Goal: Task Accomplishment & Management: Use online tool/utility

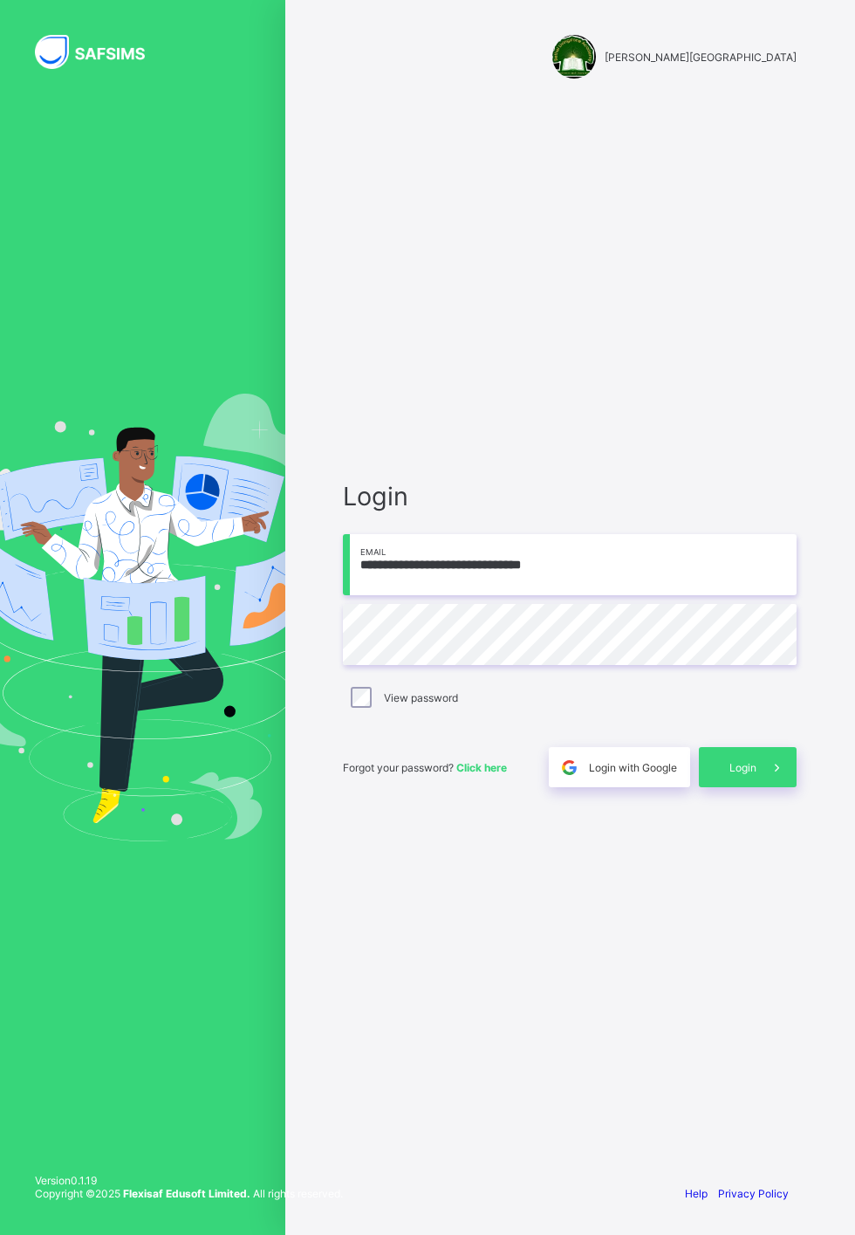
scroll to position [10, 0]
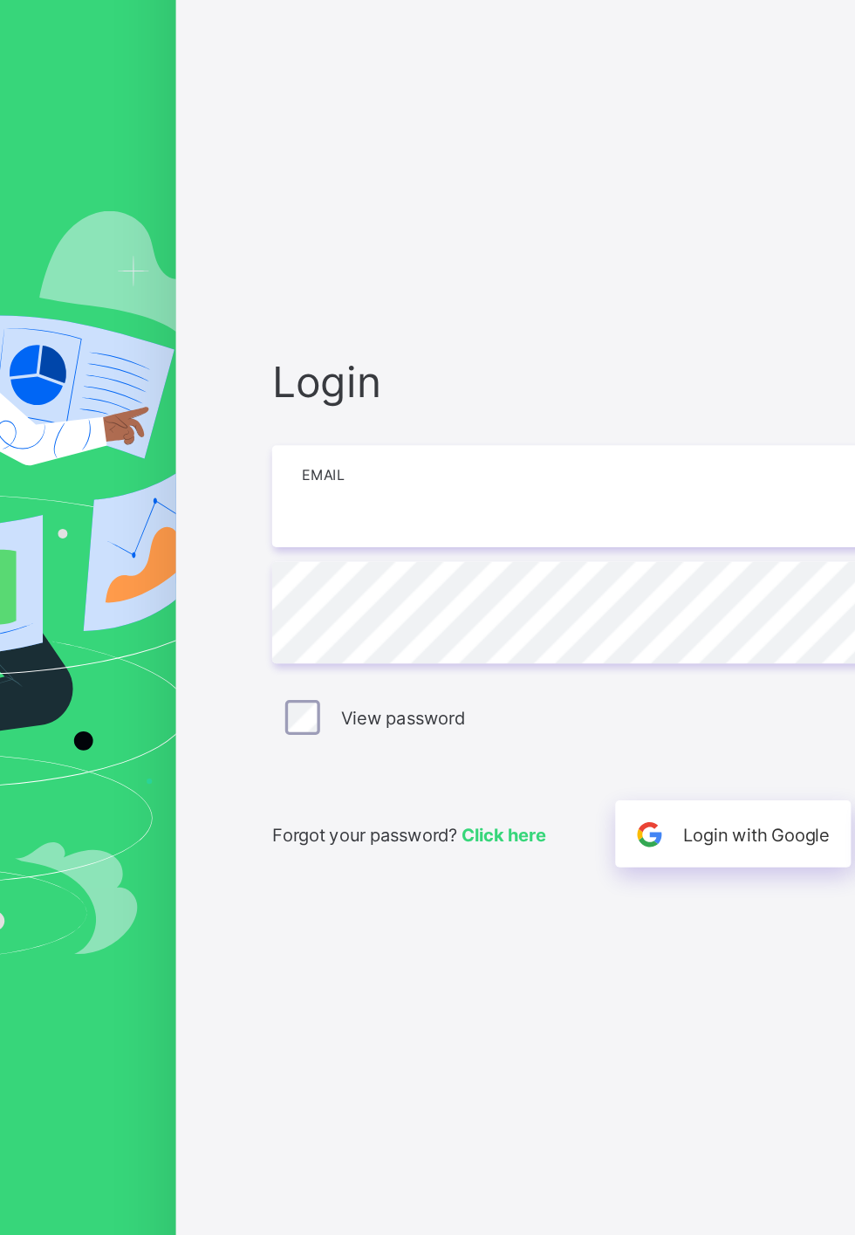
click at [510, 595] on input "email" at bounding box center [570, 564] width 454 height 61
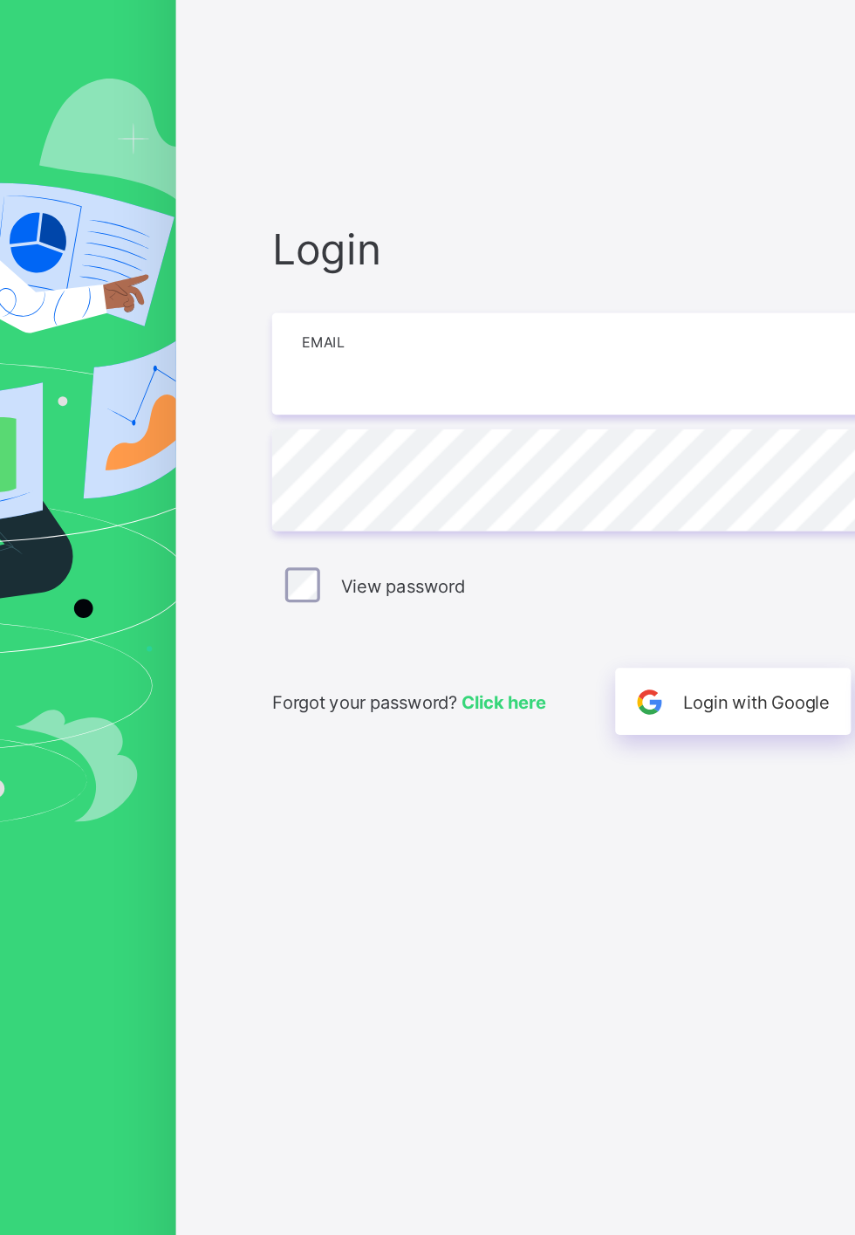
type input "**********"
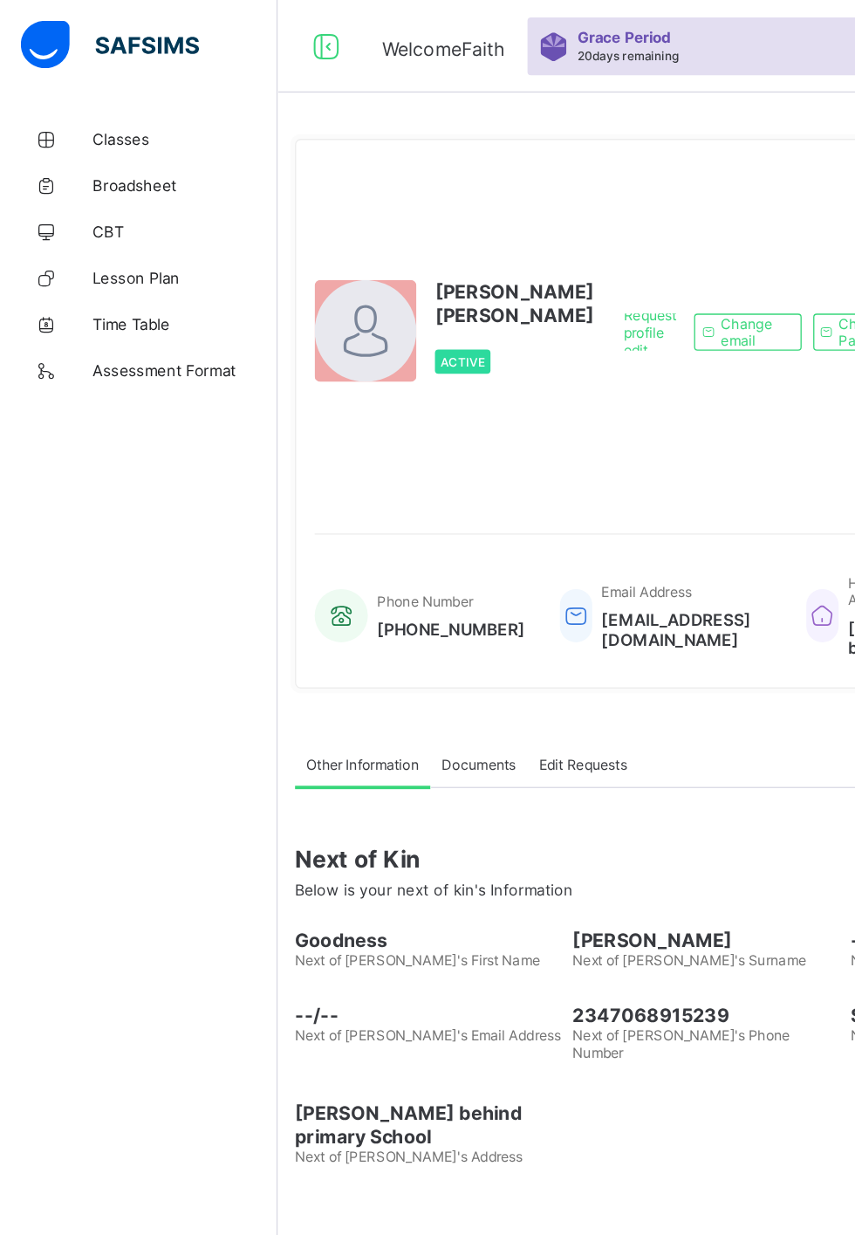
click at [101, 104] on span "Classes" at bounding box center [140, 105] width 140 height 14
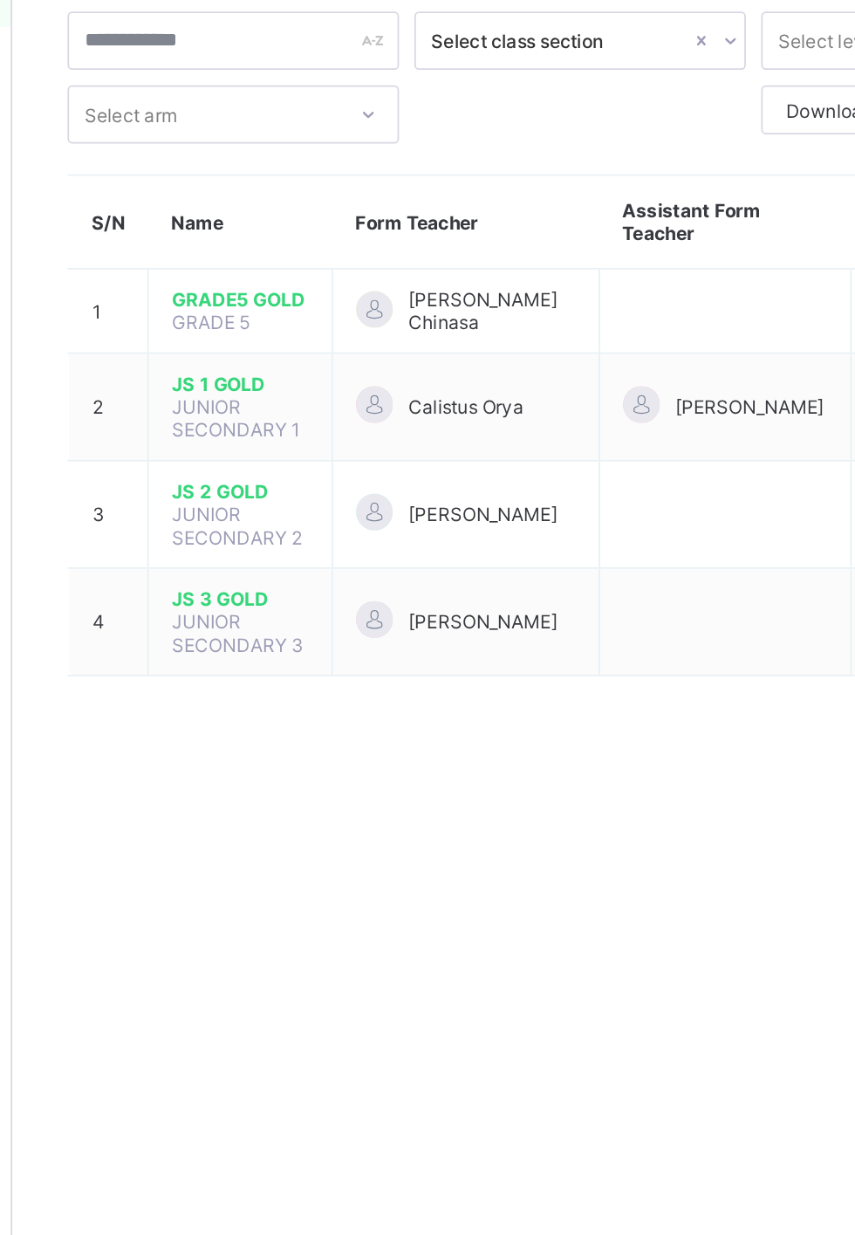
click at [366, 277] on span "GRADE5 GOLD" at bounding box center [339, 277] width 78 height 13
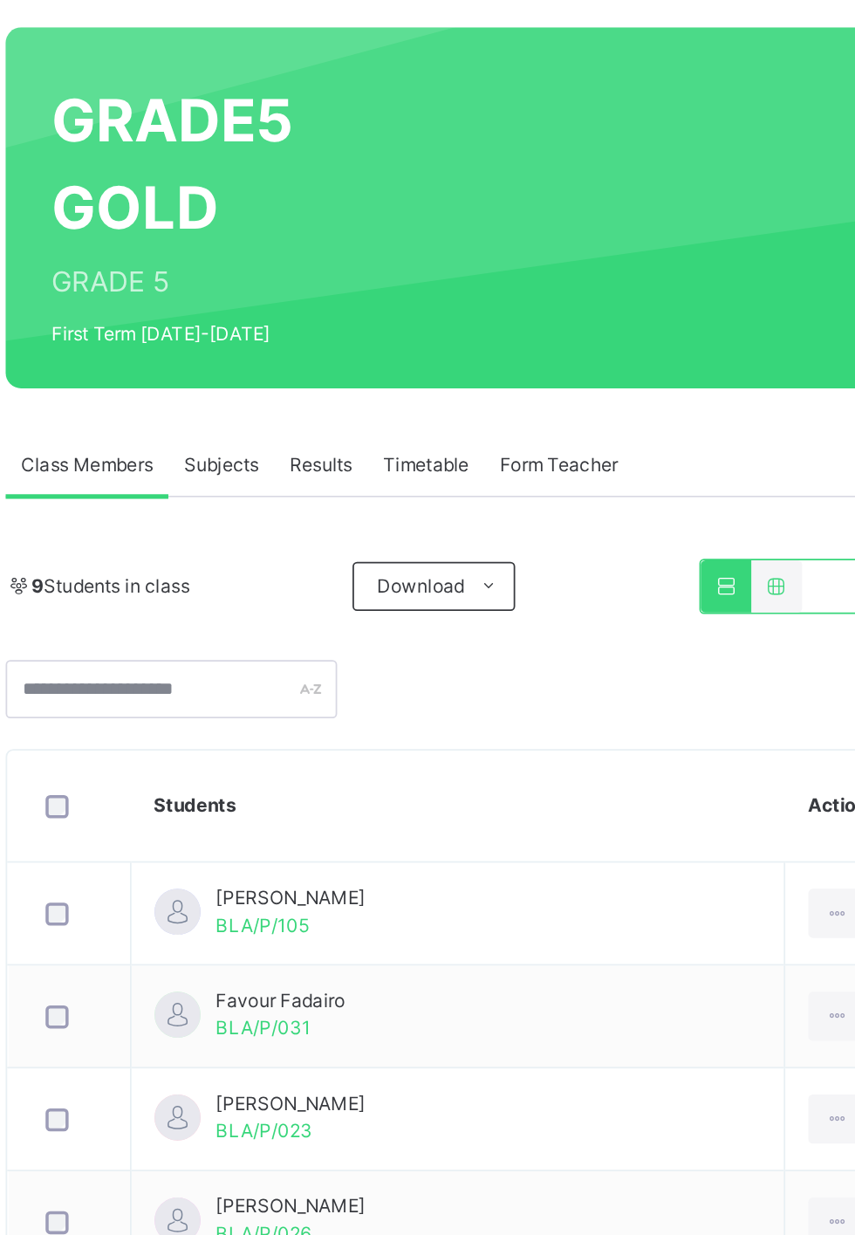
click at [365, 397] on span "Subjects" at bounding box center [363, 396] width 43 height 16
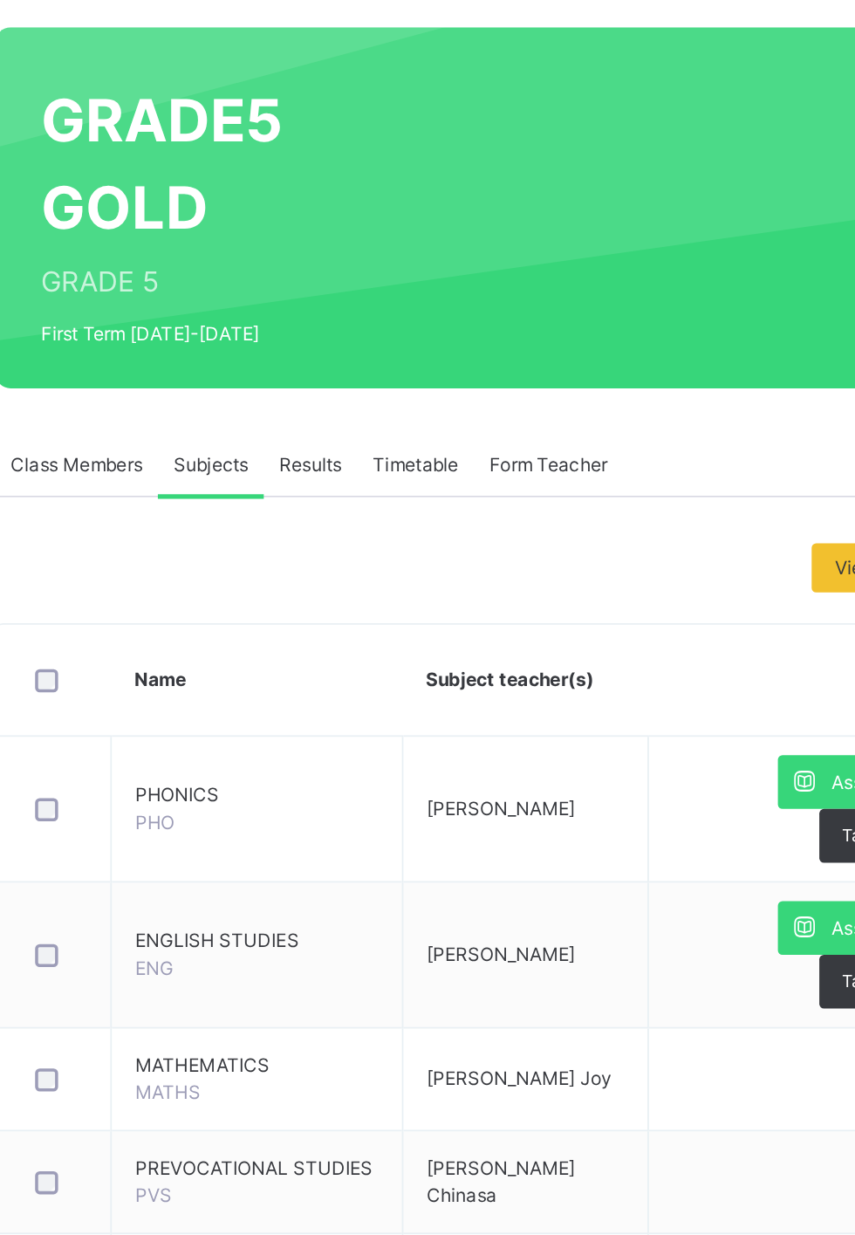
click at [401, 683] on td "ENGLISH STUDIES ENG" at bounding box center [390, 674] width 166 height 83
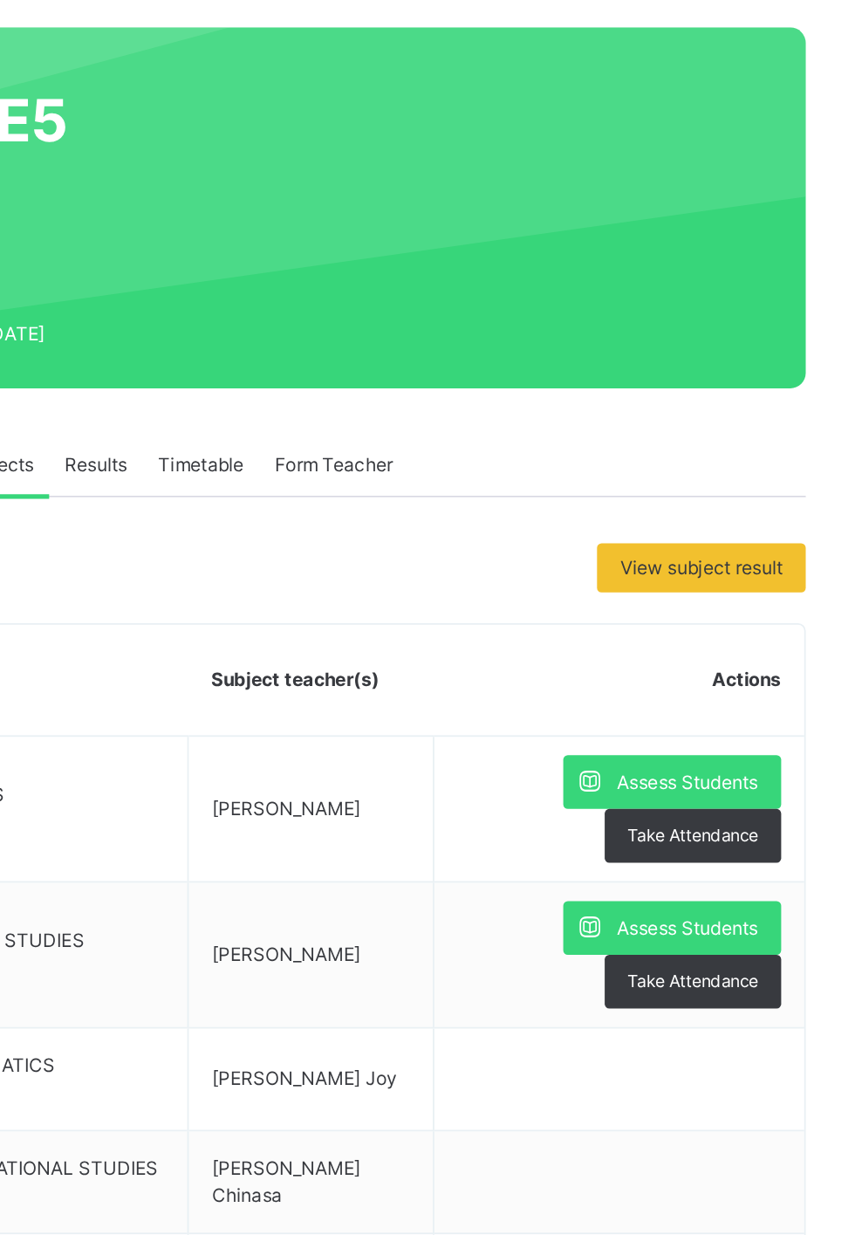
click at [553, 678] on td "Faith Anthony Kedonojo" at bounding box center [542, 674] width 140 height 83
click at [767, 658] on span "Assess Students" at bounding box center [757, 659] width 80 height 16
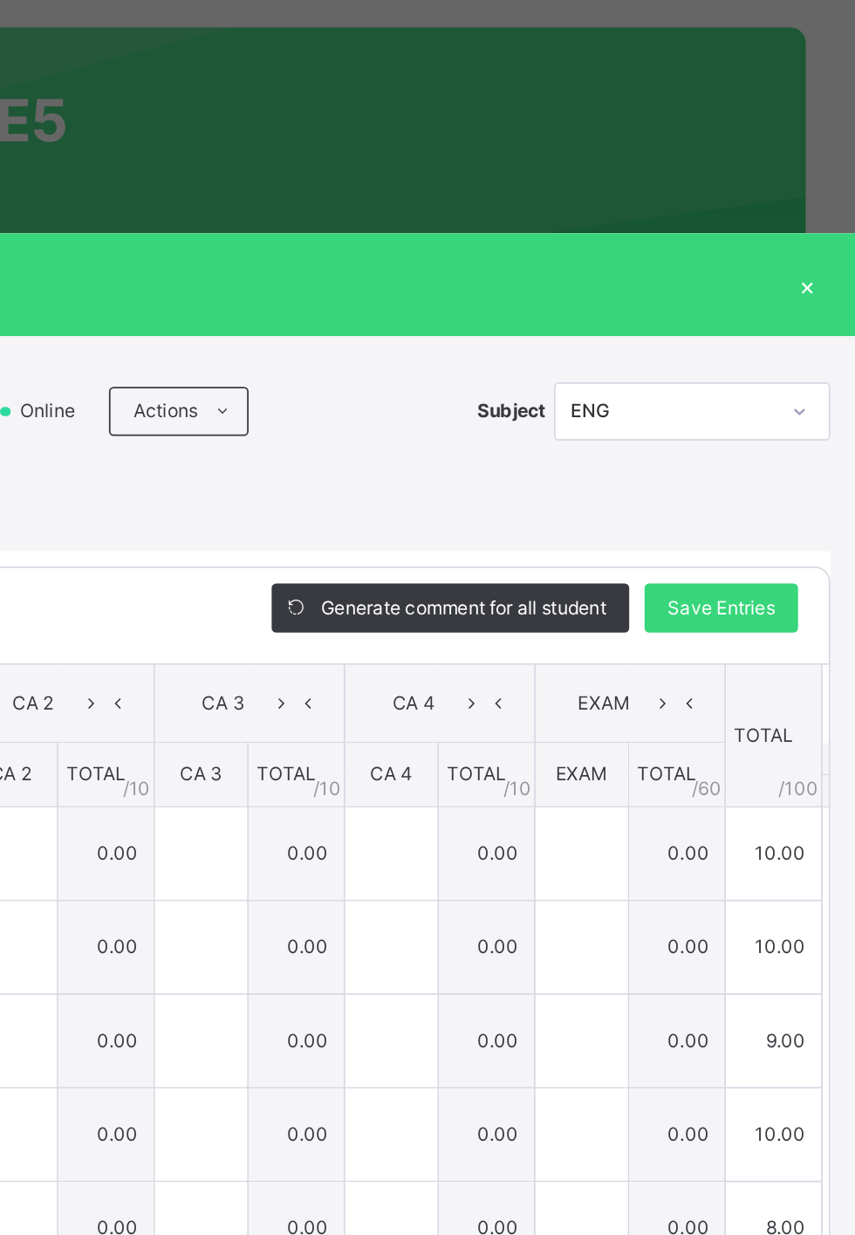
type input "**"
type input "*"
type input "**"
type input "*"
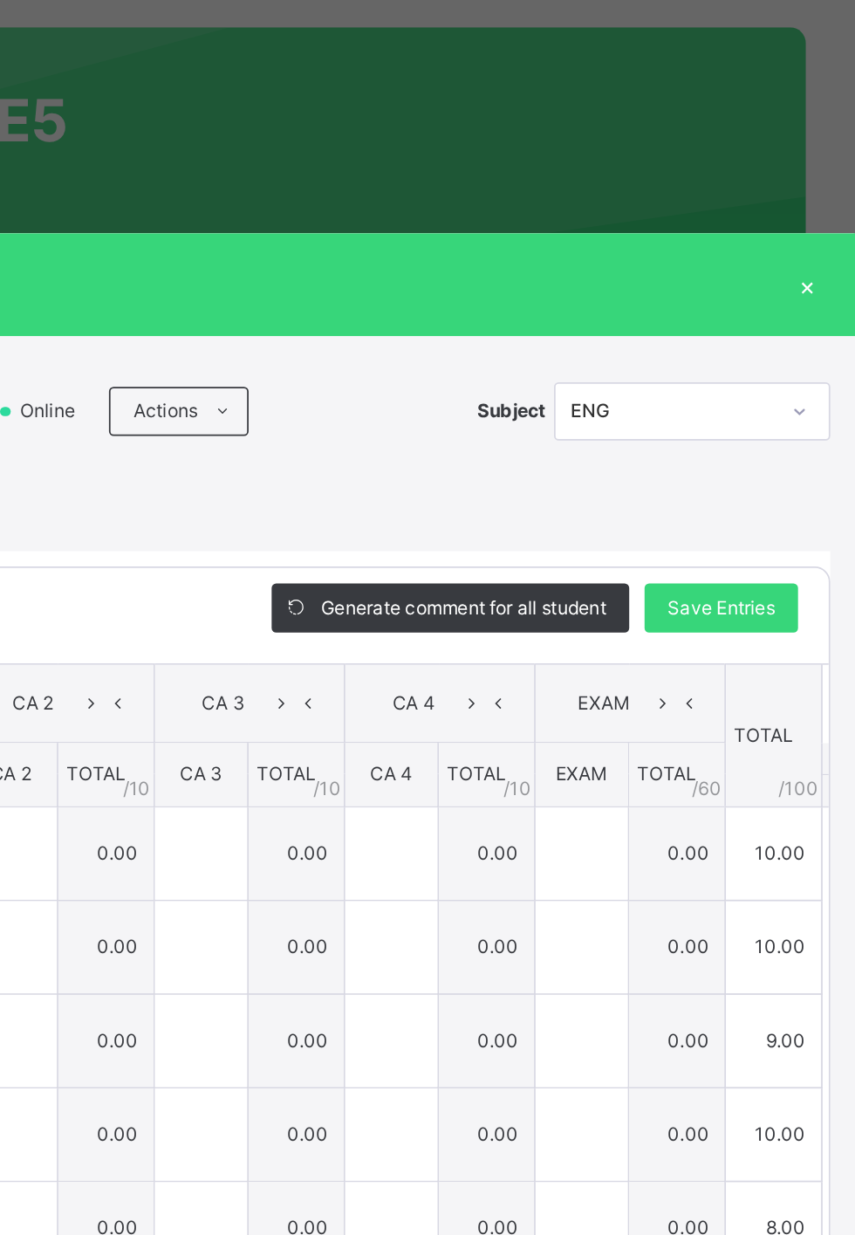
type input "*"
type input "**"
type input "*"
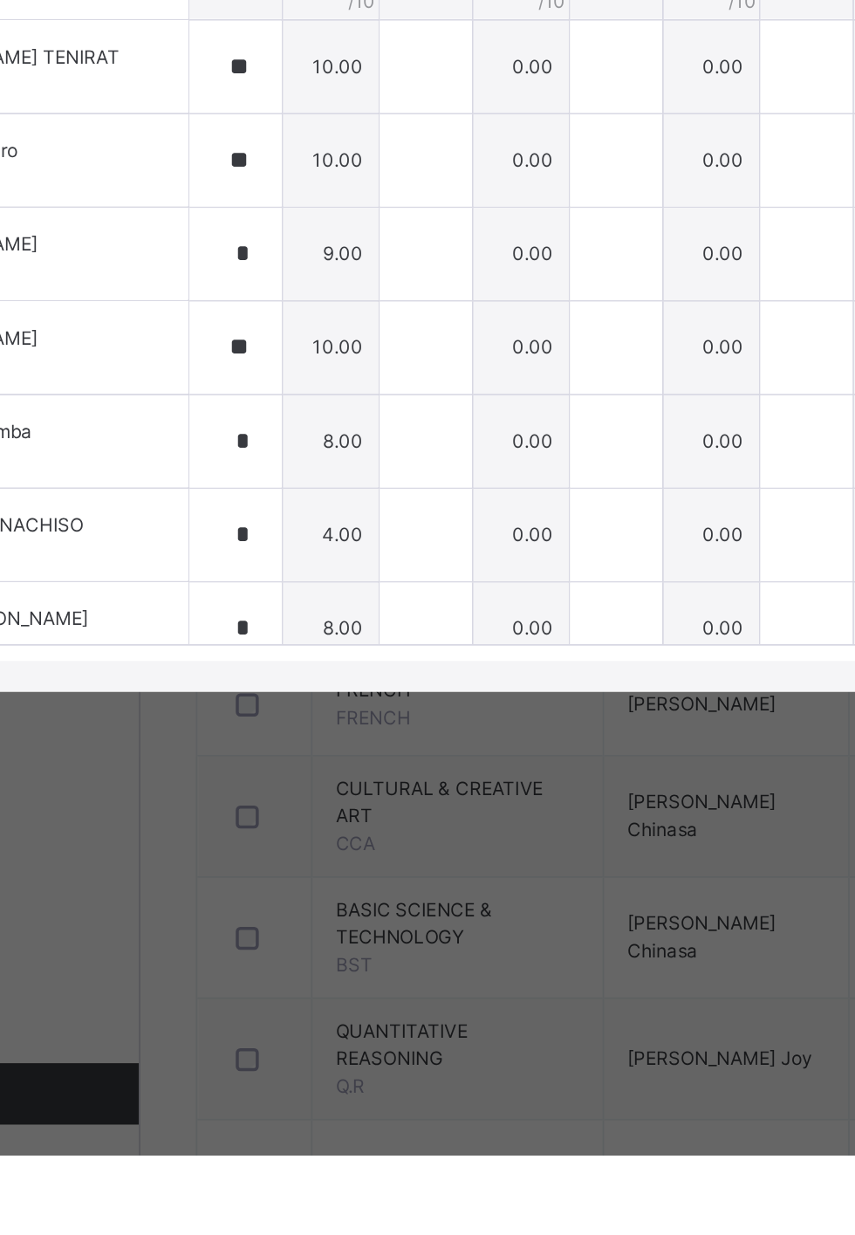
scroll to position [0, 11]
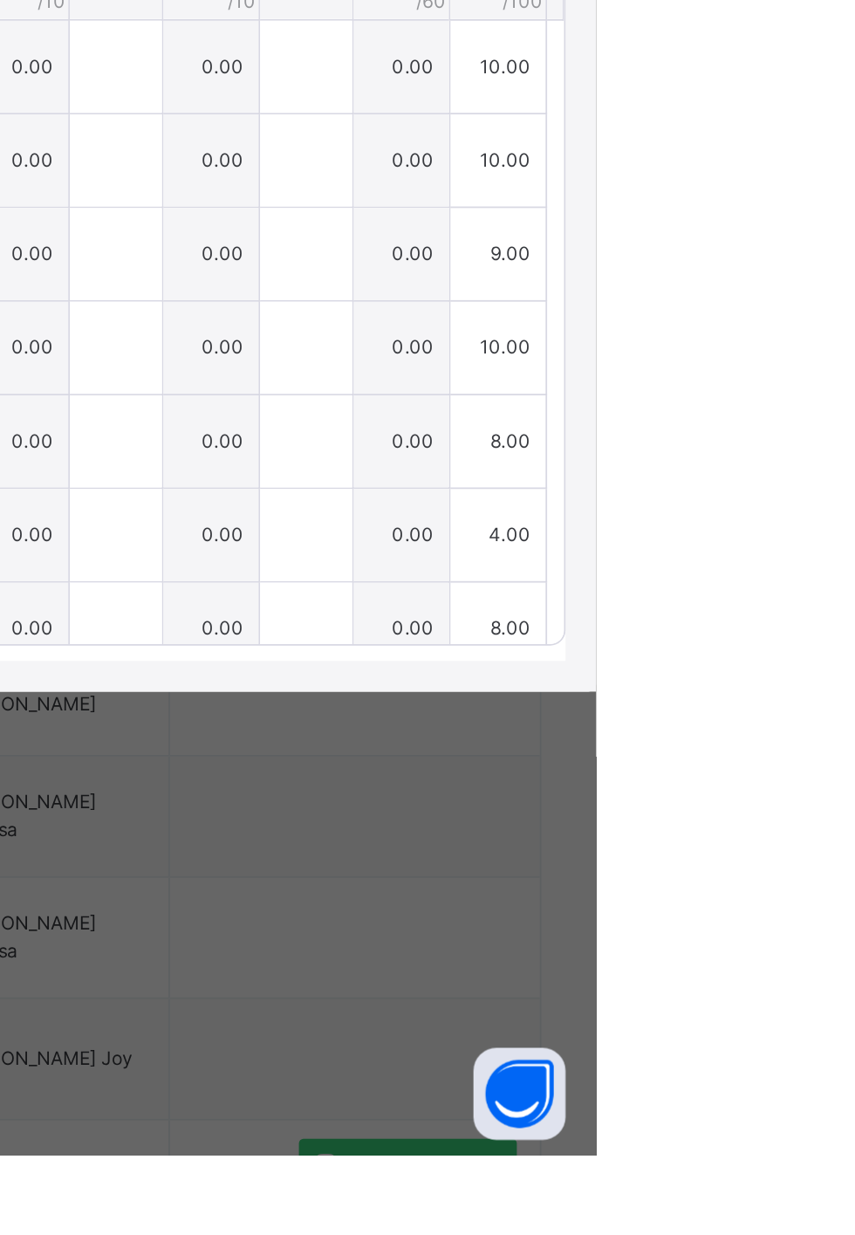
click at [820, 491] on div "Save Entries" at bounding box center [775, 477] width 87 height 28
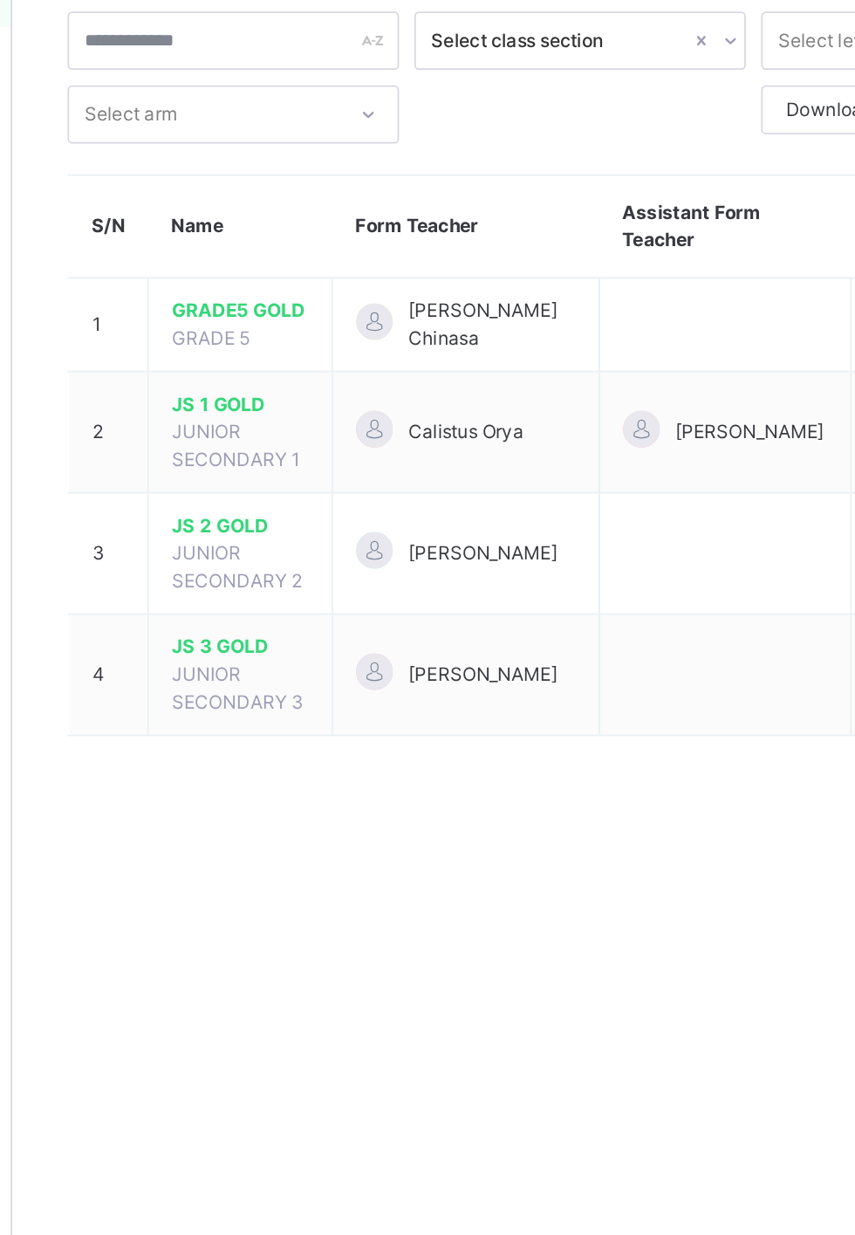
click at [352, 290] on span "GRADE5 GOLD" at bounding box center [339, 284] width 78 height 16
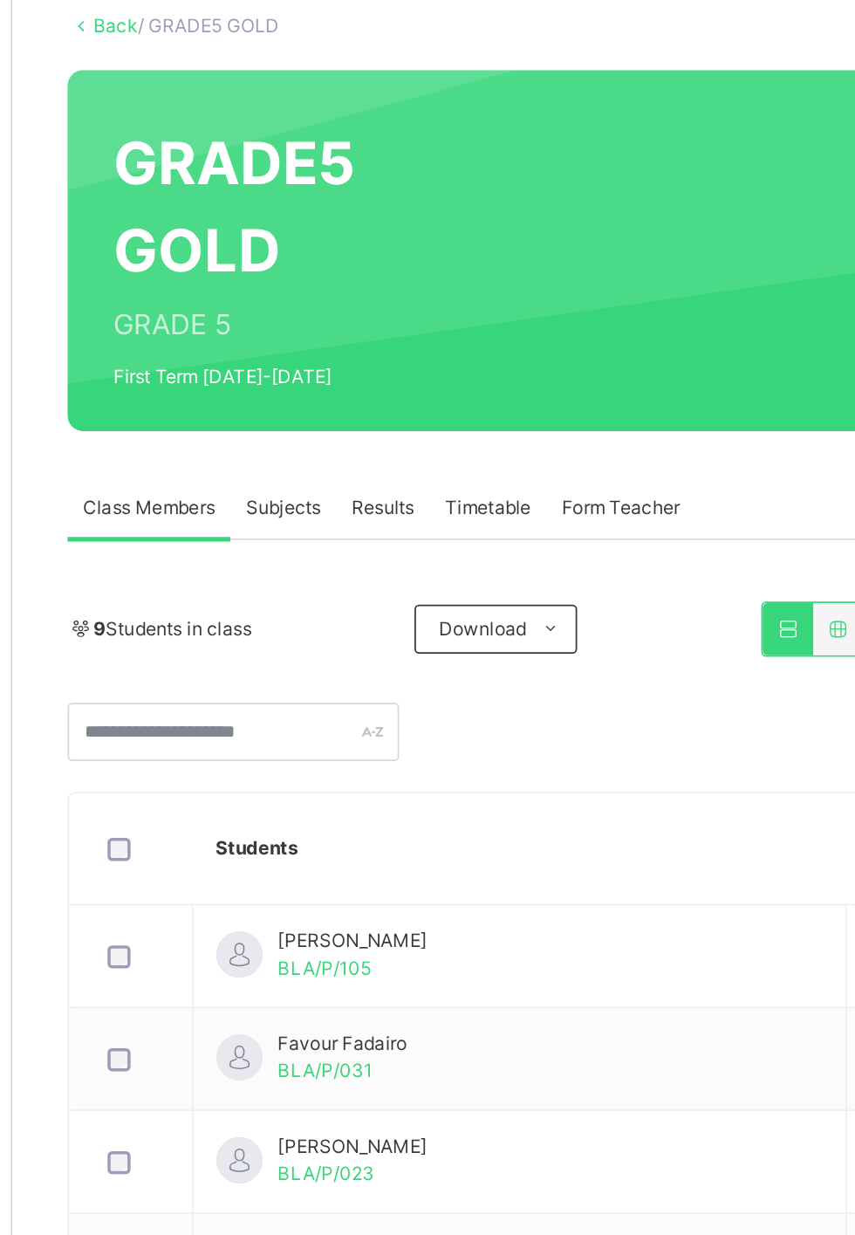
click at [381, 379] on div "Subjects" at bounding box center [363, 395] width 60 height 35
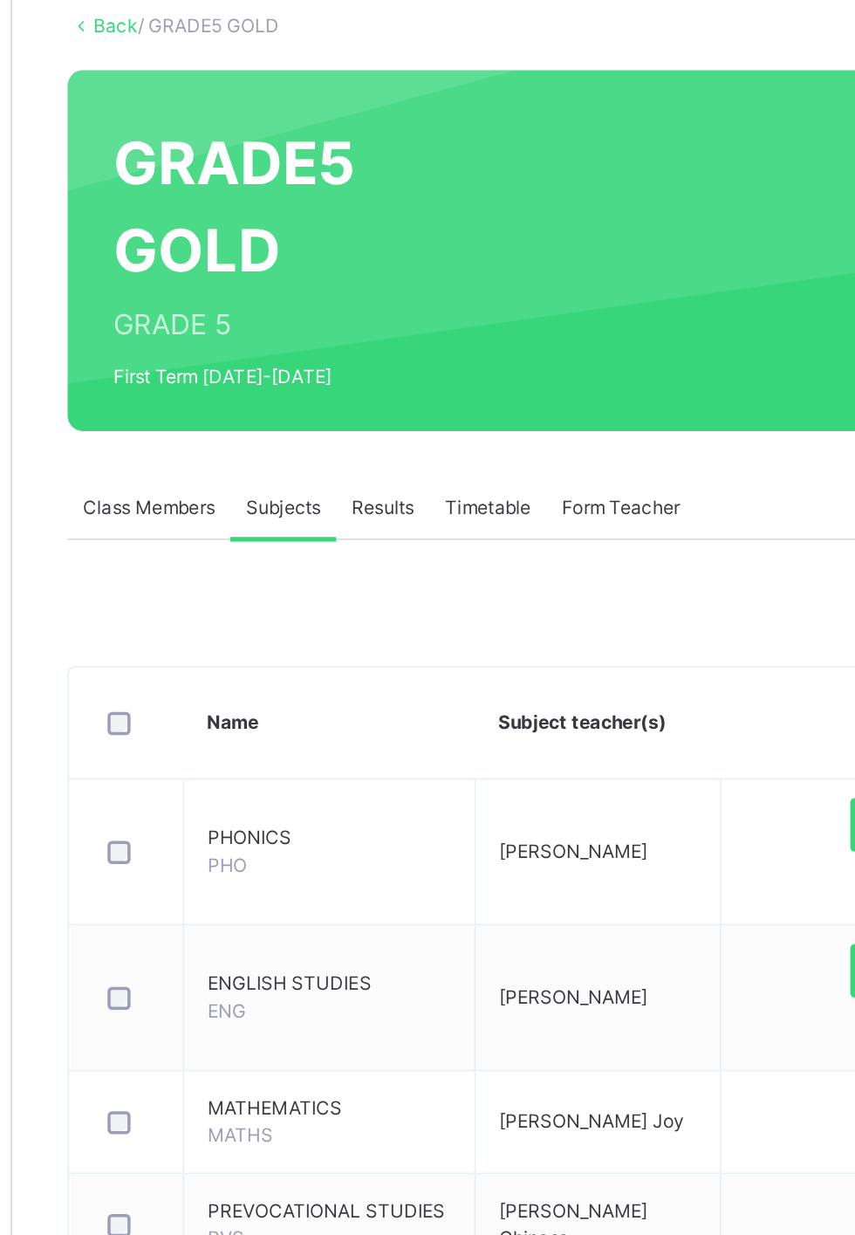
click at [380, 587] on span "PHONICS" at bounding box center [389, 583] width 139 height 16
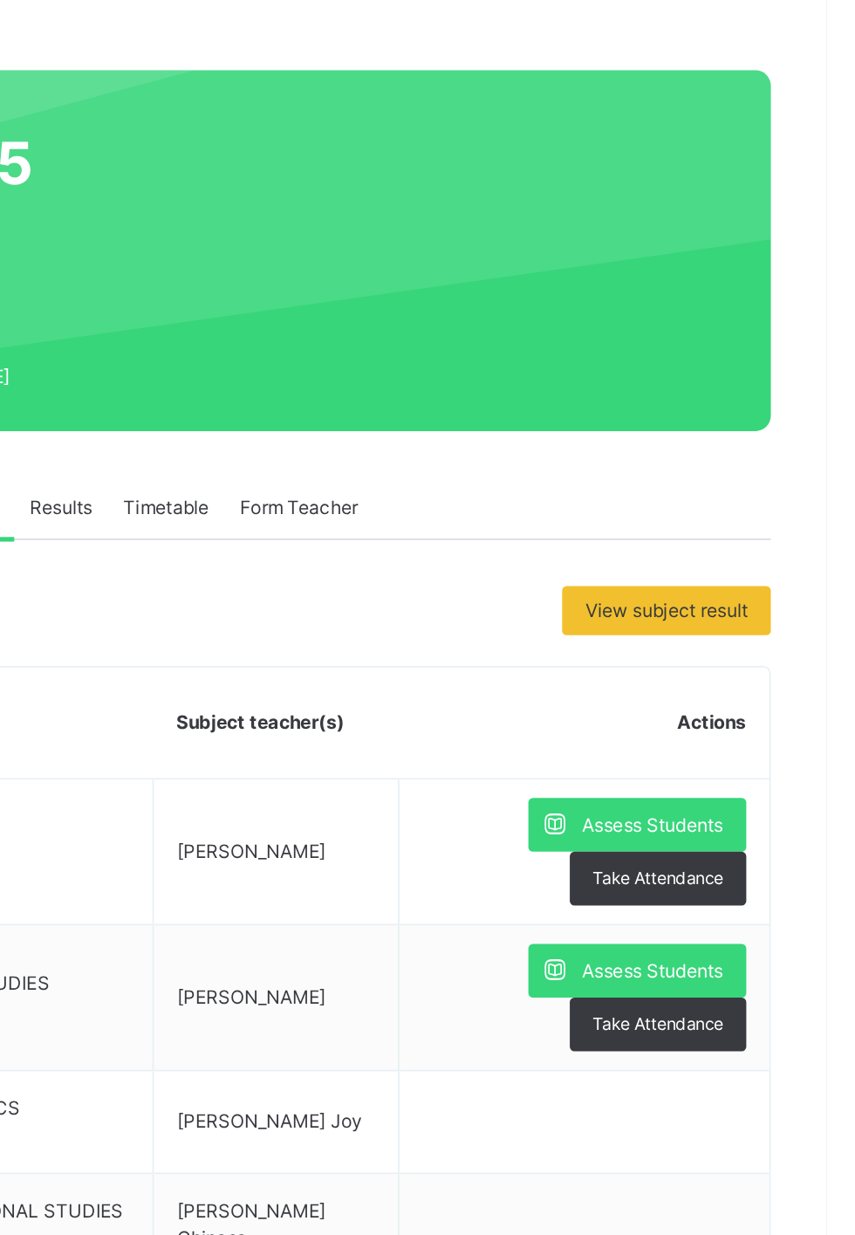
click at [776, 580] on span "Assess Students" at bounding box center [757, 576] width 80 height 16
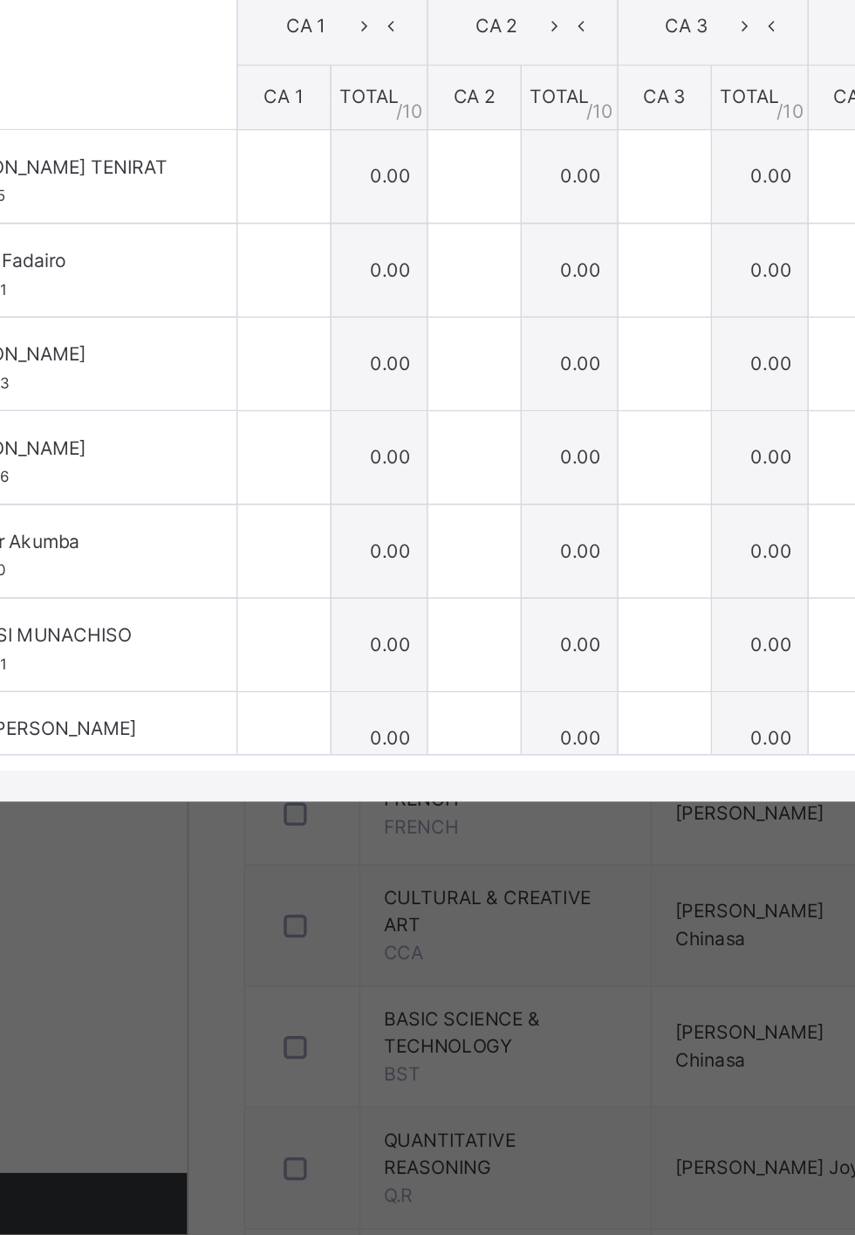
scroll to position [0, 11]
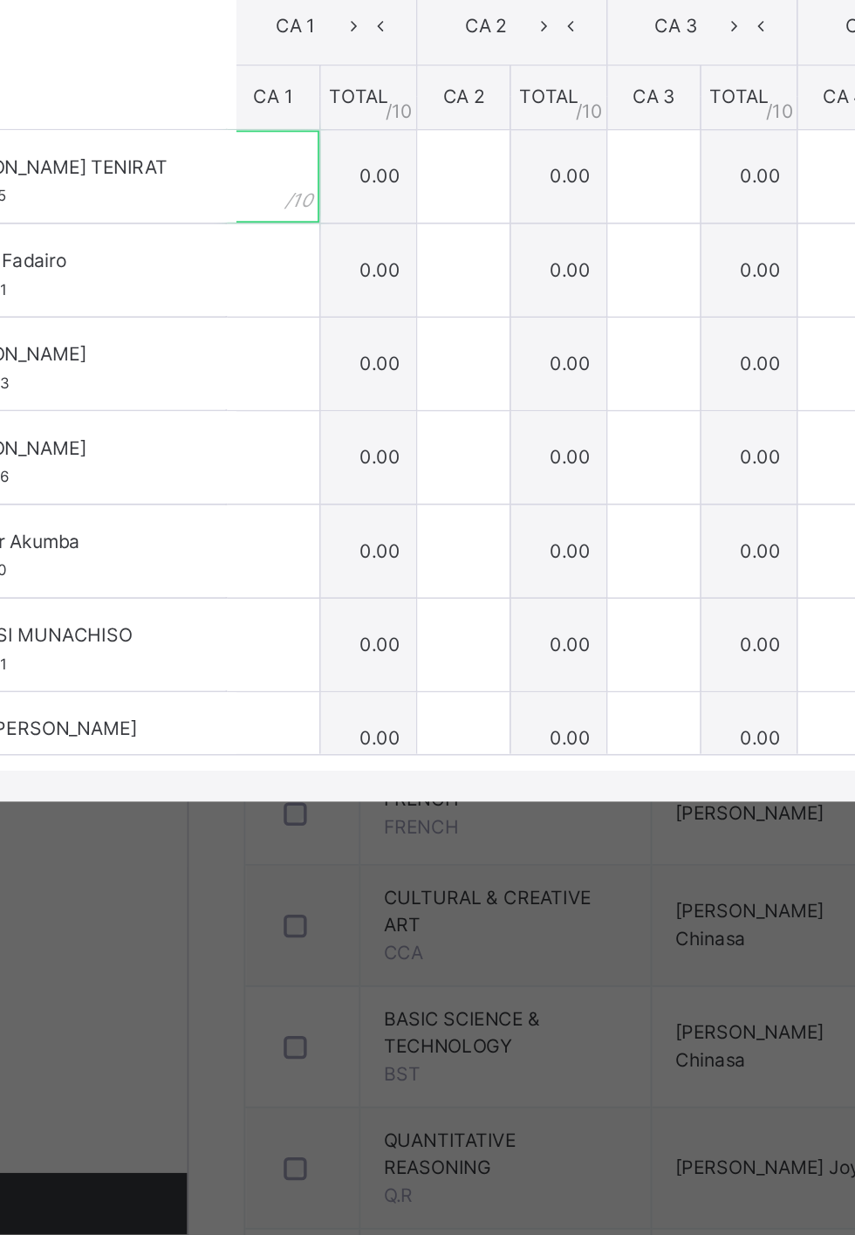
click at [284, 642] on div at bounding box center [257, 616] width 52 height 52
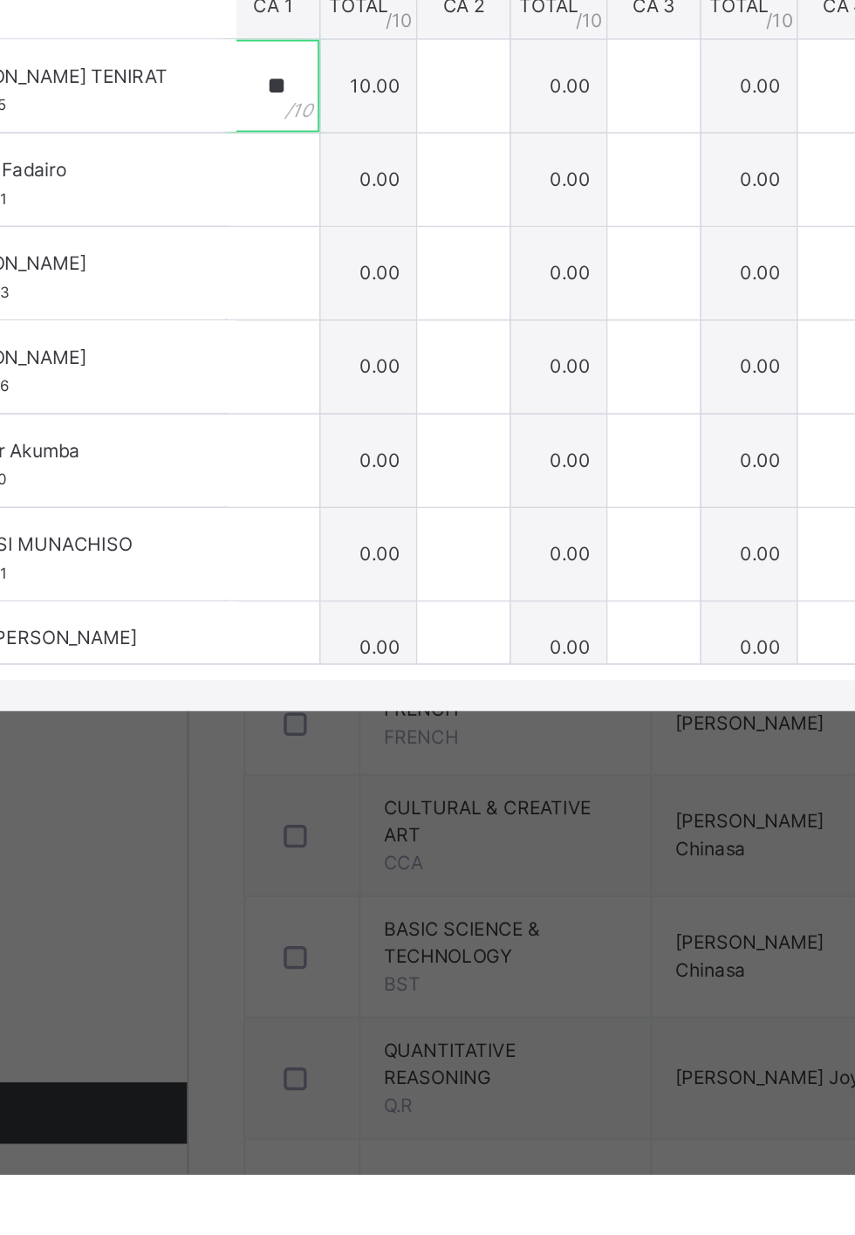
type input "**"
click at [284, 696] on div at bounding box center [257, 669] width 52 height 52
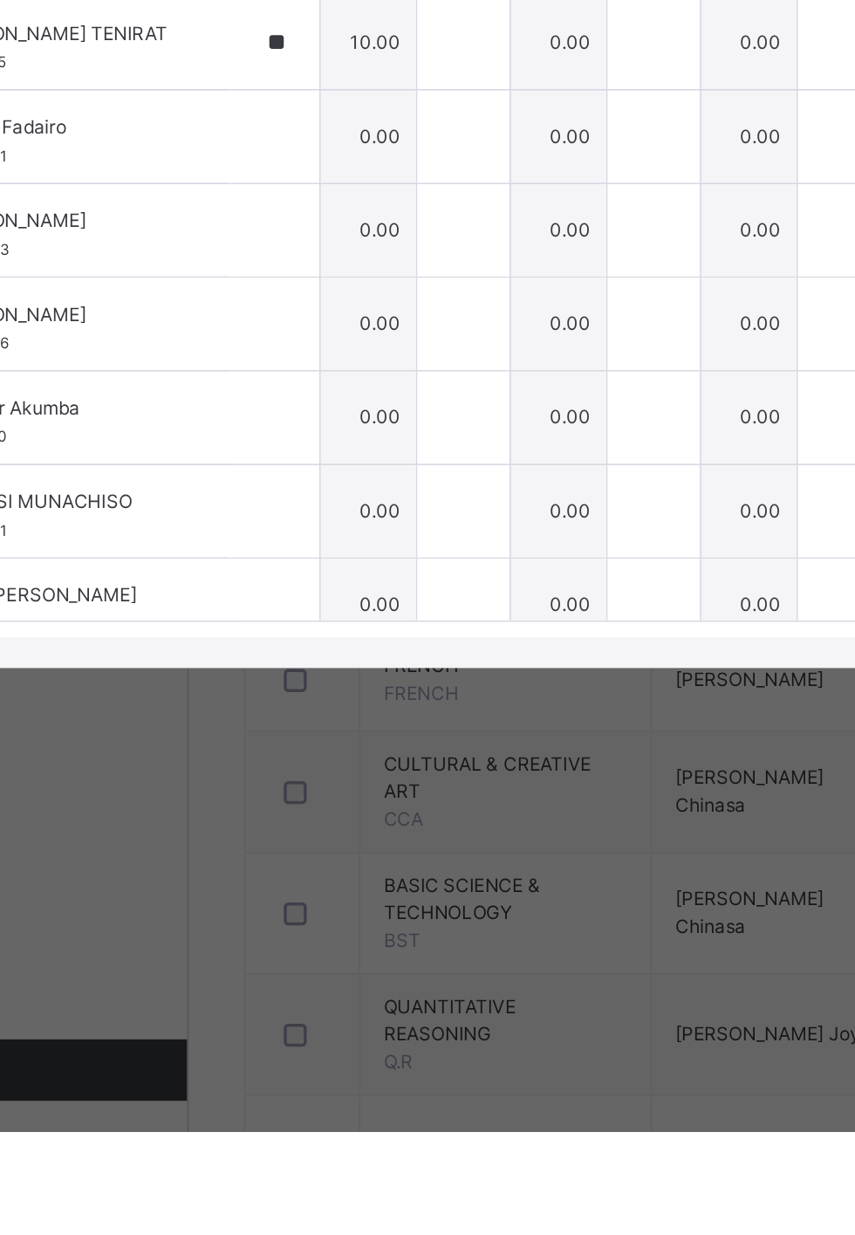
scroll to position [1, 11]
click at [284, 748] on div at bounding box center [257, 722] width 52 height 52
click at [284, 695] on div at bounding box center [257, 668] width 52 height 52
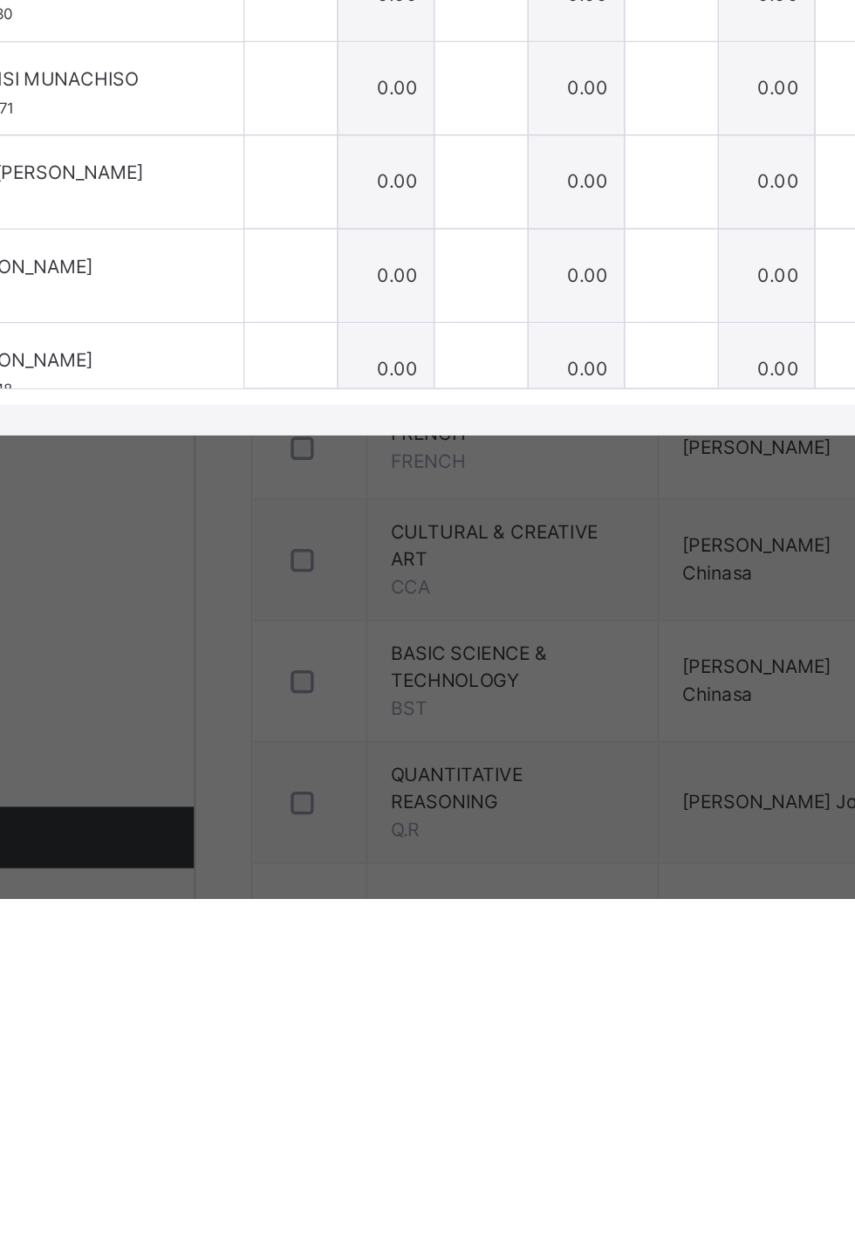
scroll to position [48, 0]
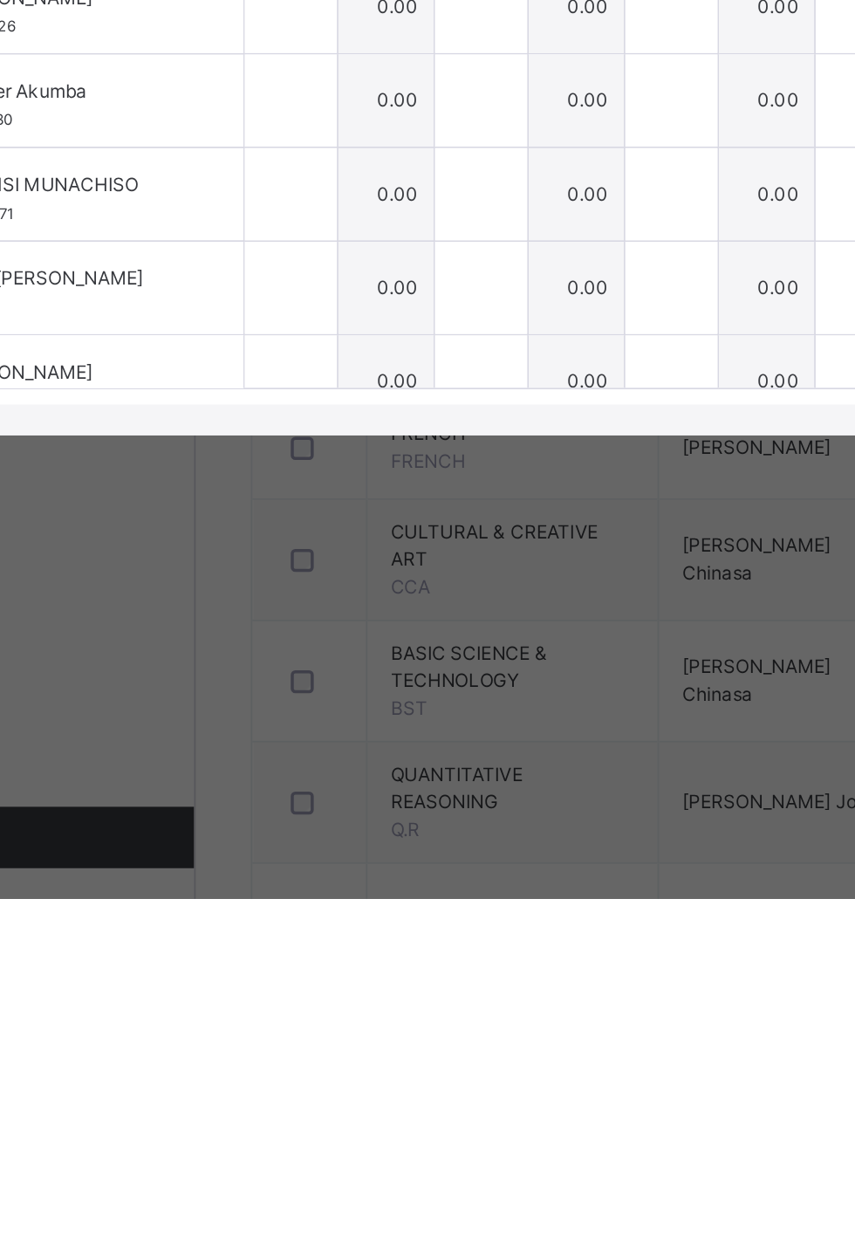
type input "**"
click at [290, 701] on div at bounding box center [263, 675] width 52 height 52
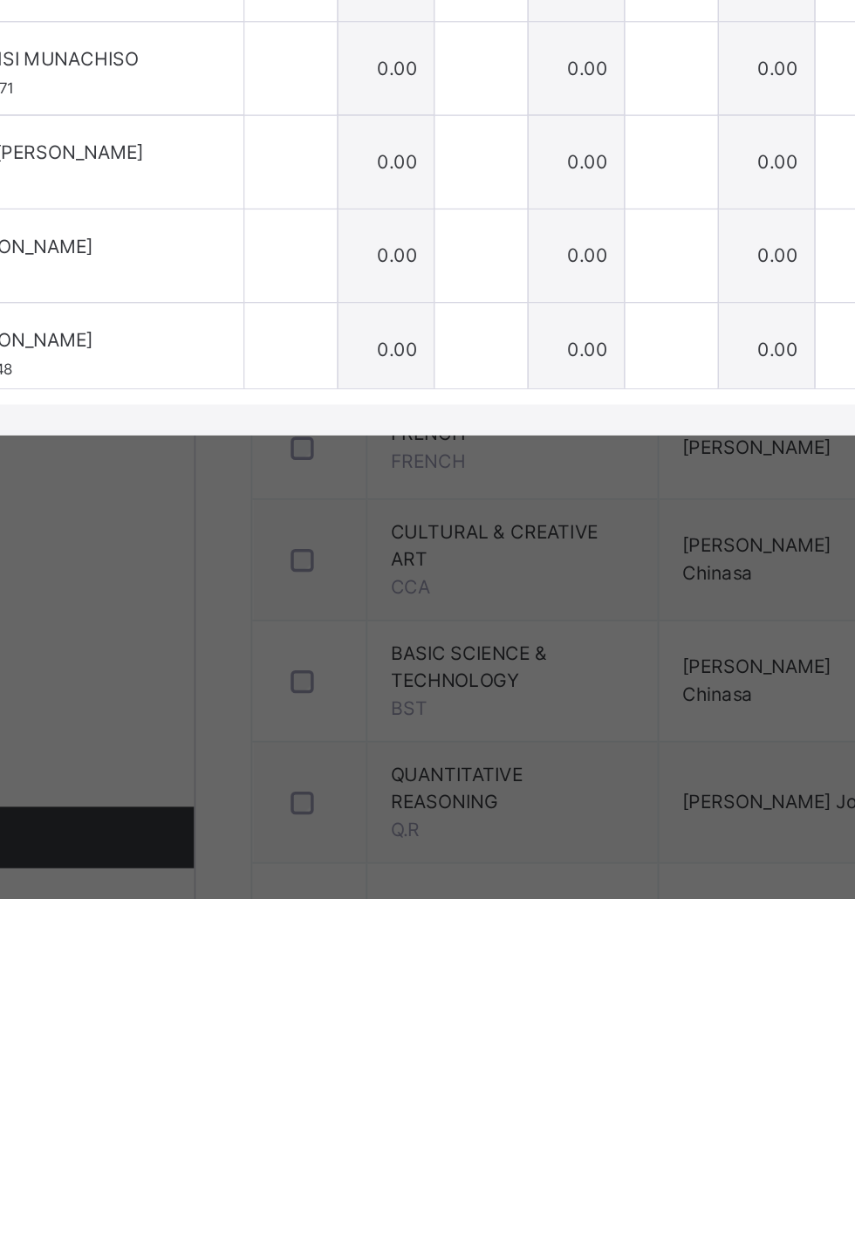
scroll to position [121, 0]
type input "**"
click at [290, 681] on div at bounding box center [263, 654] width 52 height 52
type input "*"
click at [290, 734] on div at bounding box center [263, 708] width 52 height 52
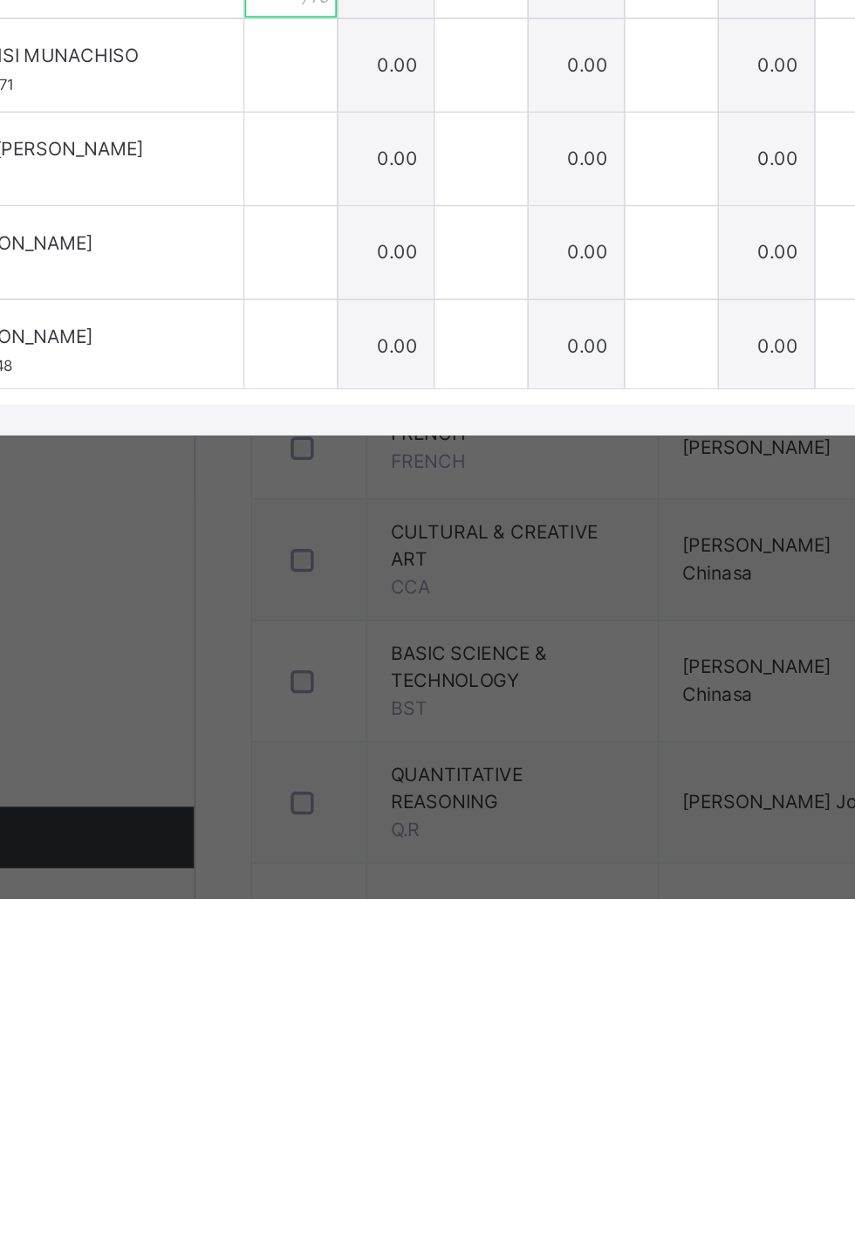
scroll to position [124, 0]
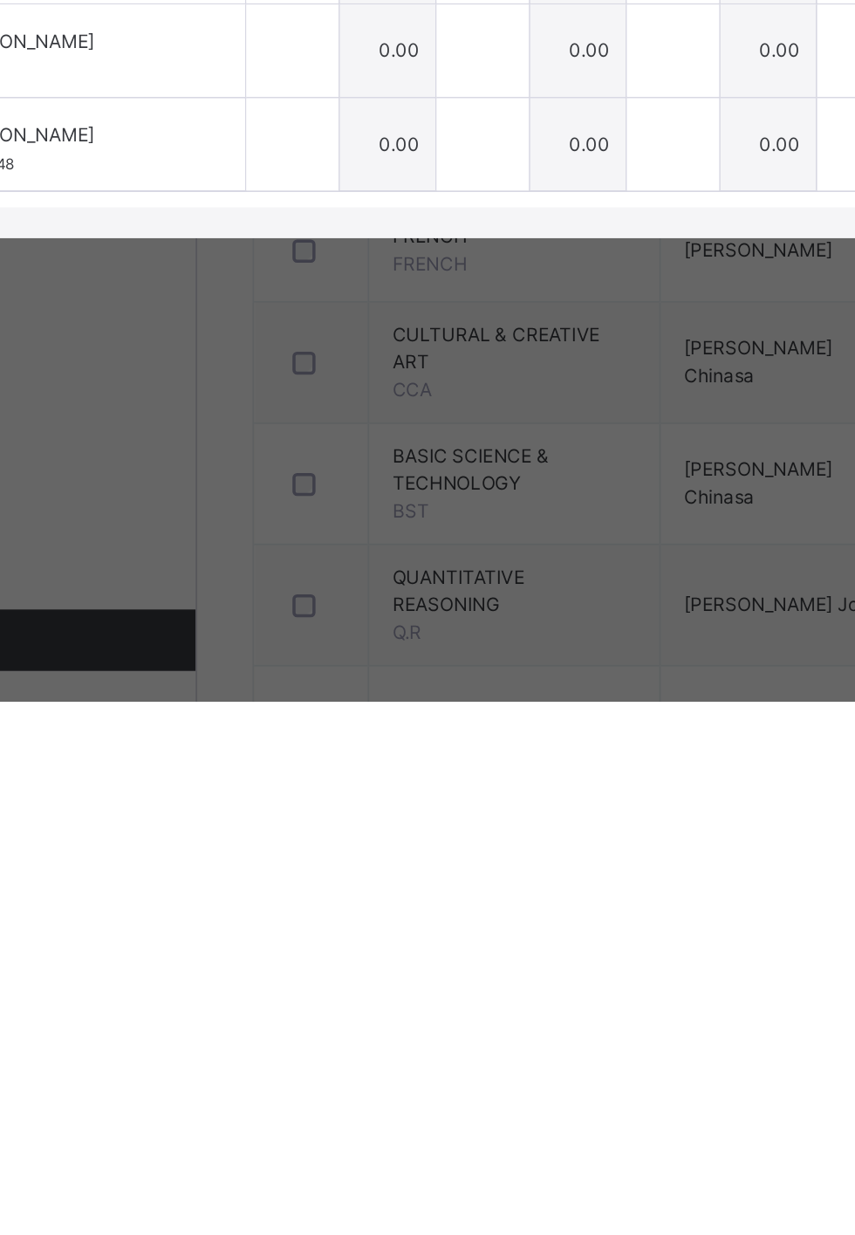
type input "*"
click at [290, 785] on div at bounding box center [263, 758] width 52 height 52
click at [290, 731] on div "*" at bounding box center [263, 705] width 52 height 52
click at [290, 731] on input "*" at bounding box center [263, 705] width 52 height 52
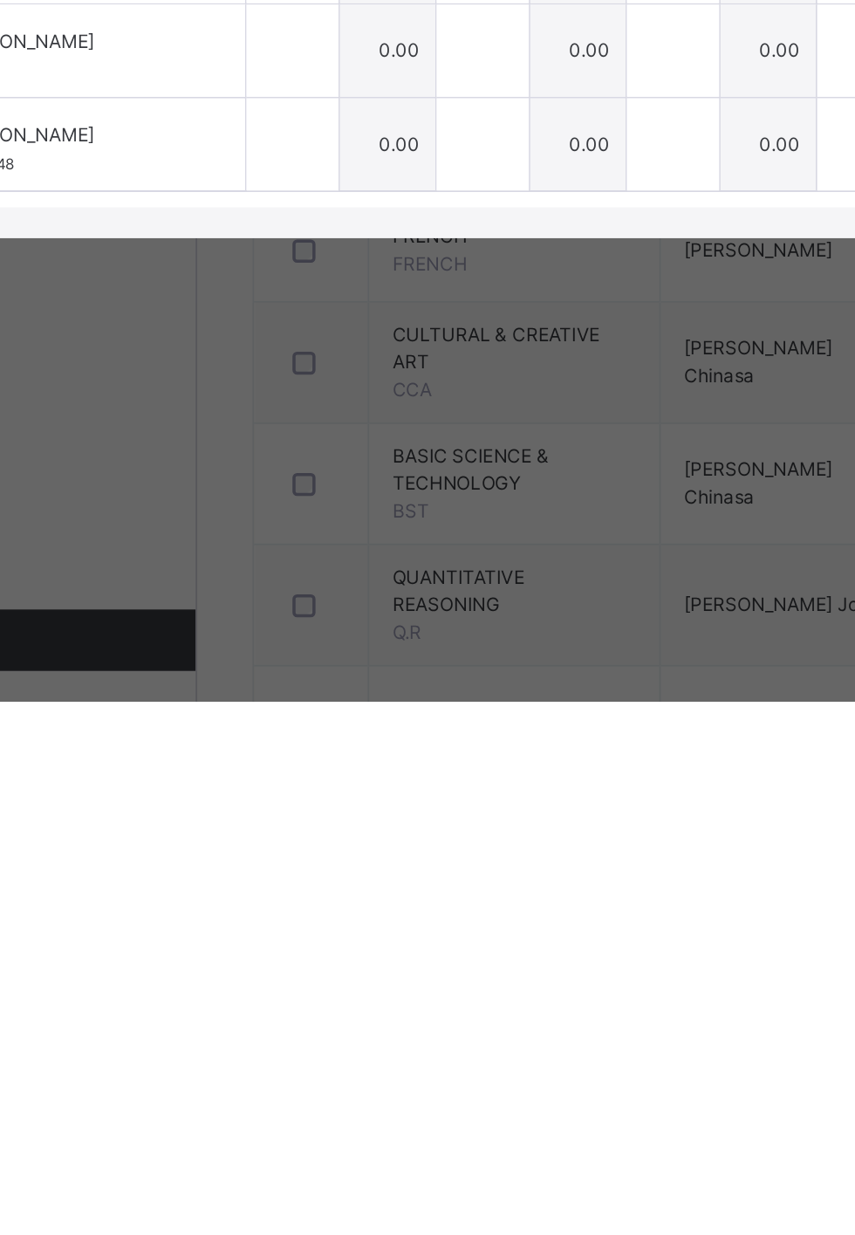
click at [290, 731] on div "*" at bounding box center [263, 705] width 52 height 52
click at [290, 731] on input "*" at bounding box center [263, 705] width 52 height 52
click at [290, 731] on div "*" at bounding box center [263, 705] width 52 height 52
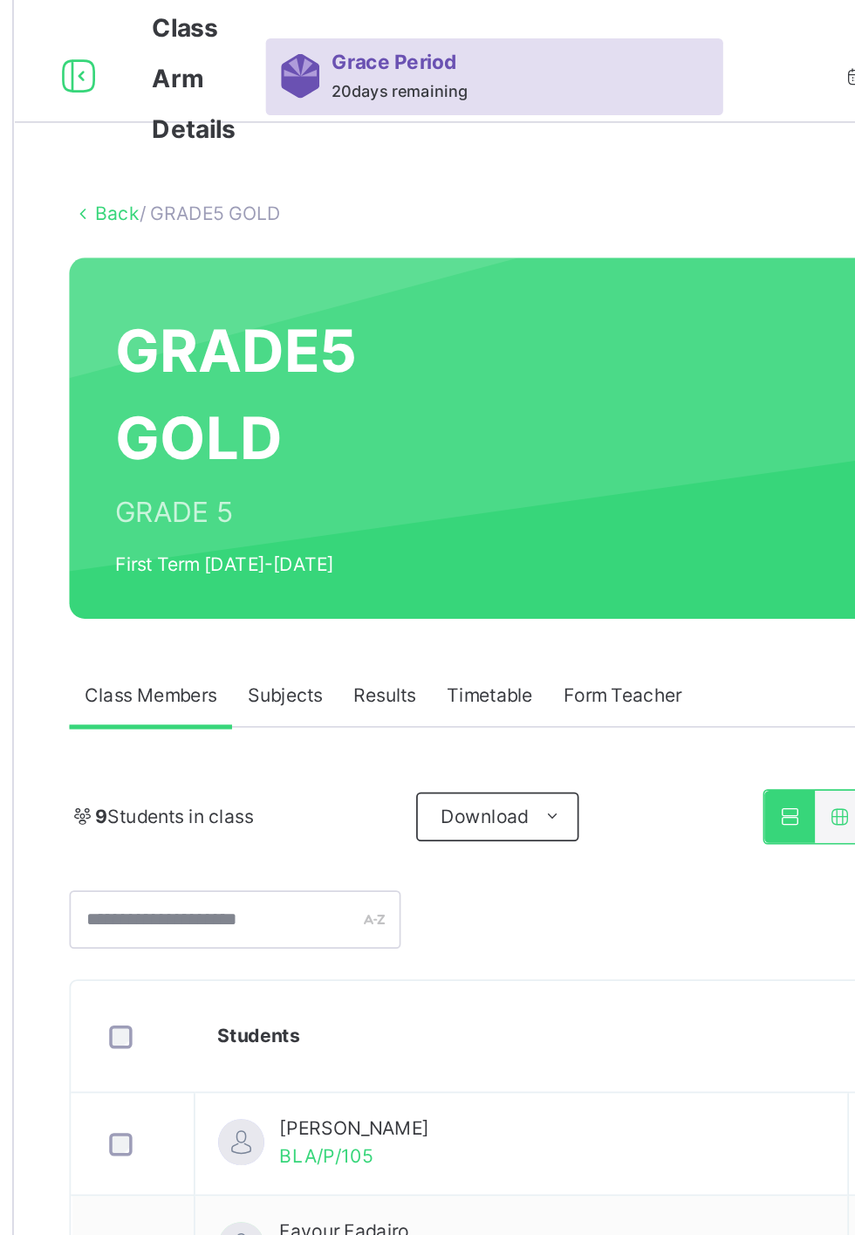
click at [371, 397] on span "Subjects" at bounding box center [363, 396] width 43 height 16
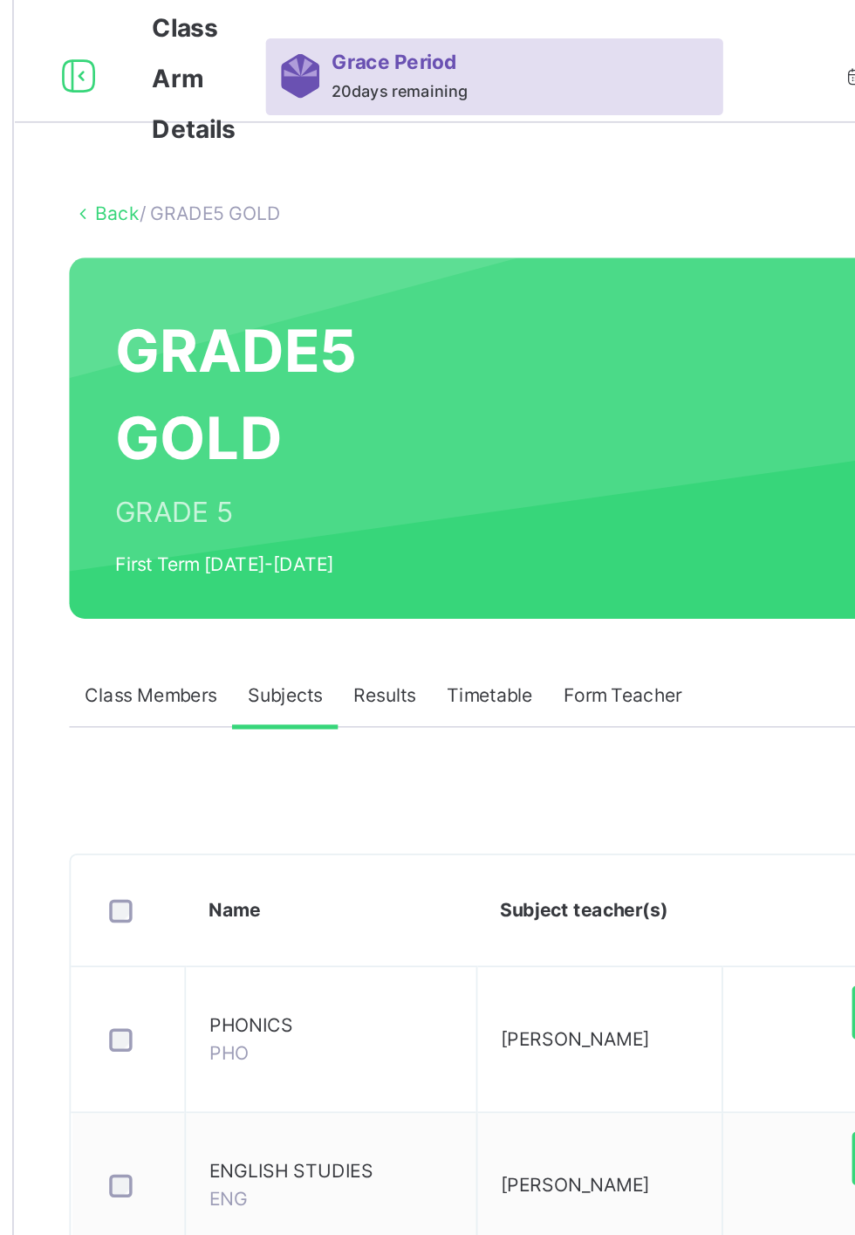
click at [762, 570] on span "Assess Students" at bounding box center [757, 576] width 80 height 16
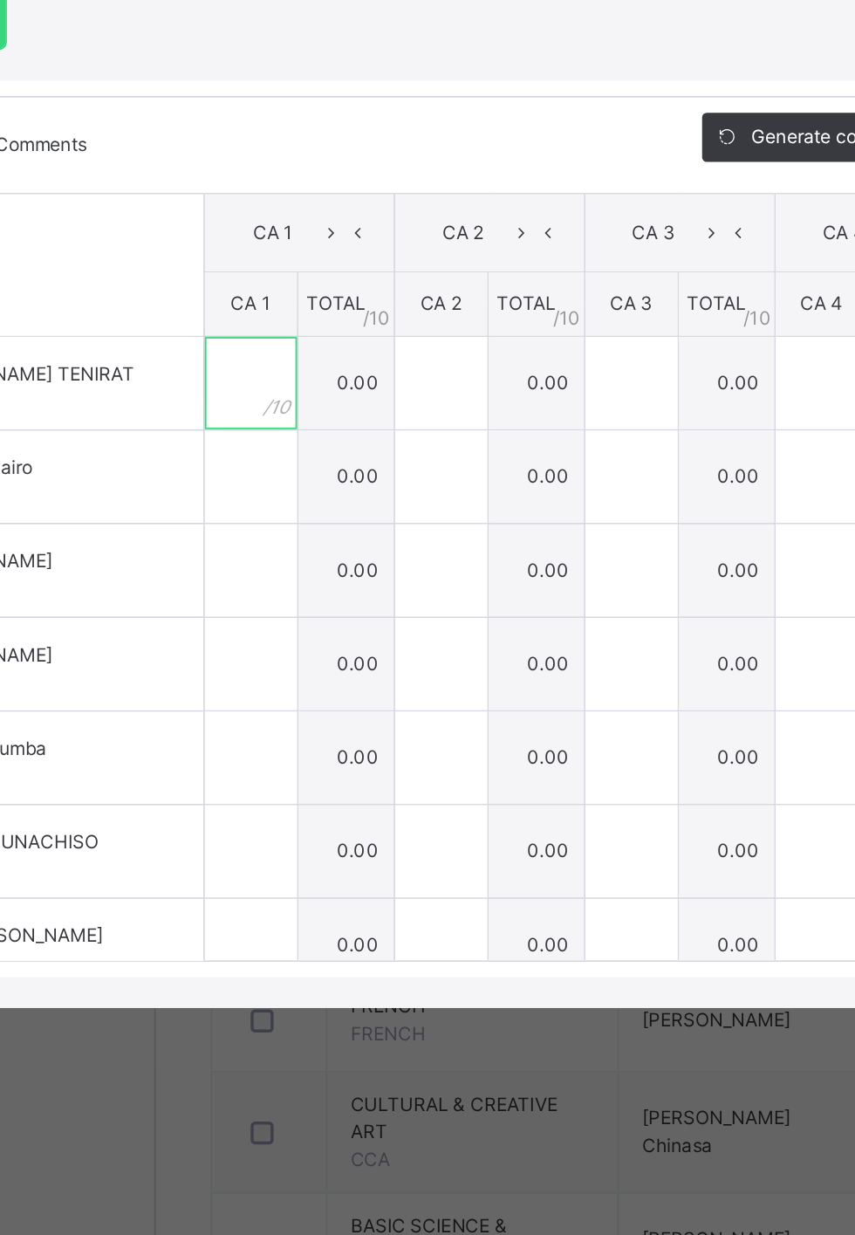
click at [290, 642] on input "text" at bounding box center [263, 616] width 52 height 52
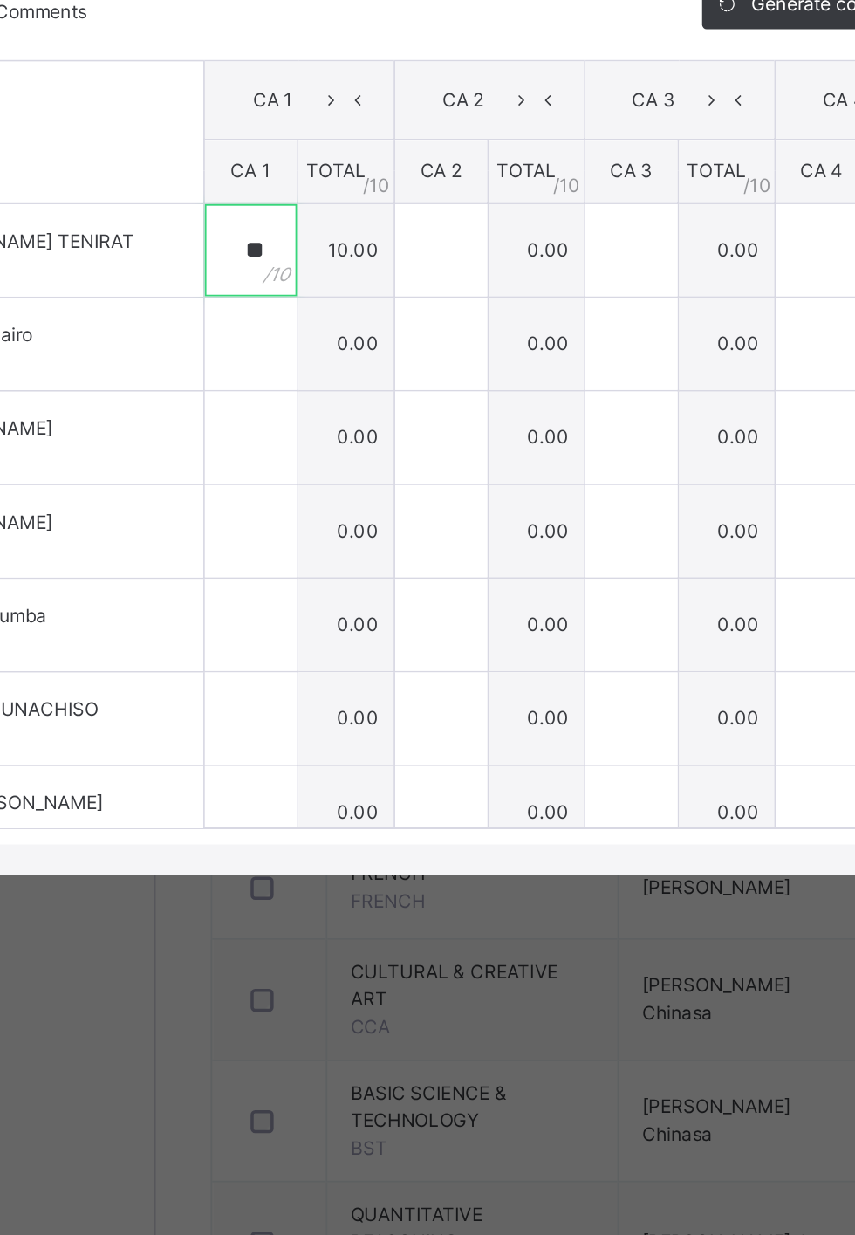
type input "**"
click at [290, 696] on div at bounding box center [263, 669] width 52 height 52
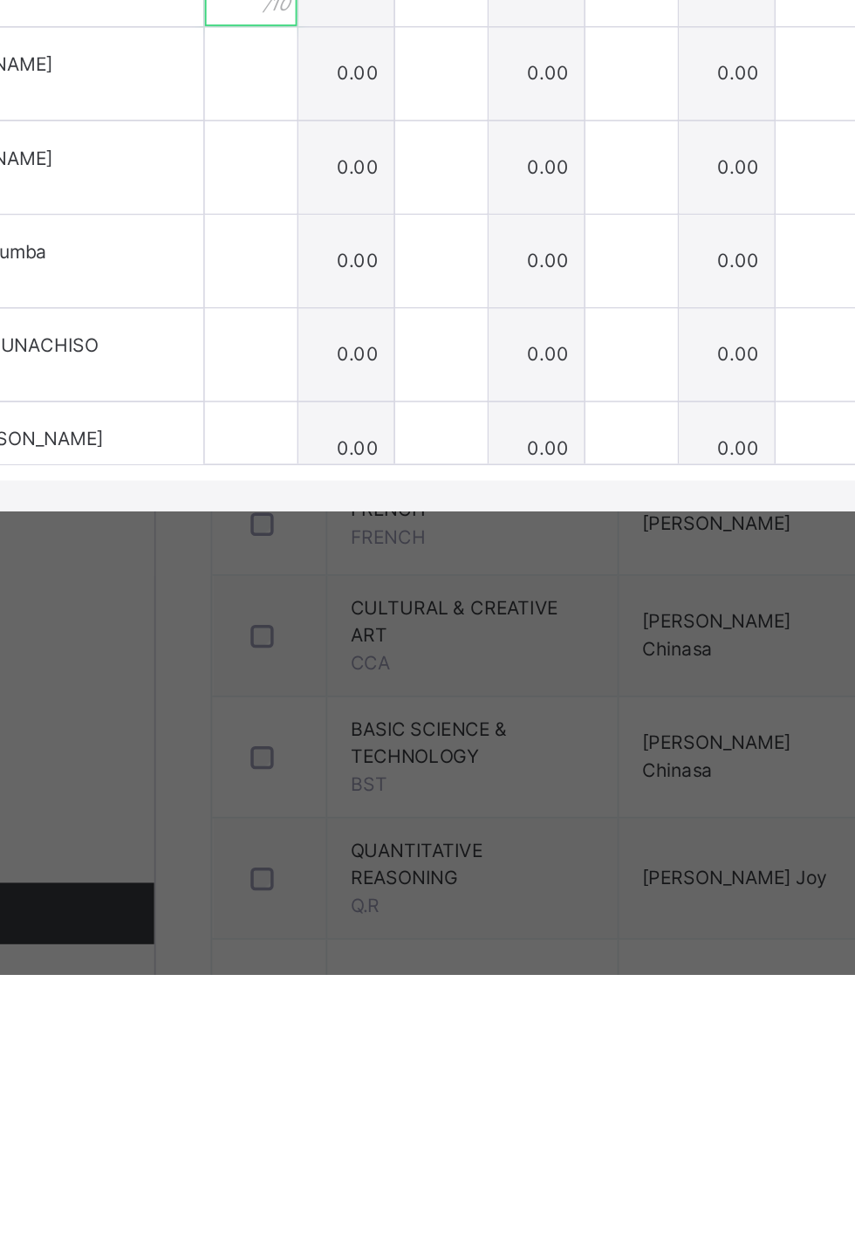
scroll to position [113, 0]
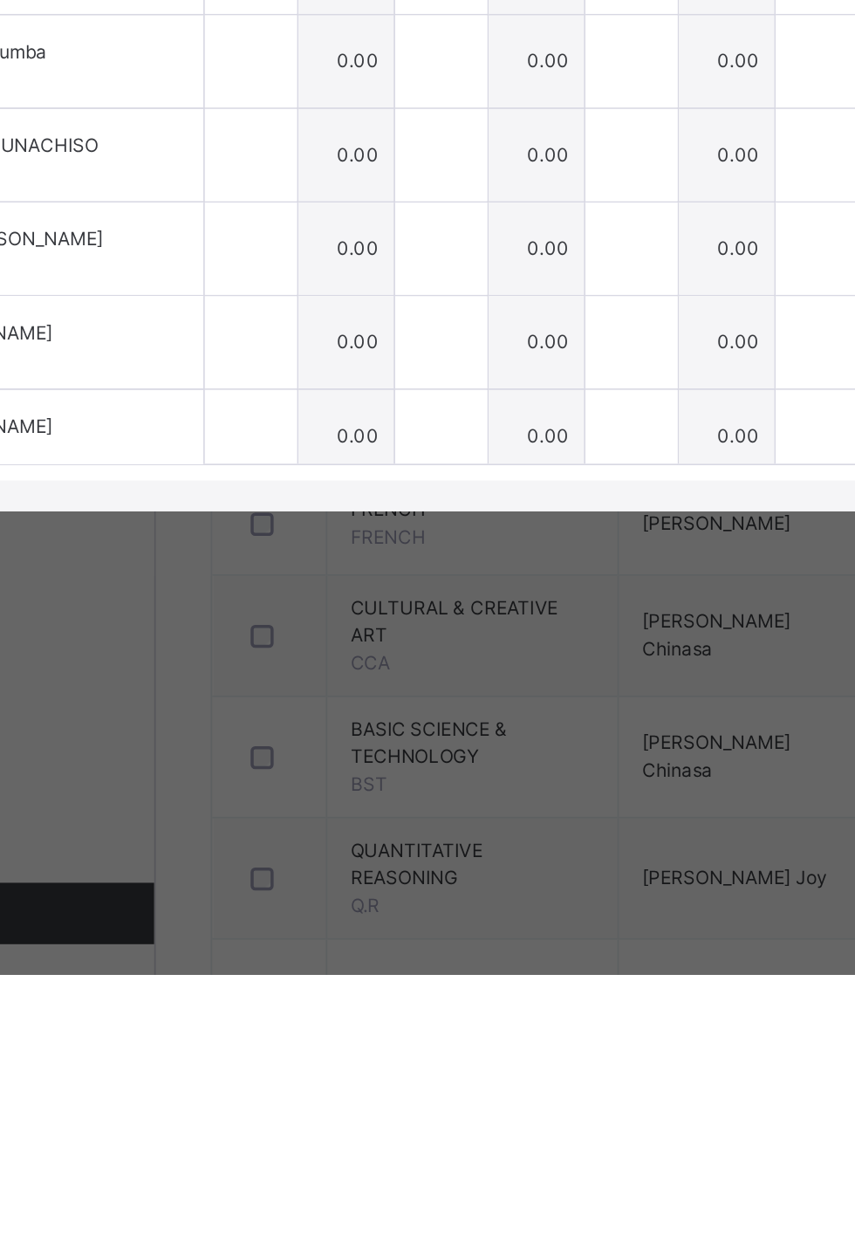
type input "**"
click at [290, 635] on div at bounding box center [263, 609] width 52 height 52
type input "**"
click at [290, 689] on div at bounding box center [263, 662] width 52 height 52
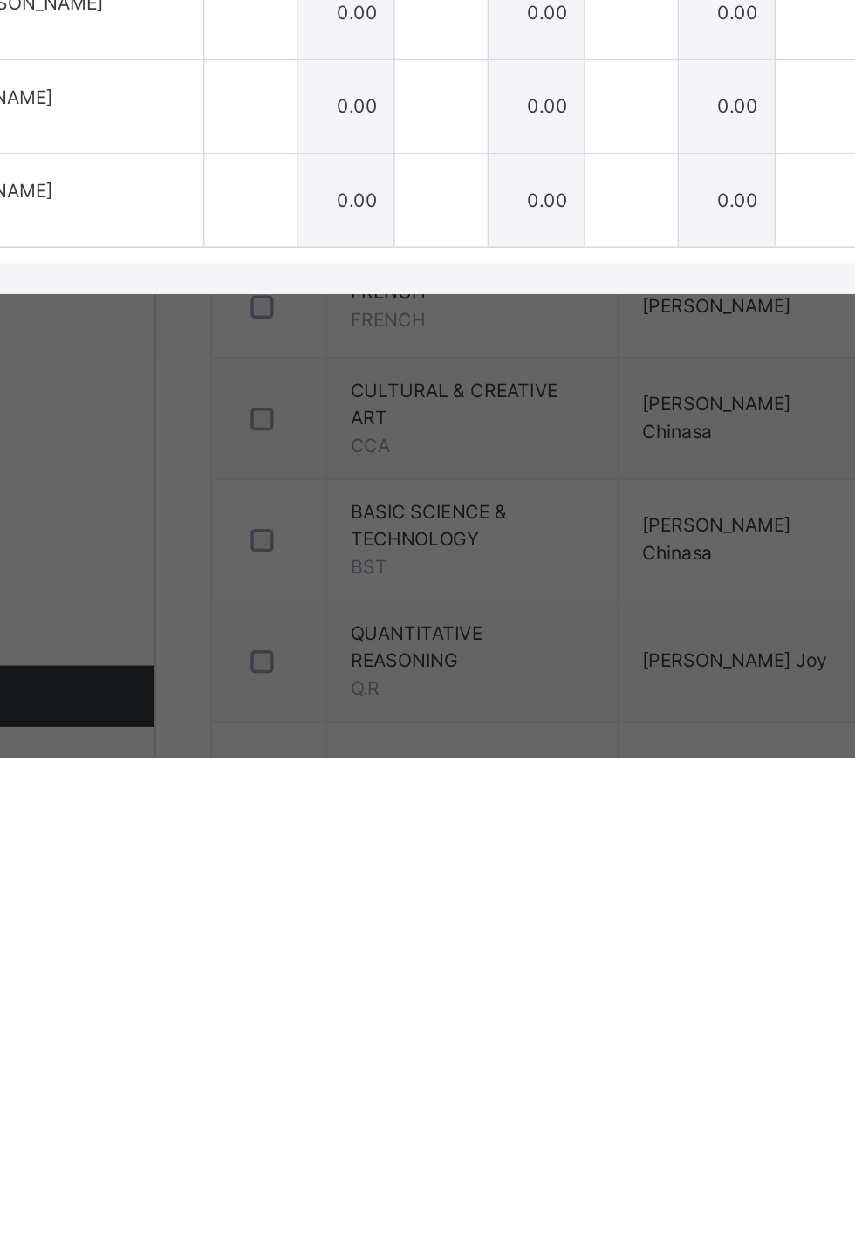
type input "*"
click at [290, 731] on input "text" at bounding box center [263, 705] width 52 height 52
type input "**"
click at [290, 785] on div at bounding box center [263, 758] width 52 height 52
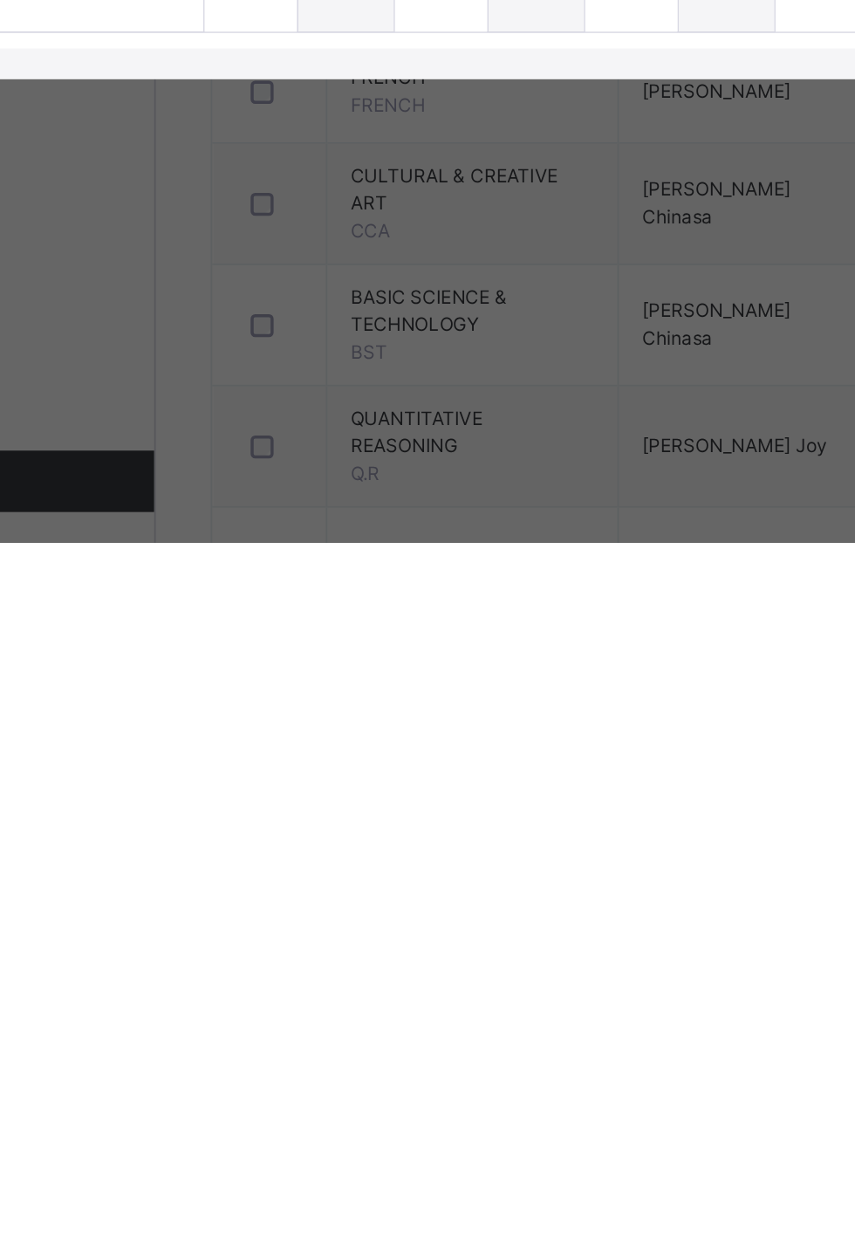
type input "*"
click at [290, 838] on input "text" at bounding box center [263, 812] width 52 height 52
type input "*"
click at [290, 891] on div at bounding box center [263, 865] width 52 height 52
type input "**"
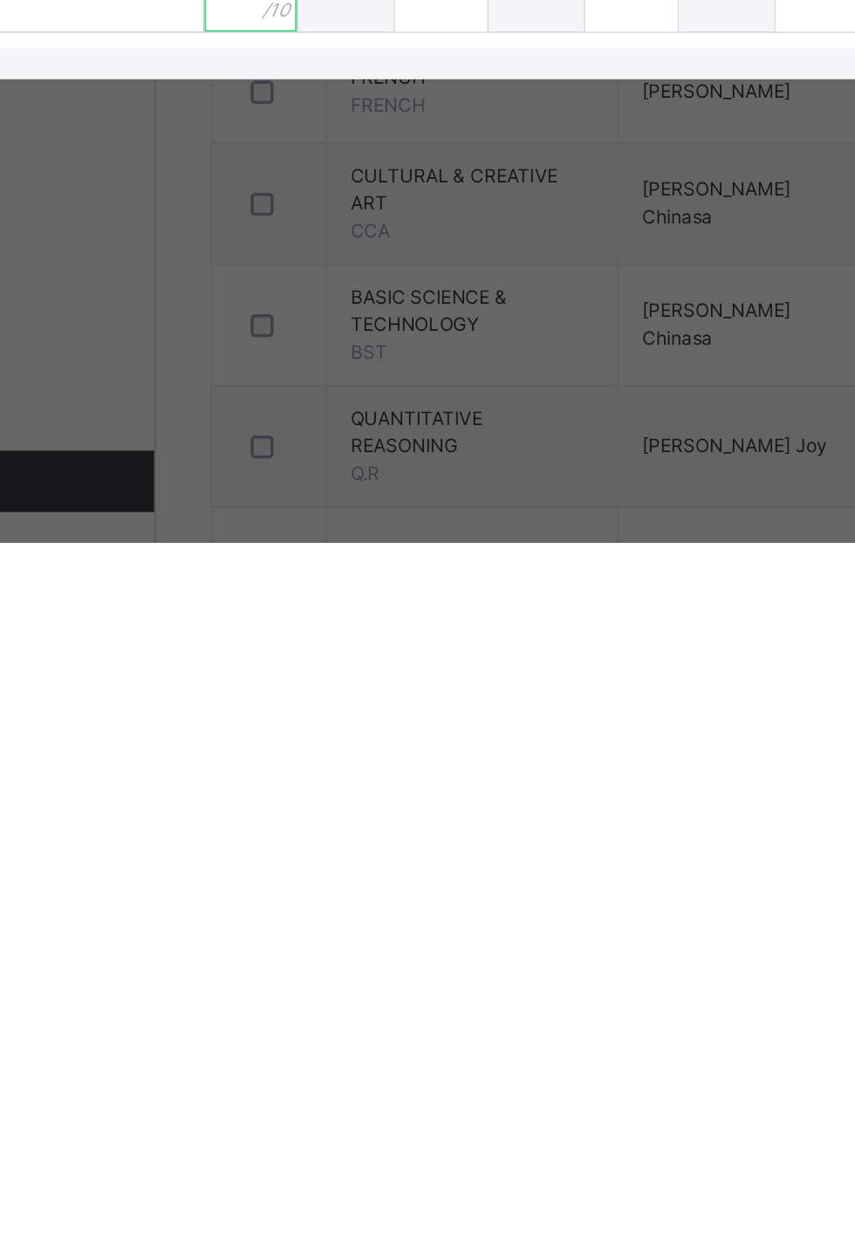
click at [290, 944] on div at bounding box center [263, 918] width 52 height 52
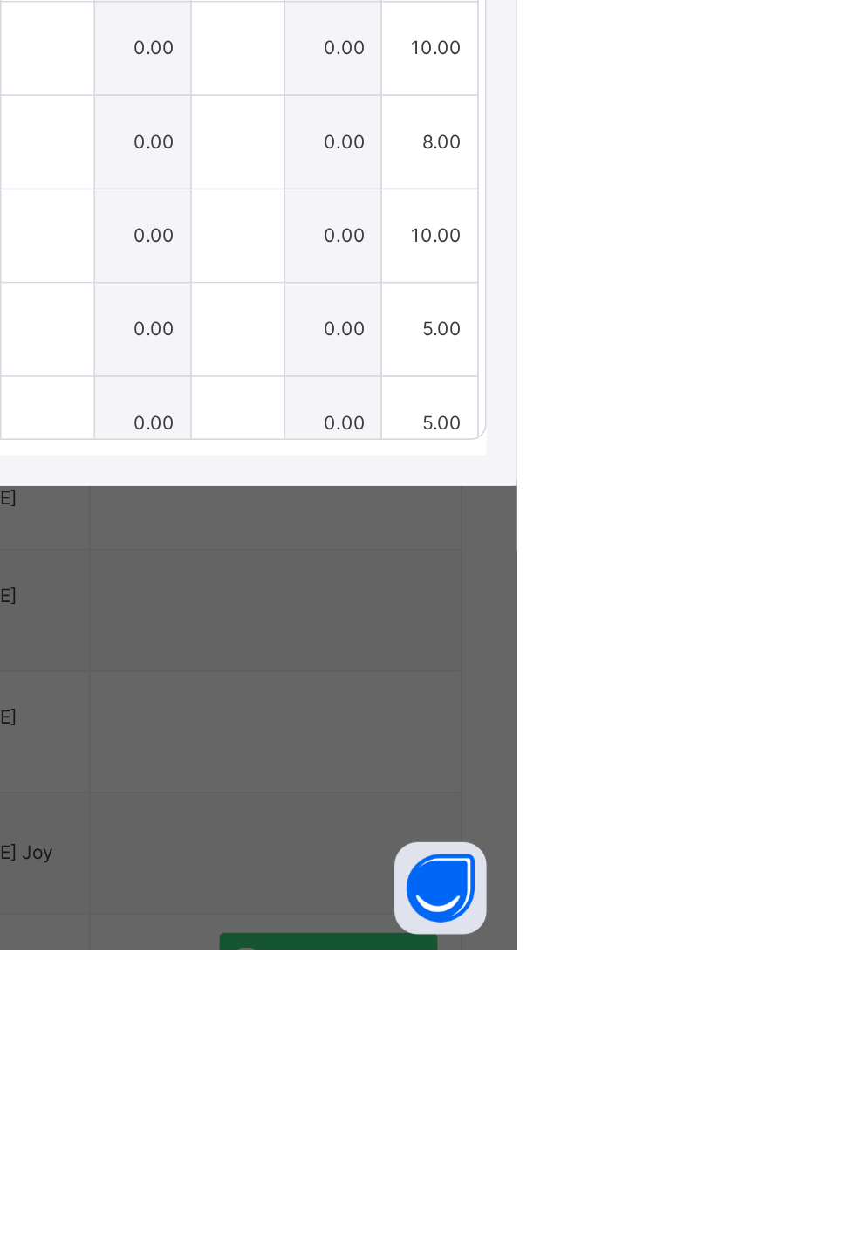
scroll to position [0, 11]
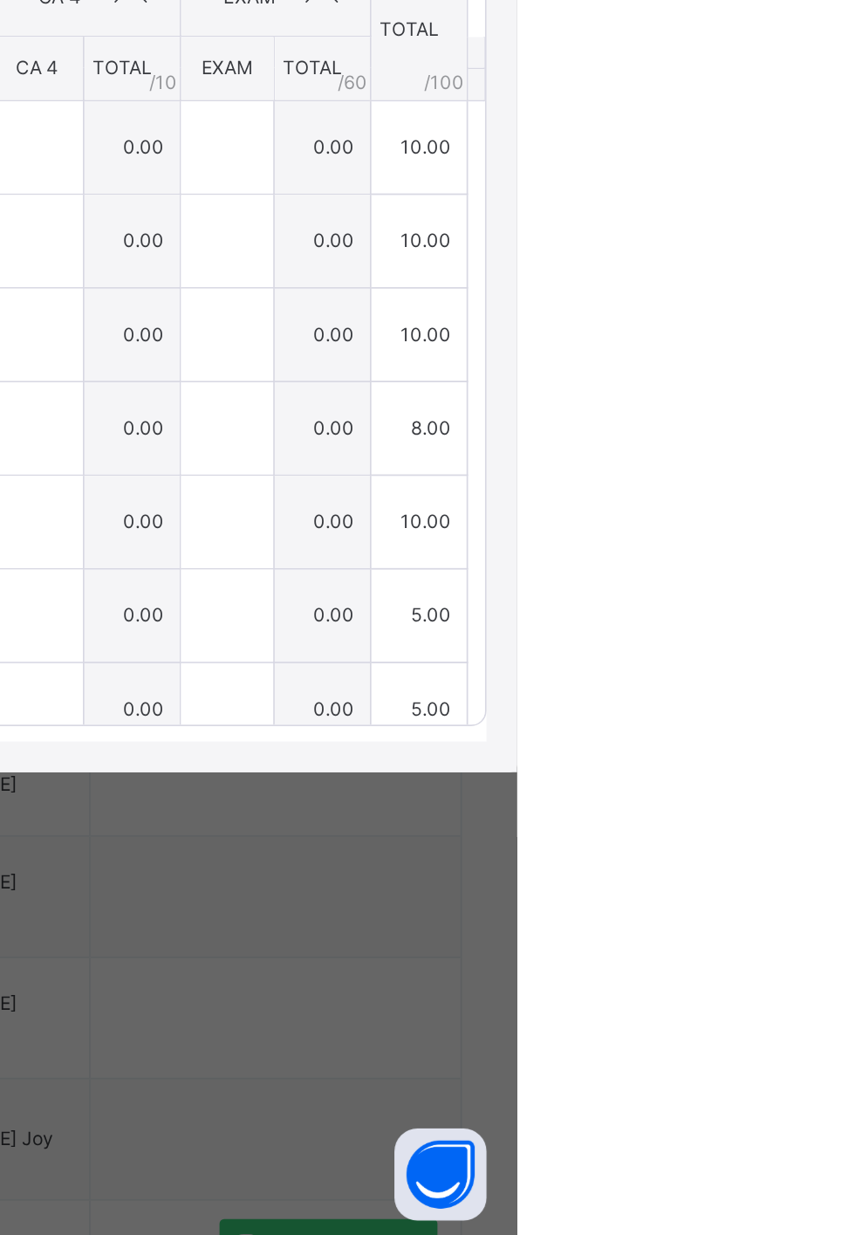
type input "**"
click at [806, 484] on span "Save Entries" at bounding box center [775, 477] width 61 height 16
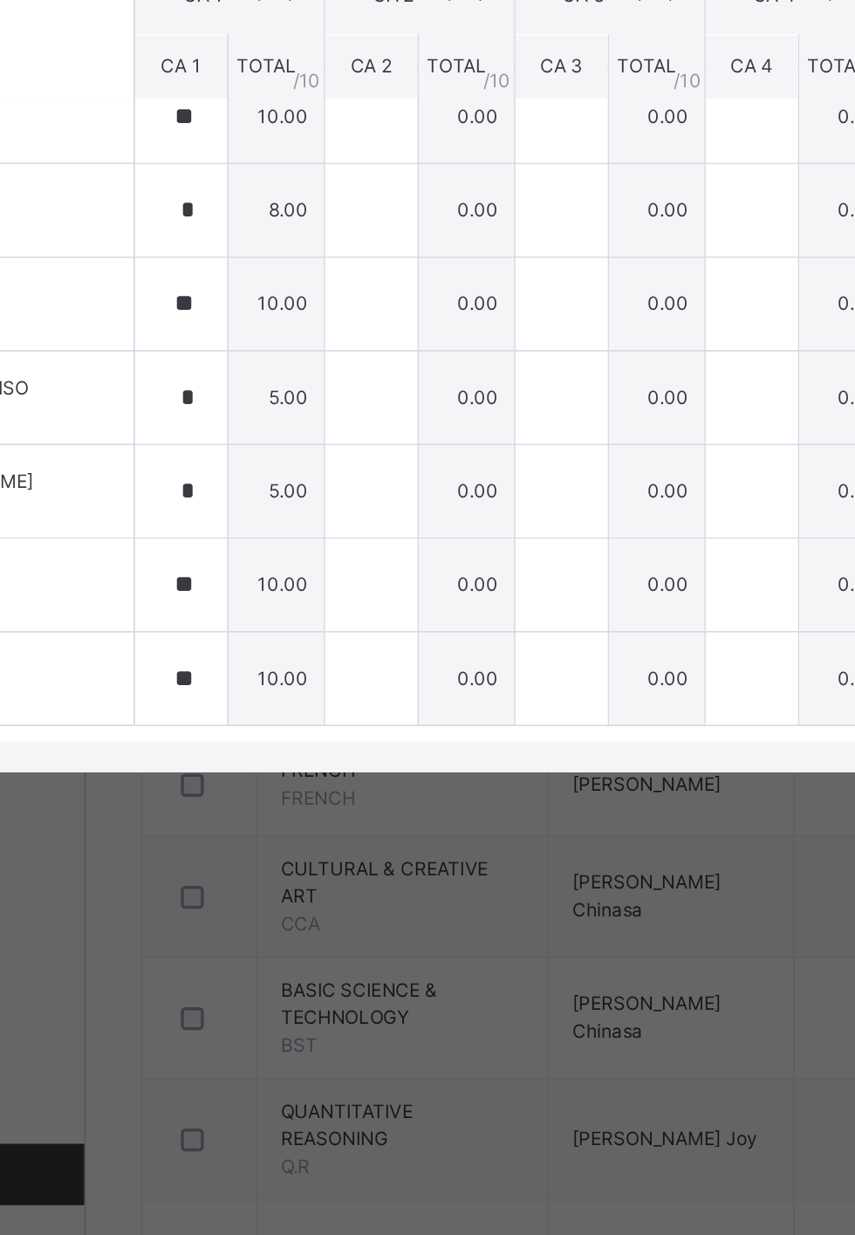
scroll to position [124, 11]
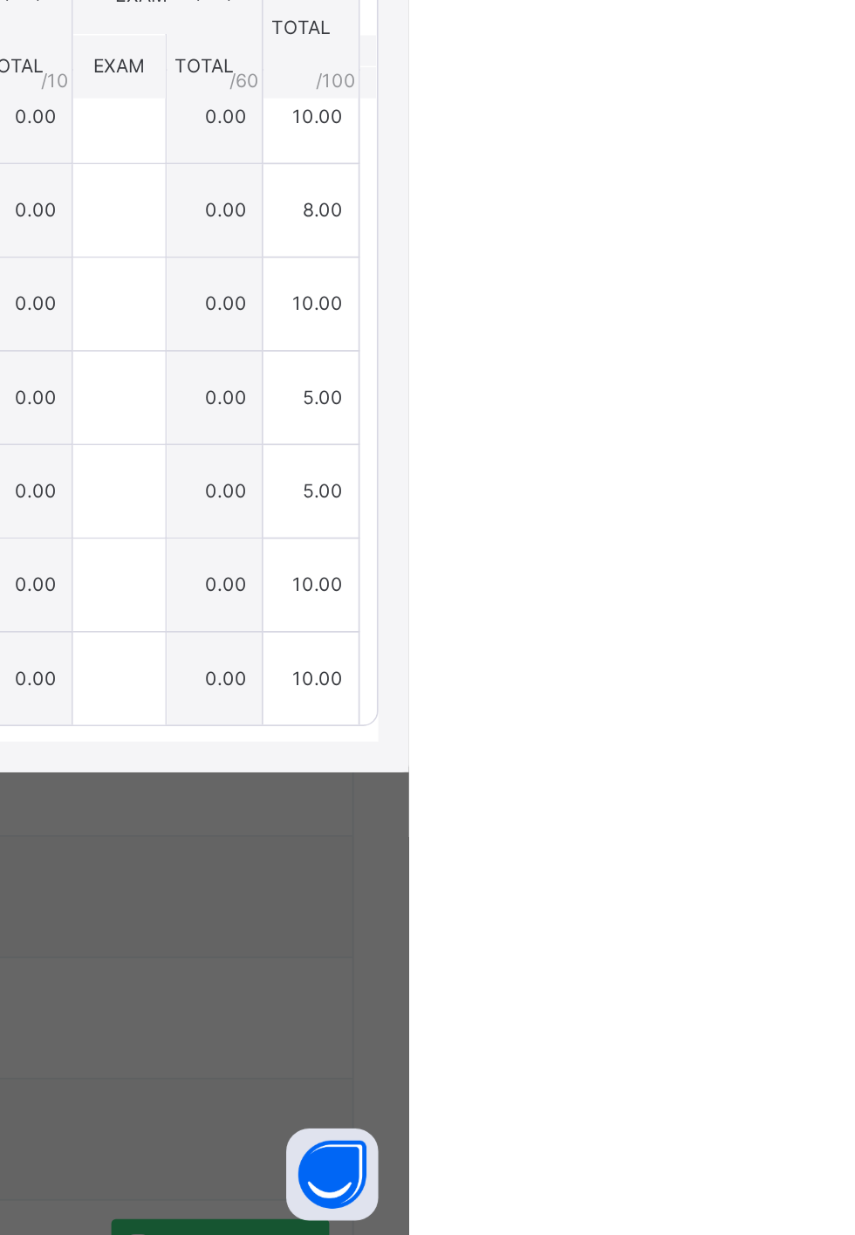
click at [820, 491] on div "Save Entries" at bounding box center [775, 477] width 87 height 28
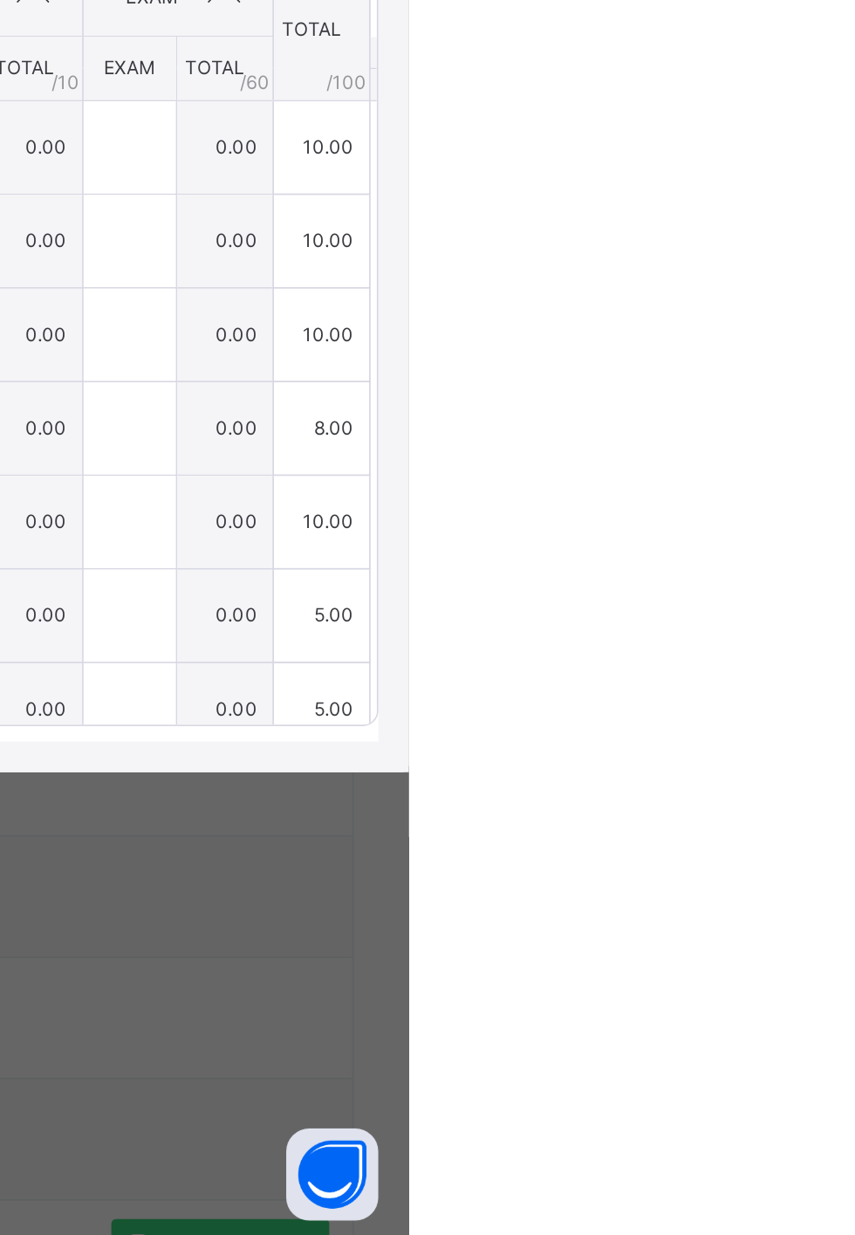
type input "**"
type input "*"
type input "**"
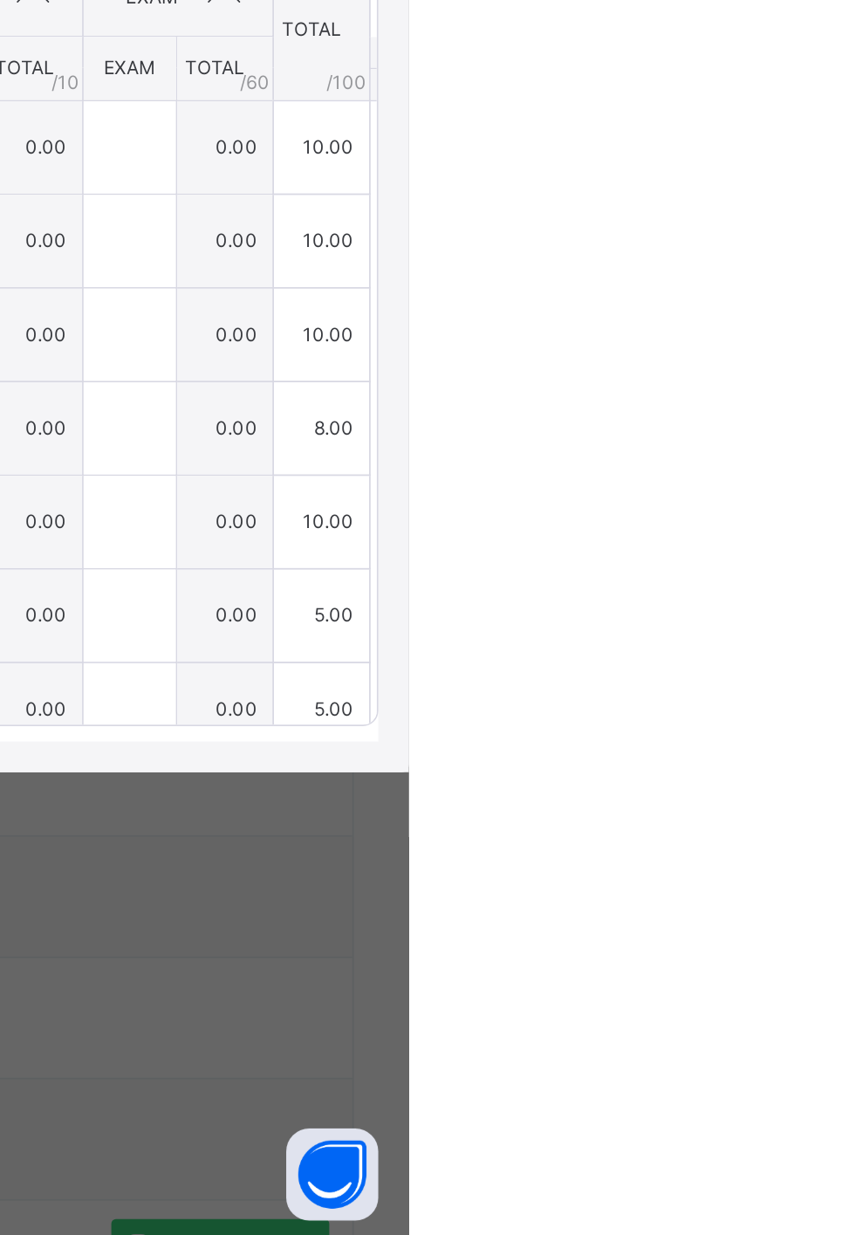
type input "*"
type input "**"
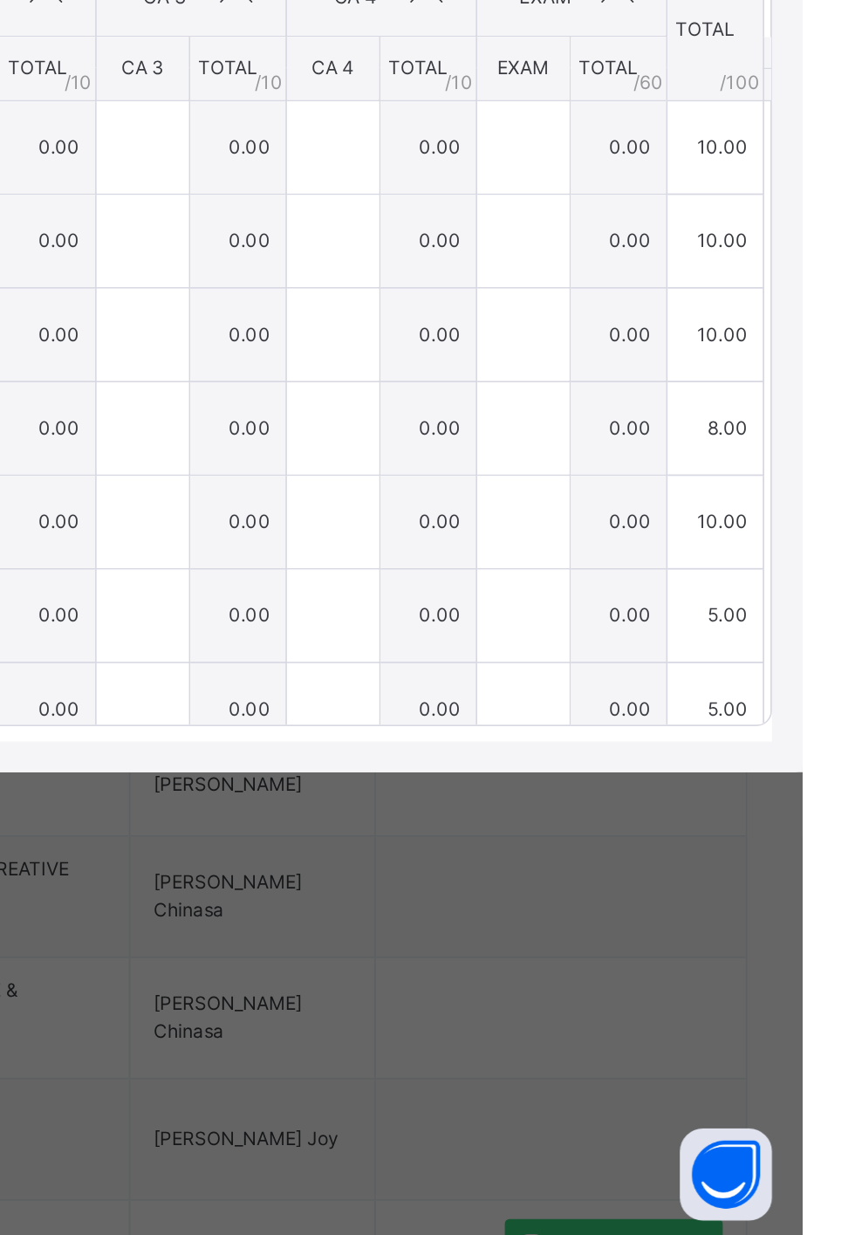
scroll to position [0, 11]
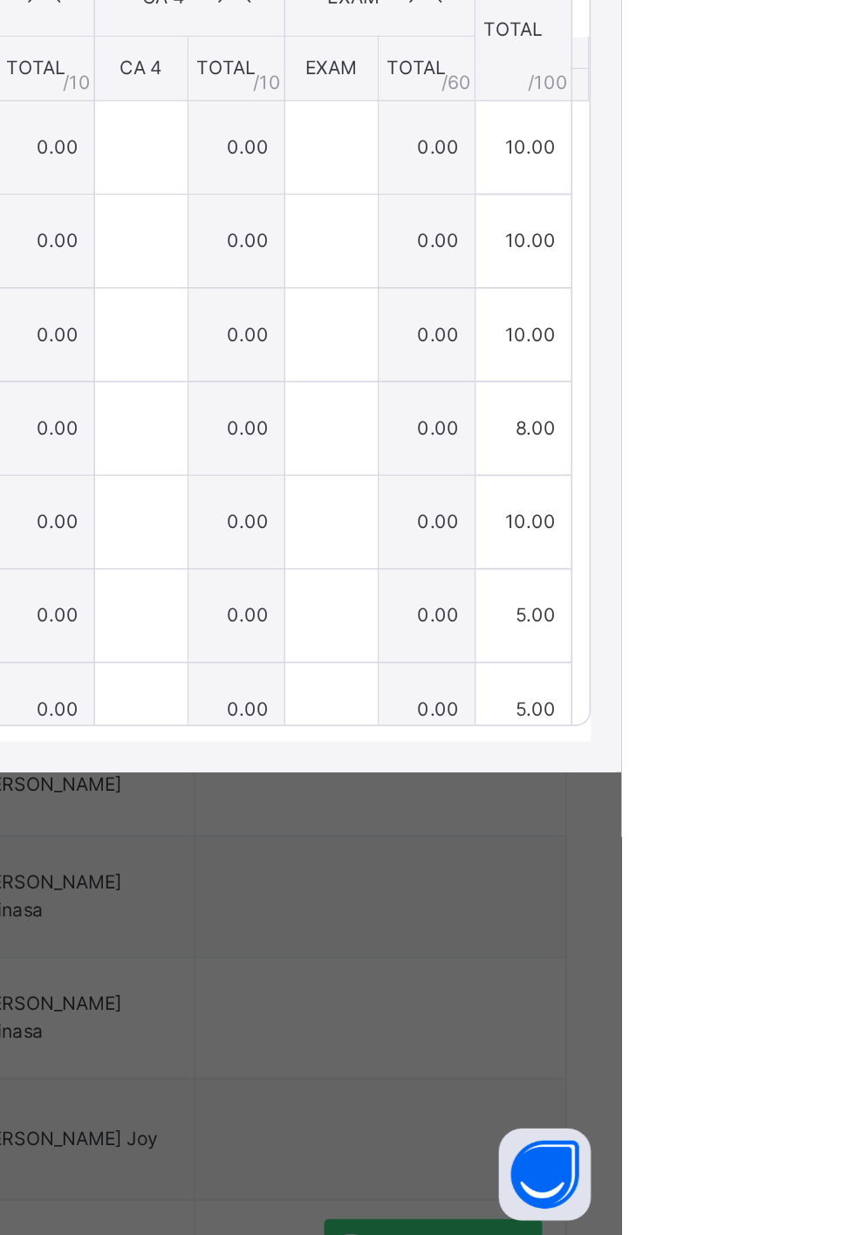
click at [806, 484] on span "Save Entries" at bounding box center [775, 477] width 61 height 16
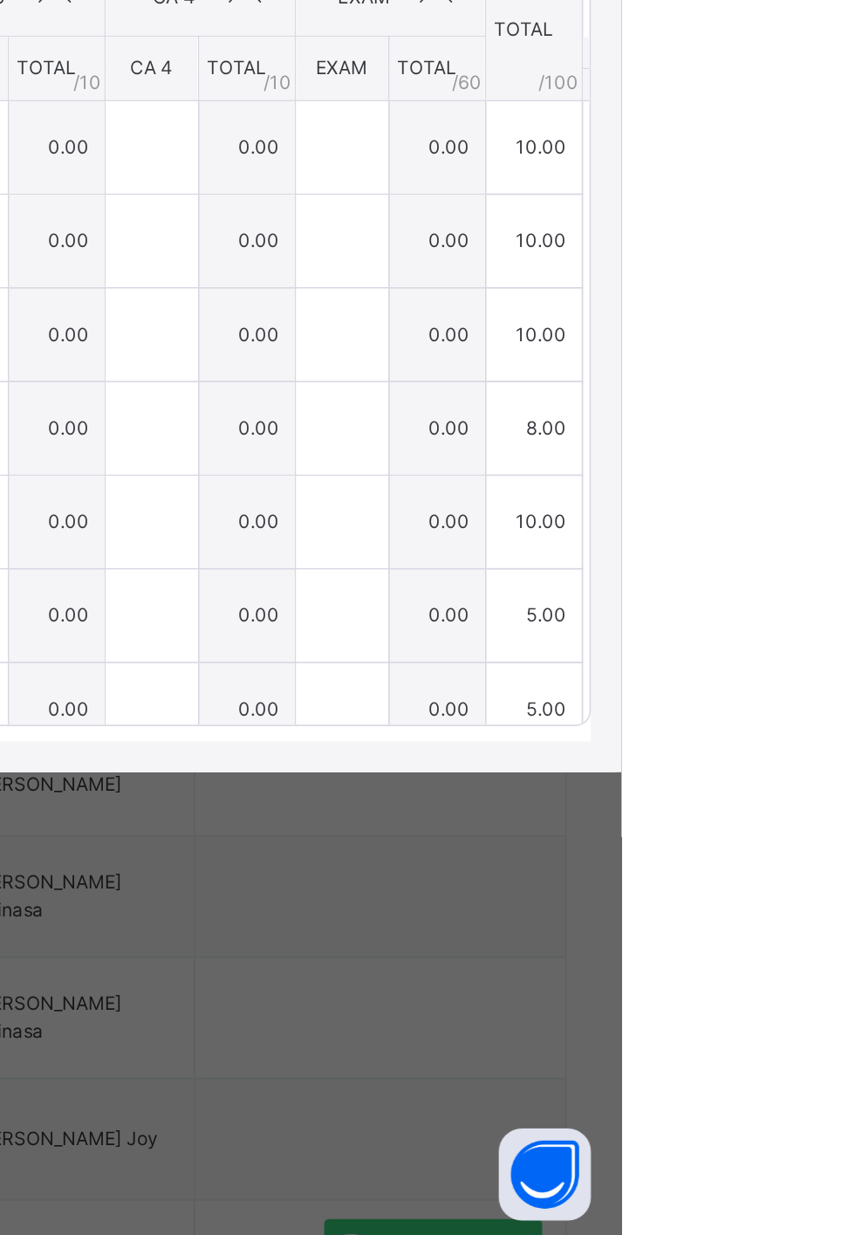
type input "**"
type input "*"
type input "**"
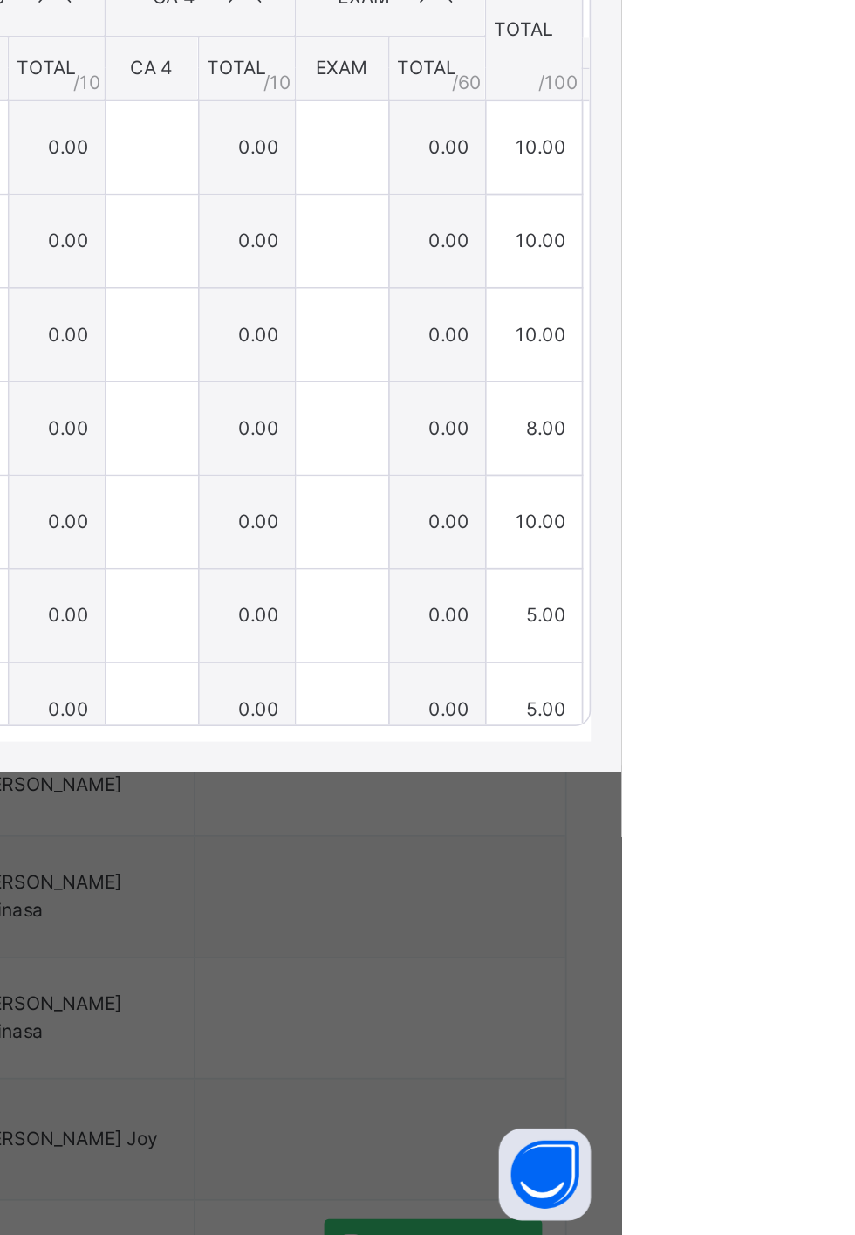
type input "*"
type input "**"
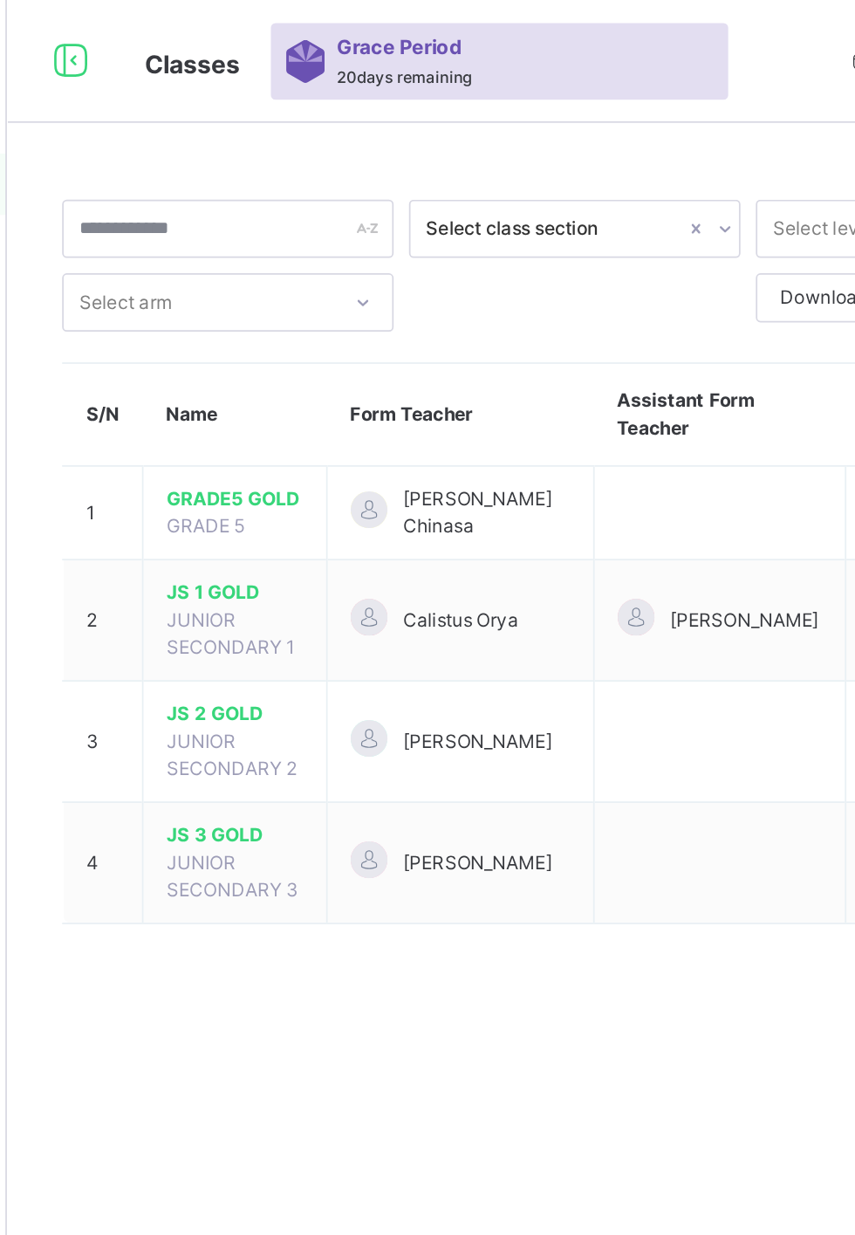
click at [360, 287] on span "GRADE5 GOLD" at bounding box center [339, 284] width 78 height 16
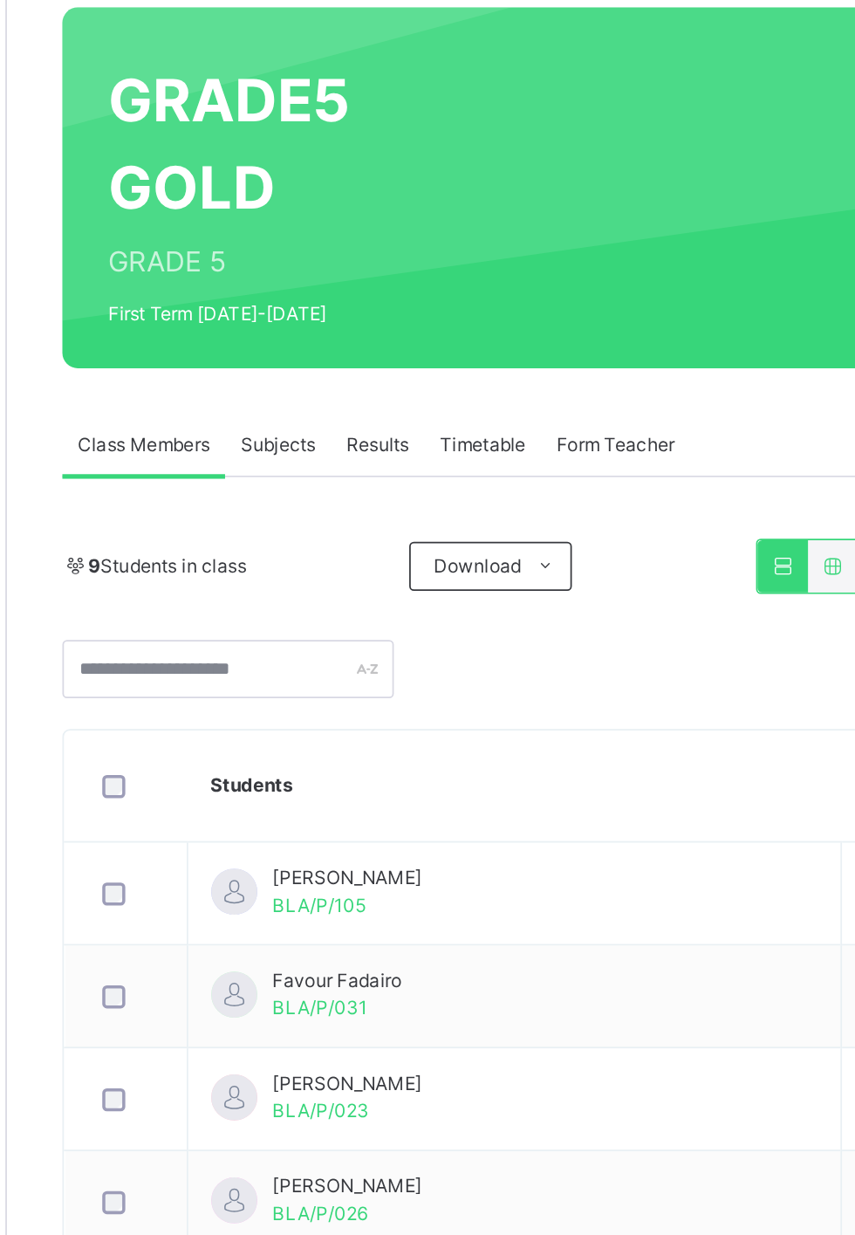
click at [367, 395] on span "Subjects" at bounding box center [363, 396] width 43 height 16
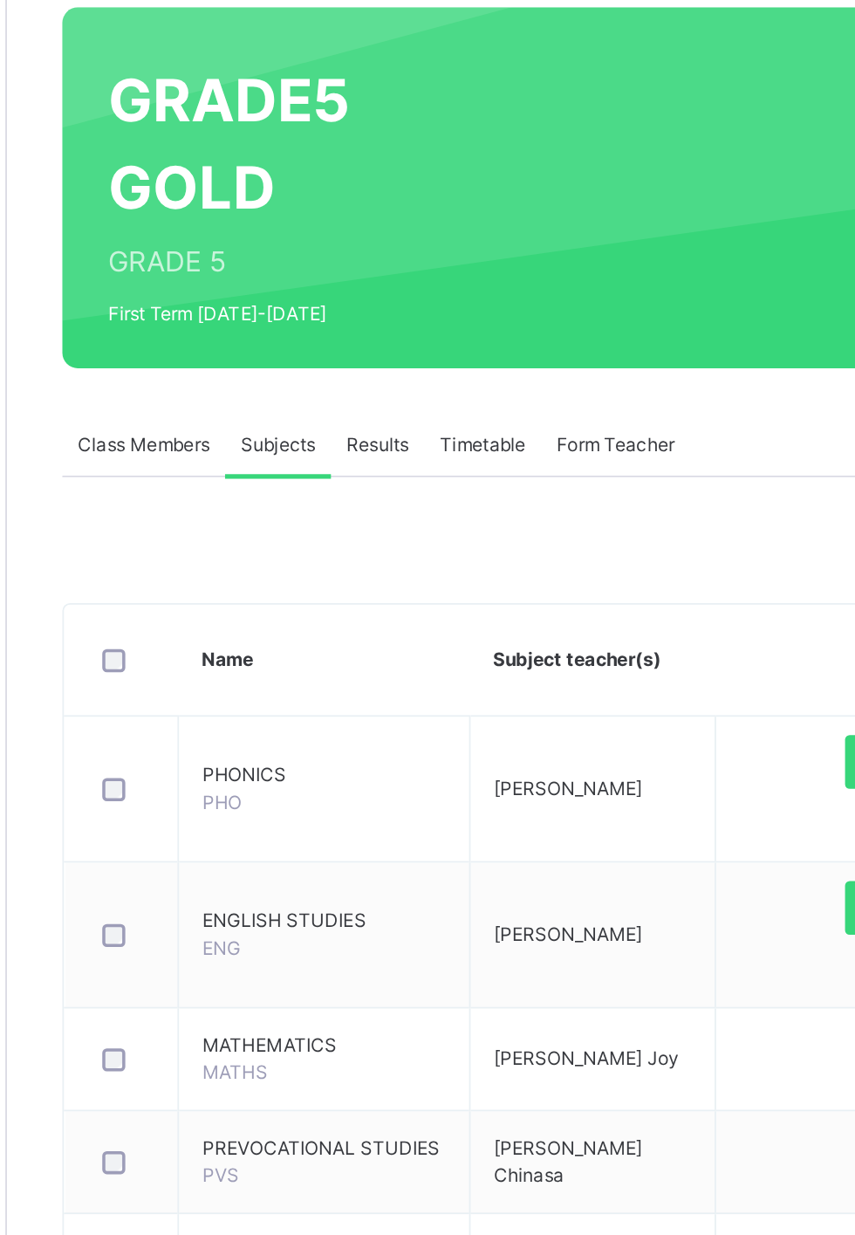
click at [361, 393] on span "Subjects" at bounding box center [363, 396] width 43 height 16
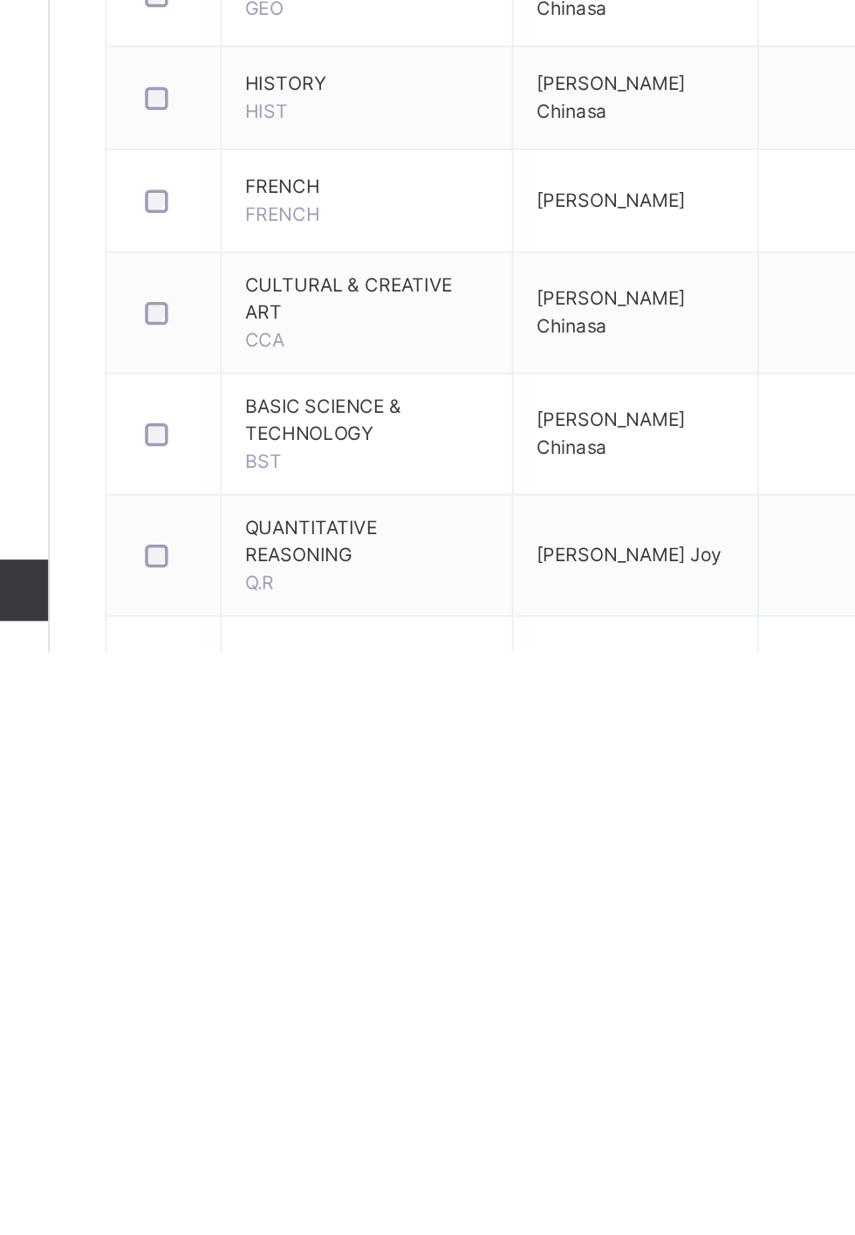
click at [384, 1234] on td "VERBAL REASONING VERBAL" at bounding box center [390, 1256] width 166 height 83
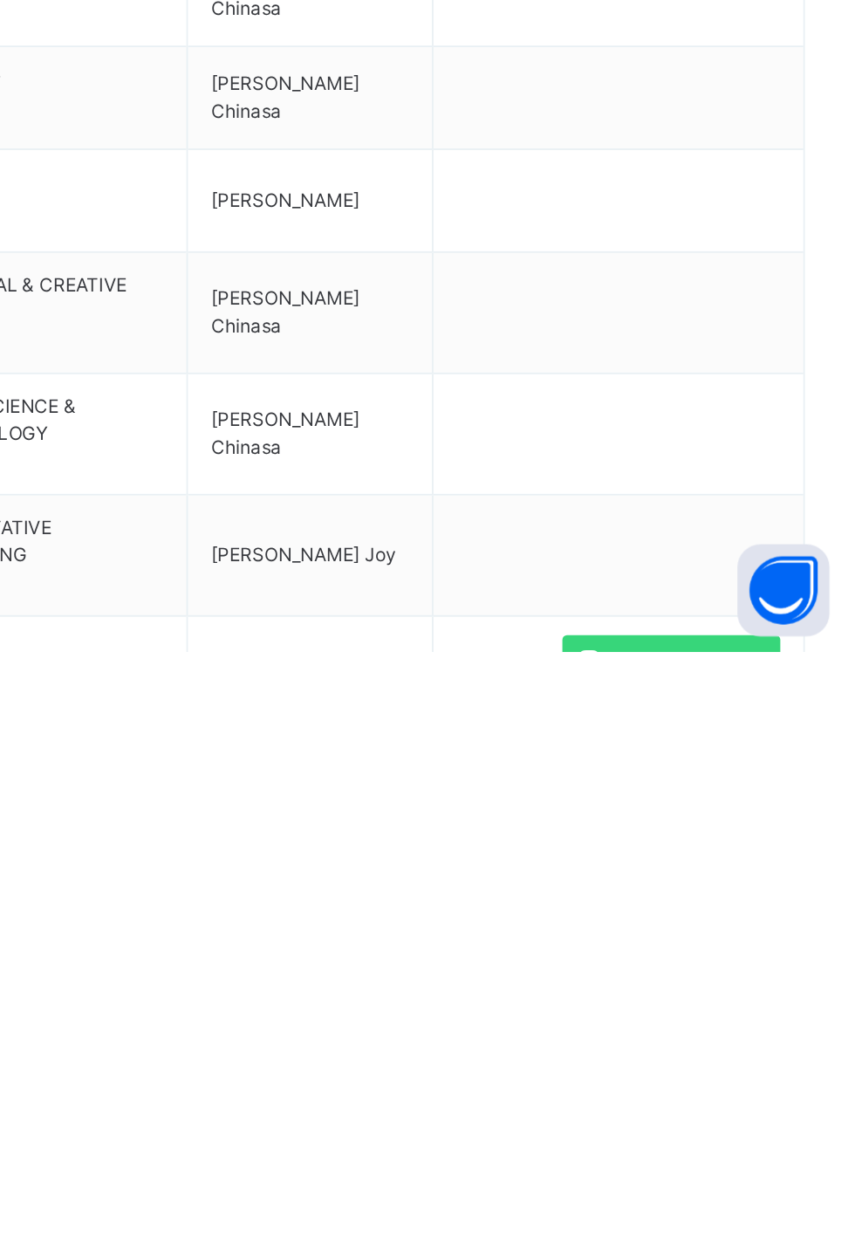
click at [771, 1234] on span "Assess Students" at bounding box center [757, 1241] width 80 height 16
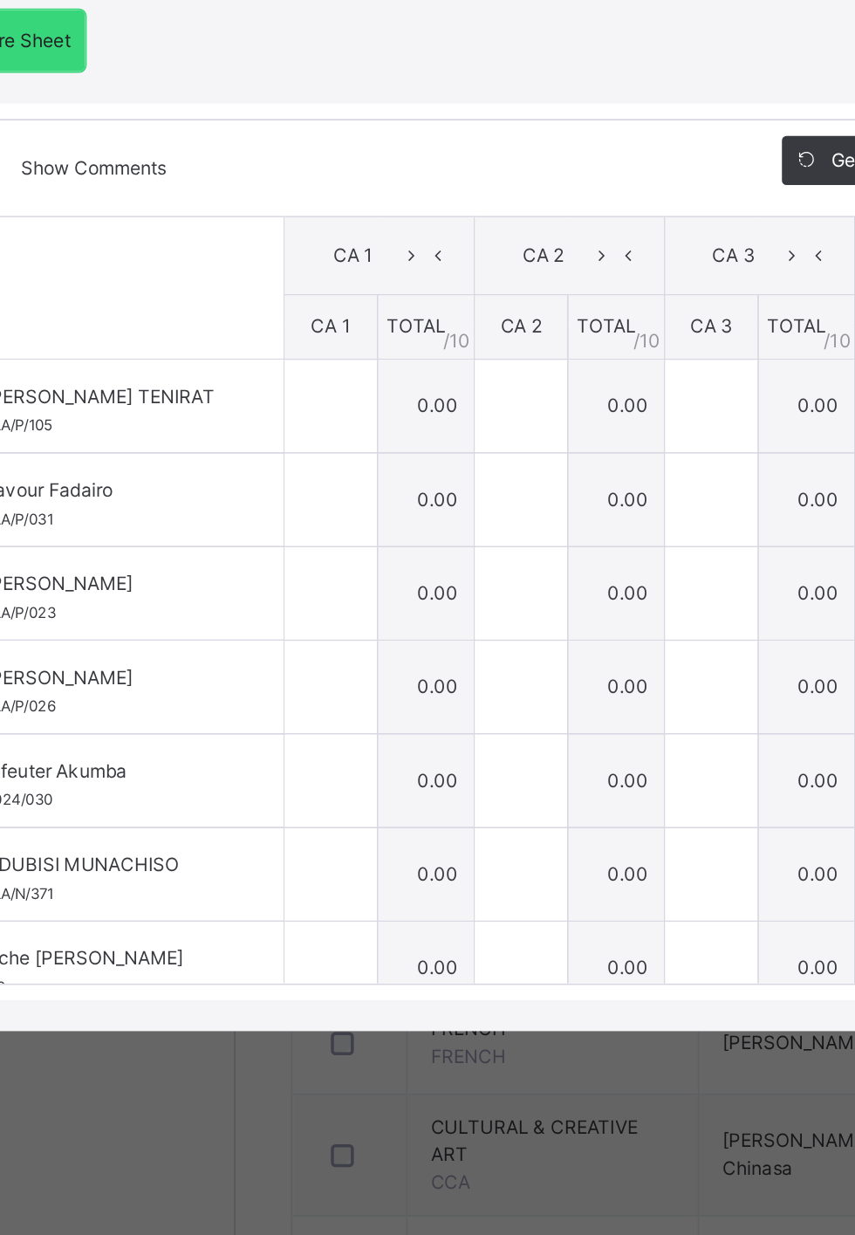
scroll to position [0, 11]
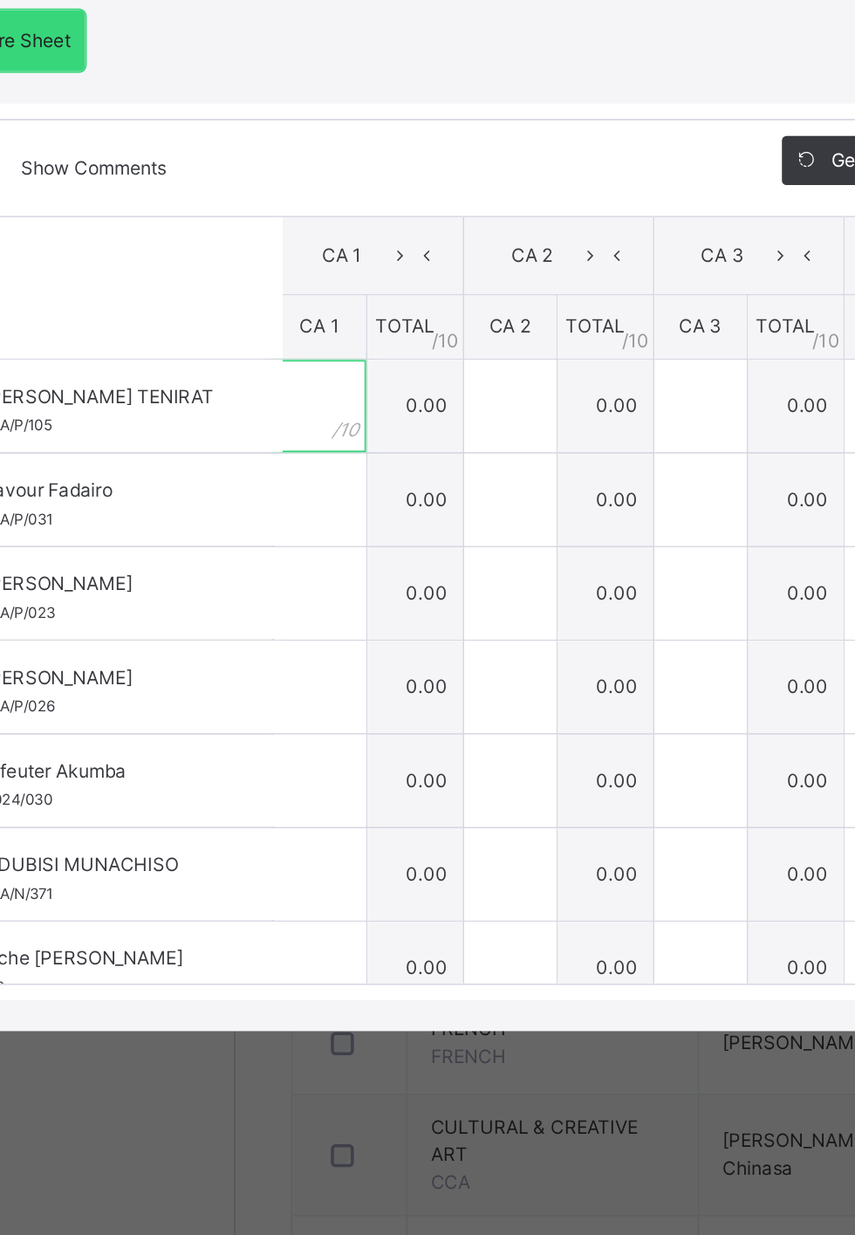
click at [284, 642] on div at bounding box center [257, 616] width 52 height 52
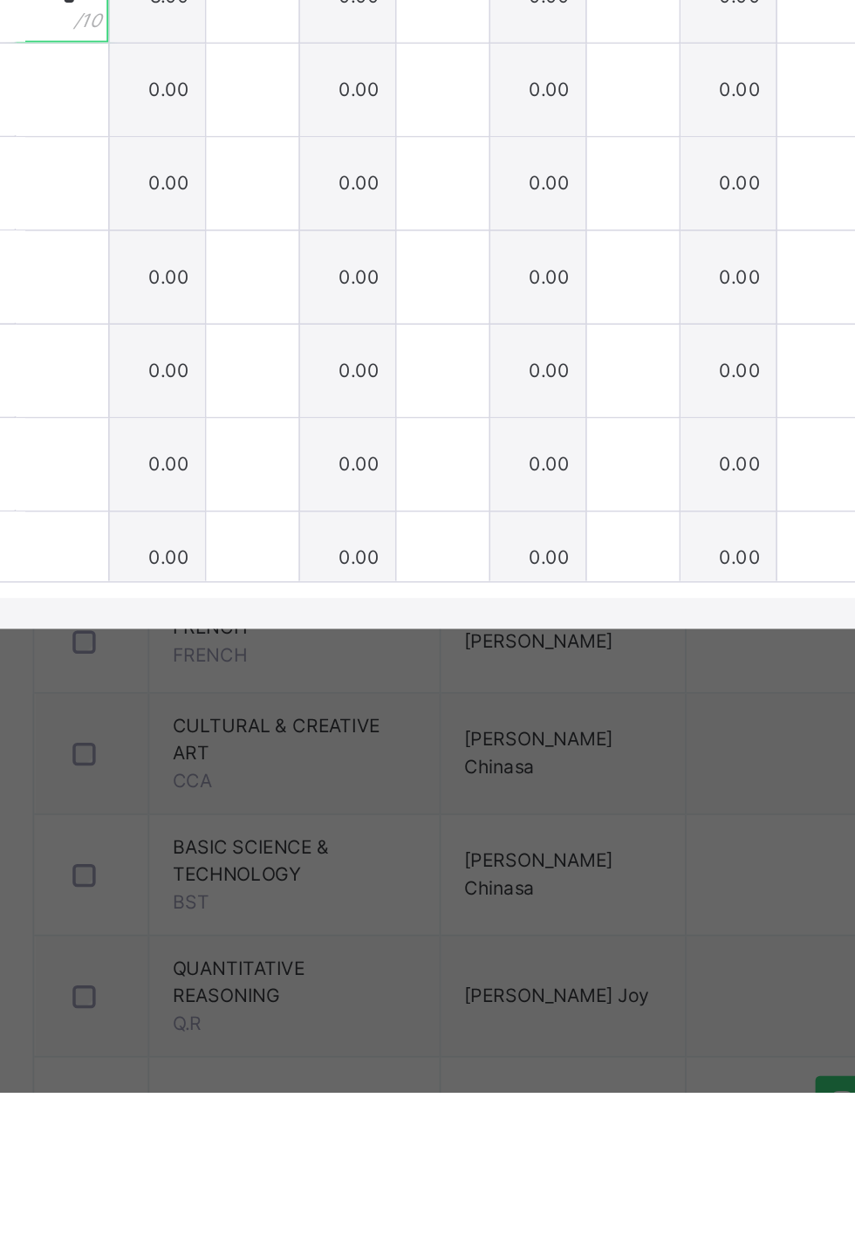
scroll to position [4, 0]
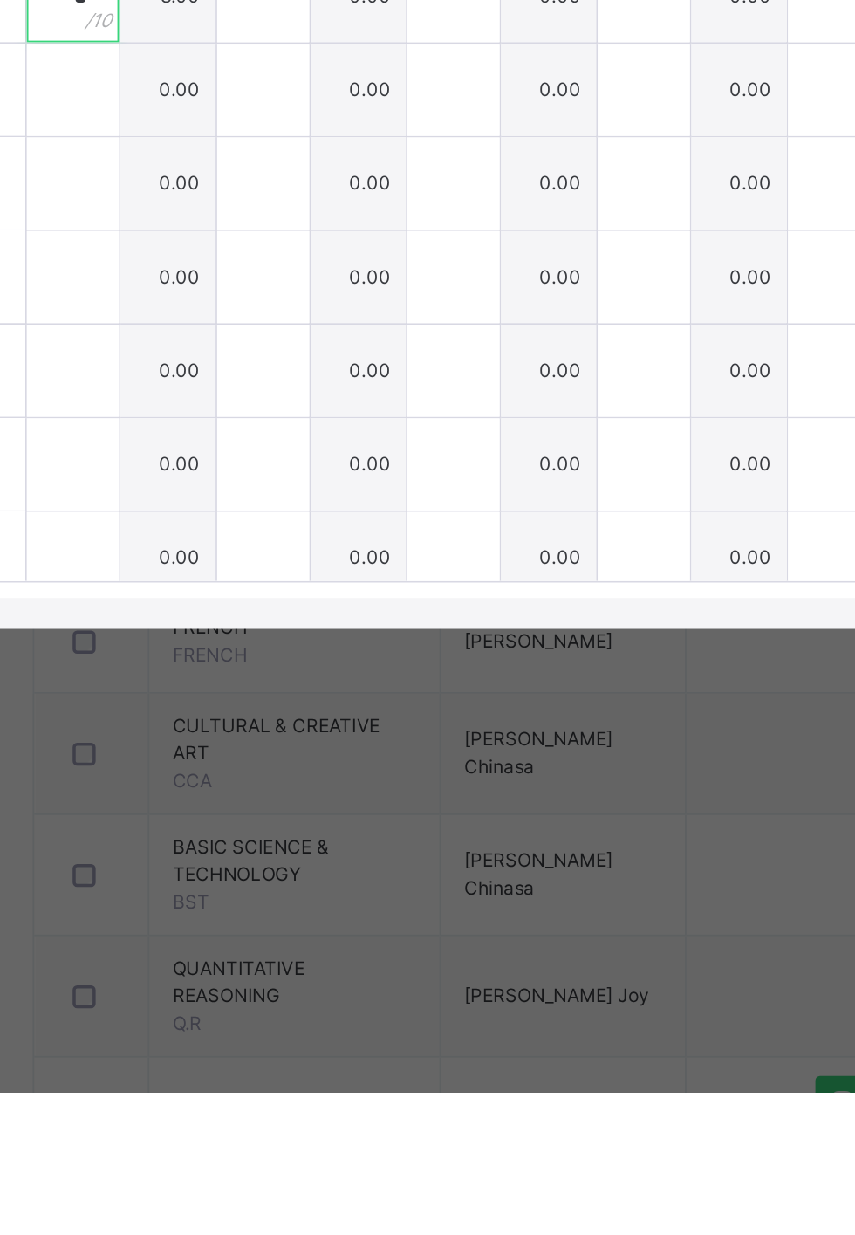
type input "*"
click at [290, 691] on div at bounding box center [263, 665] width 52 height 52
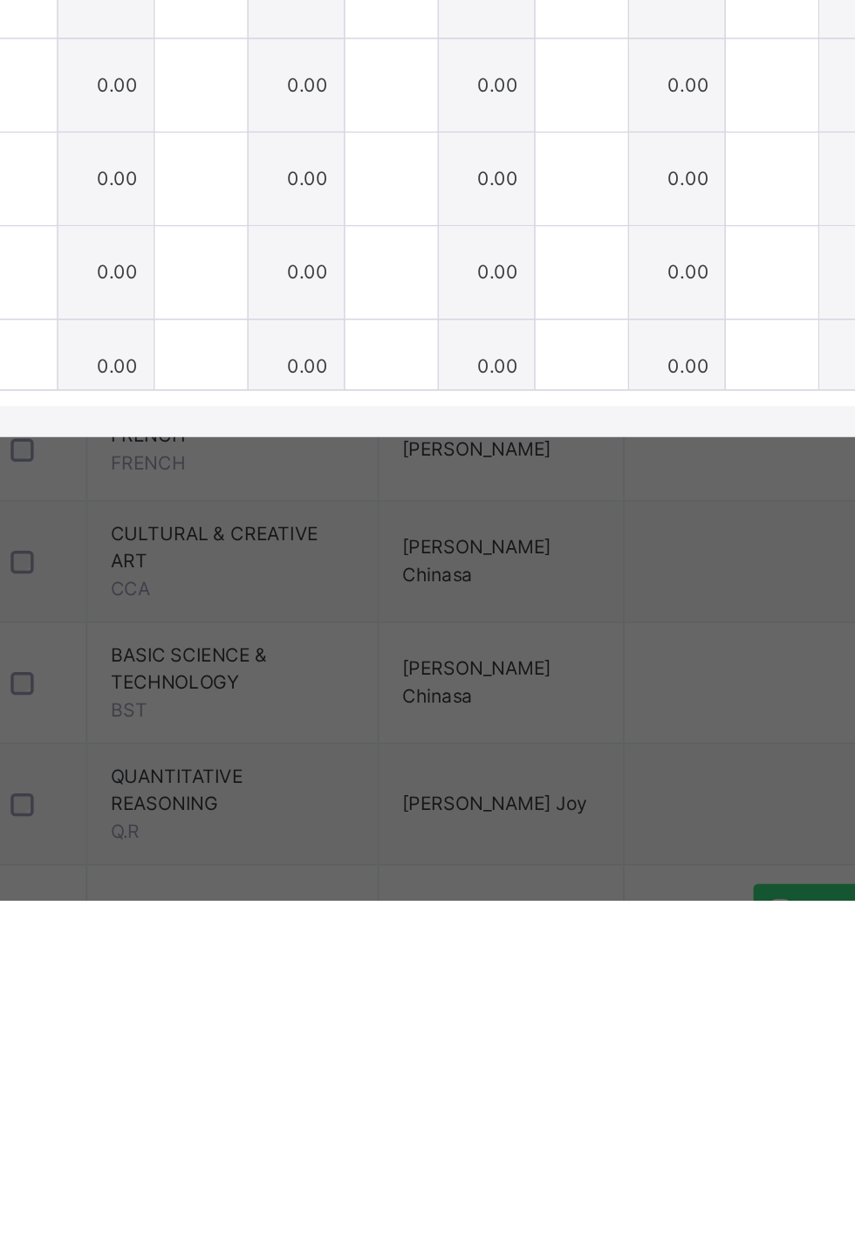
click at [290, 691] on div at bounding box center [263, 665] width 52 height 52
type input "*"
click at [290, 745] on div at bounding box center [263, 718] width 52 height 52
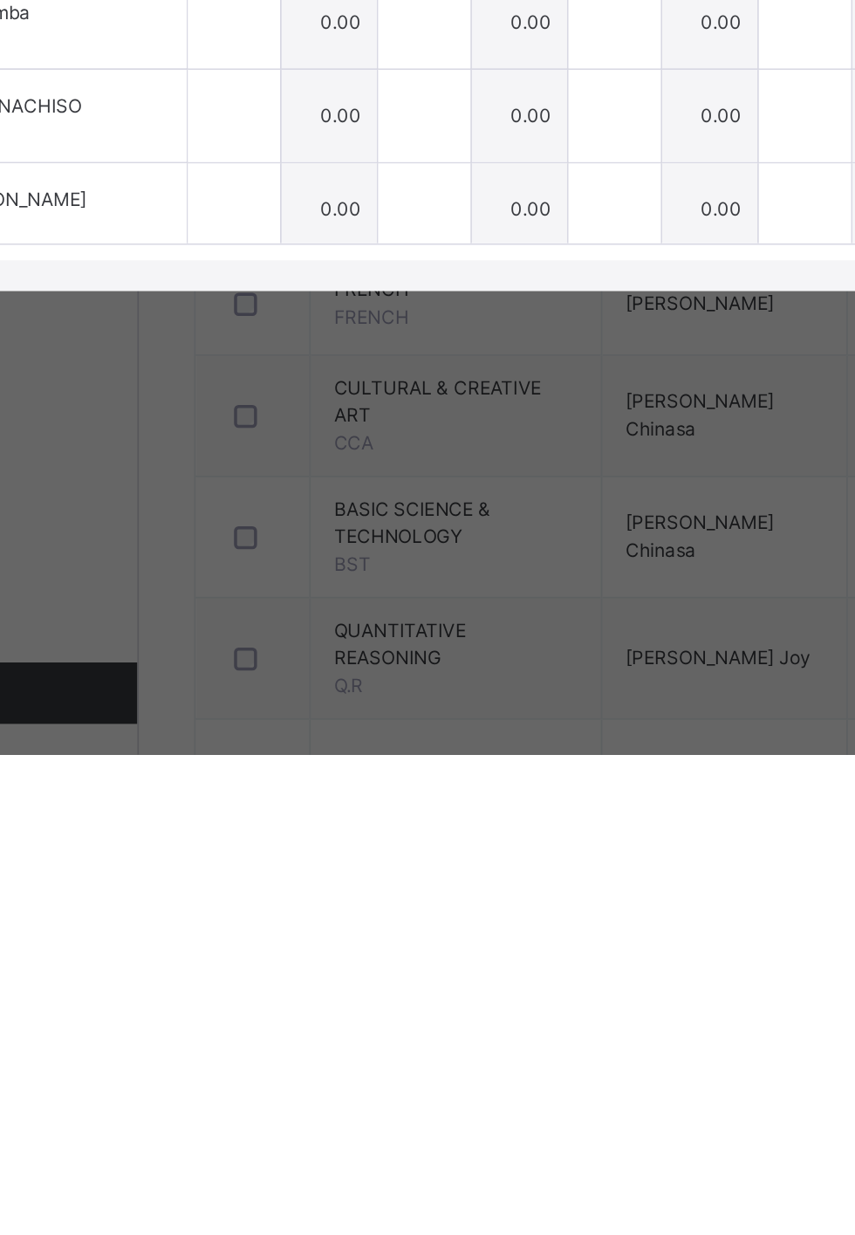
scroll to position [44, 0]
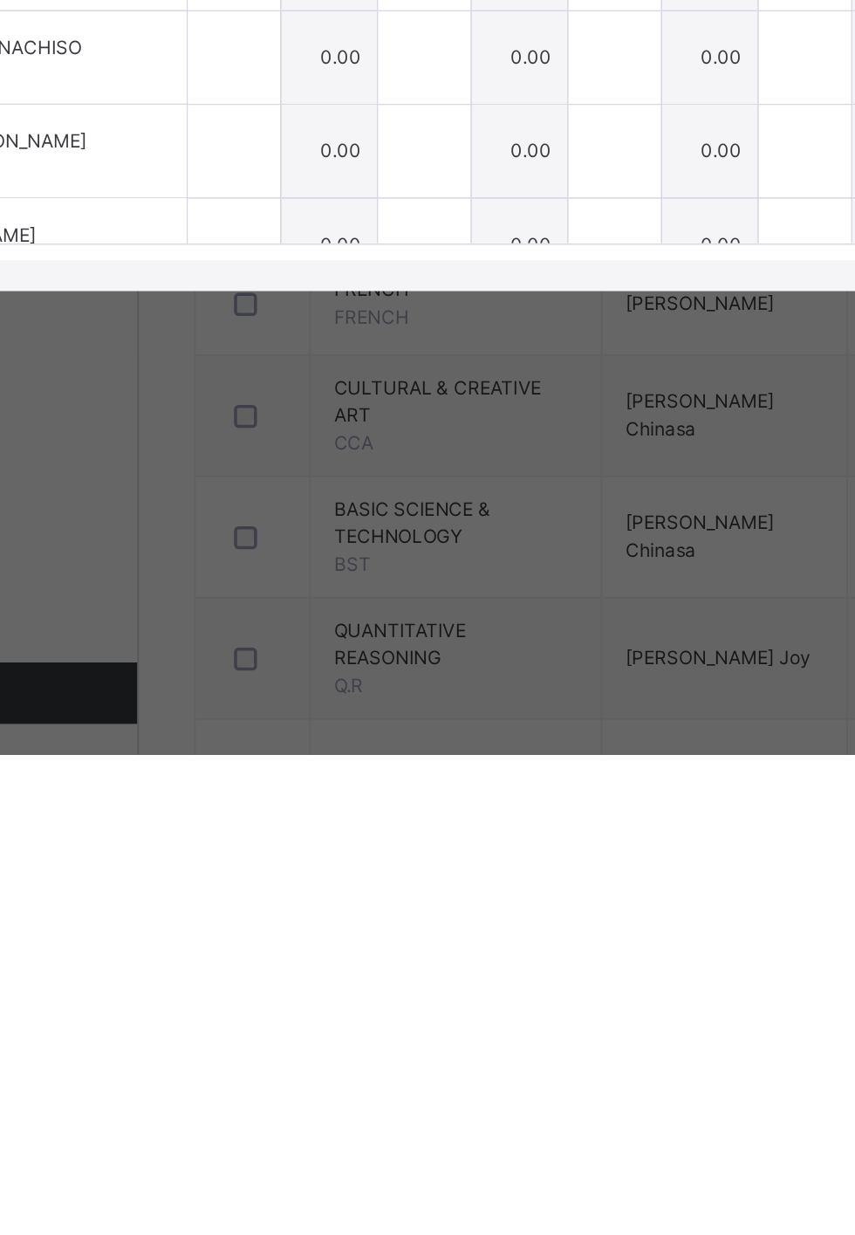
type input "**"
click at [290, 758] on div at bounding box center [263, 732] width 52 height 52
type input "*"
click at [290, 812] on div at bounding box center [263, 785] width 52 height 52
type input "**"
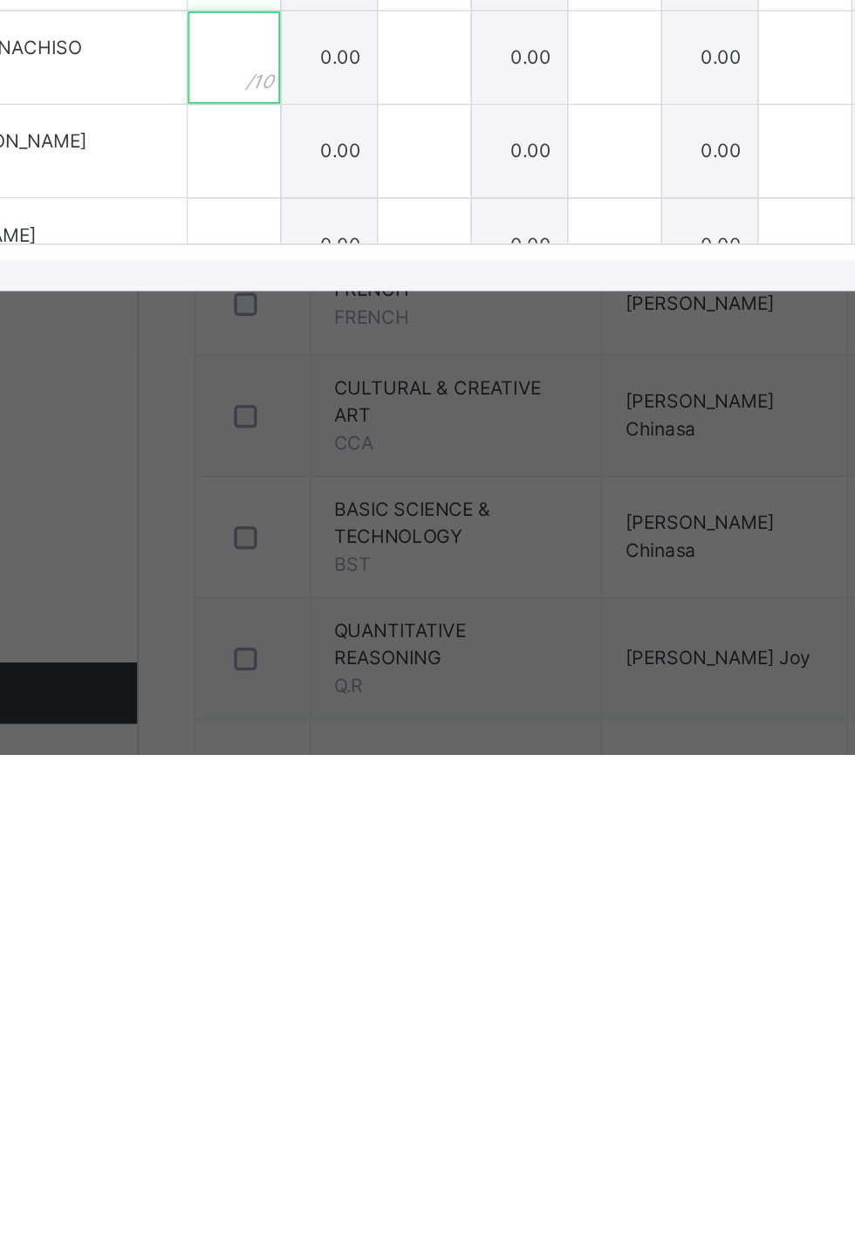
click at [290, 865] on div at bounding box center [263, 839] width 52 height 52
type input "*"
click at [290, 865] on div "*" at bounding box center [263, 839] width 52 height 52
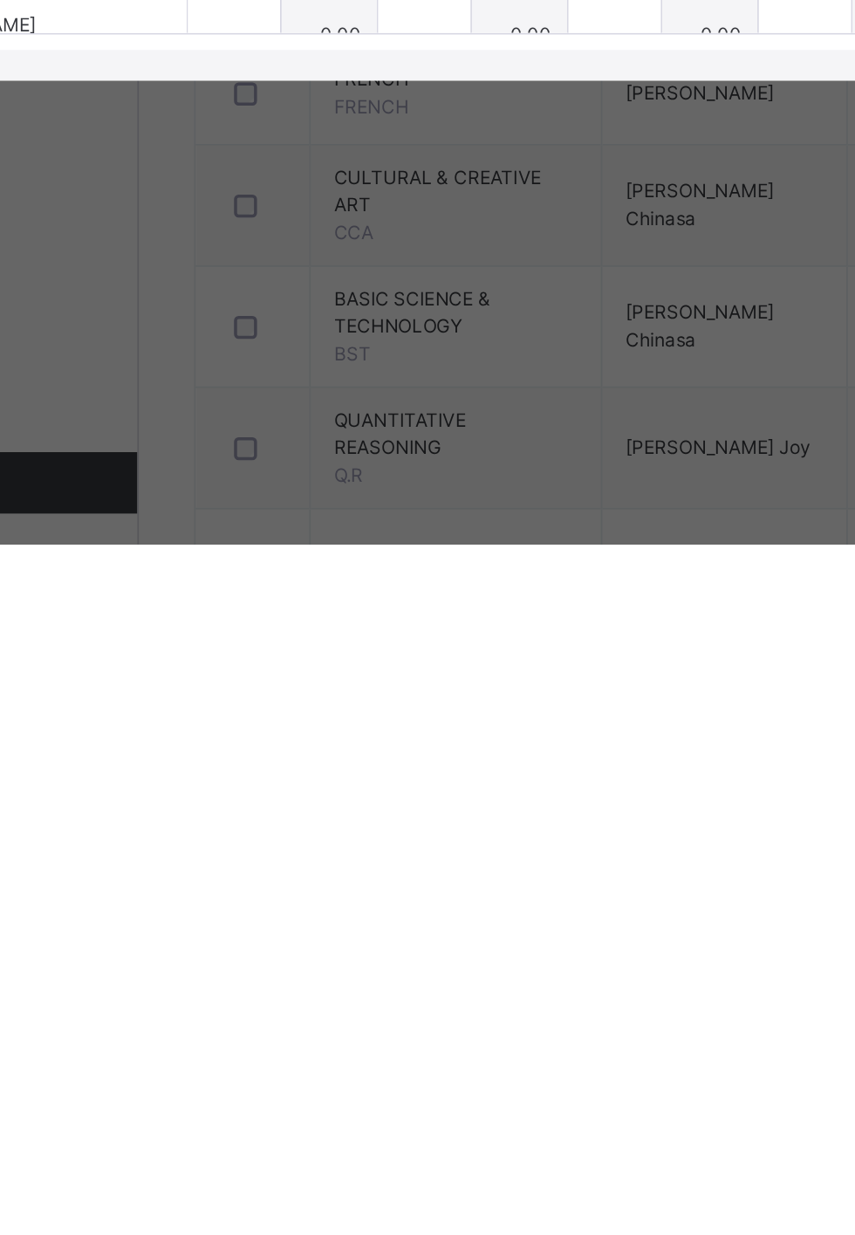
scroll to position [124, 0]
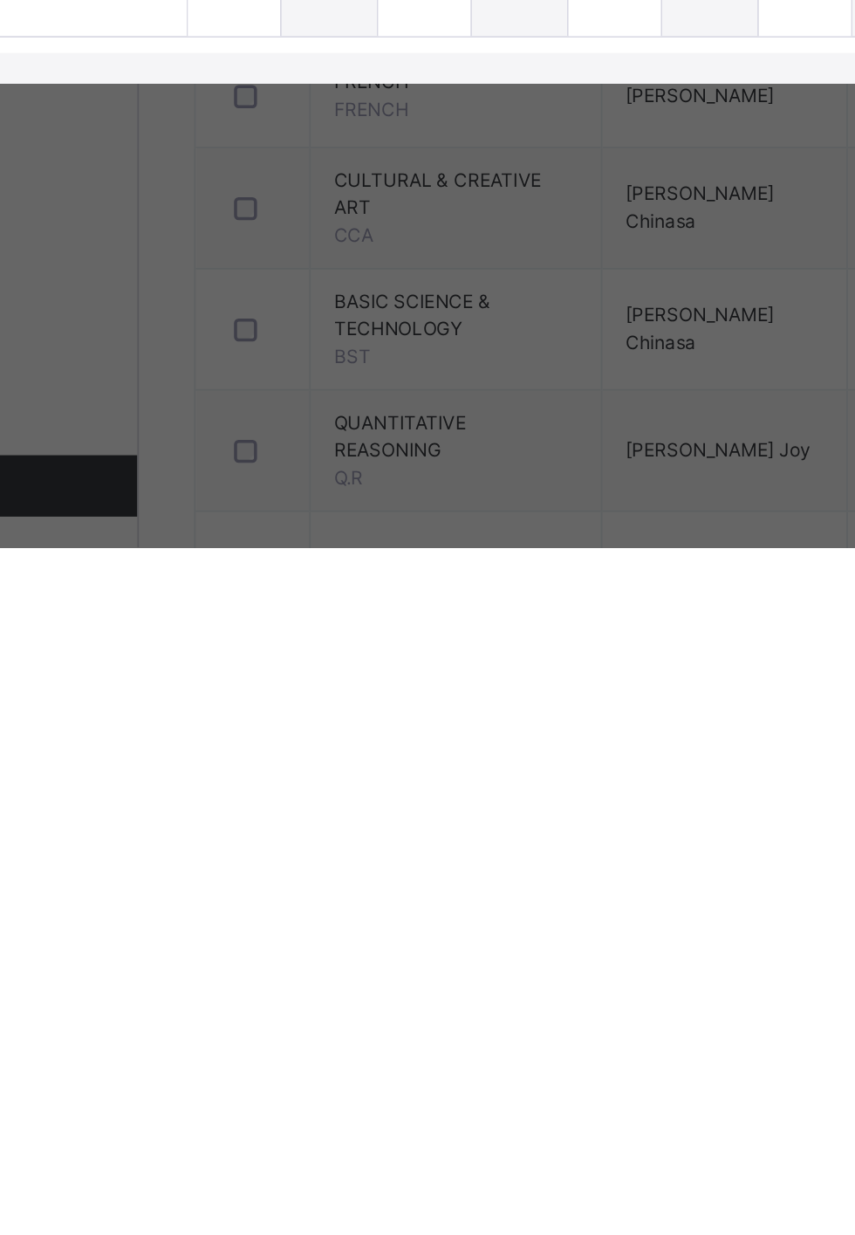
click at [290, 838] on div at bounding box center [263, 812] width 52 height 52
type input "*"
click at [290, 891] on div at bounding box center [263, 865] width 52 height 52
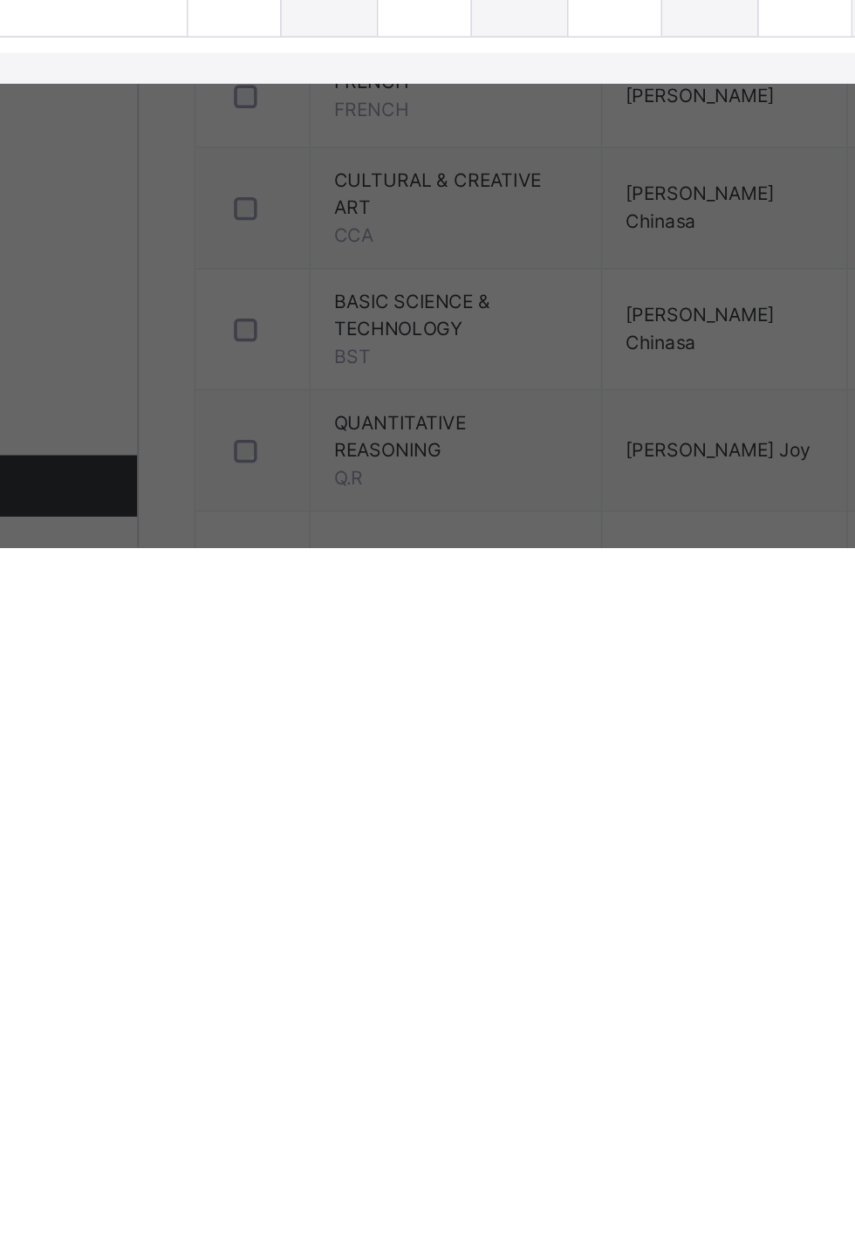
click at [290, 891] on div at bounding box center [263, 865] width 52 height 52
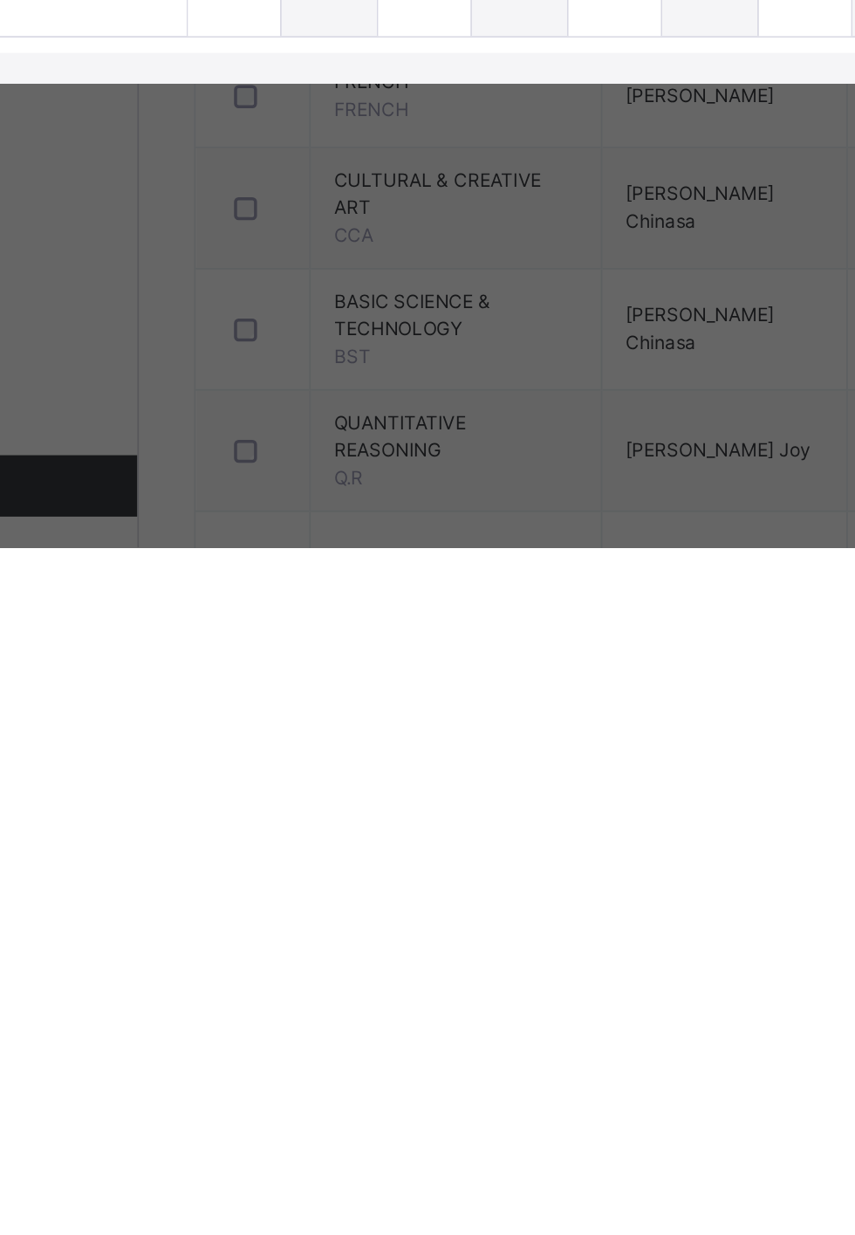
click at [290, 891] on input "text" at bounding box center [263, 865] width 52 height 52
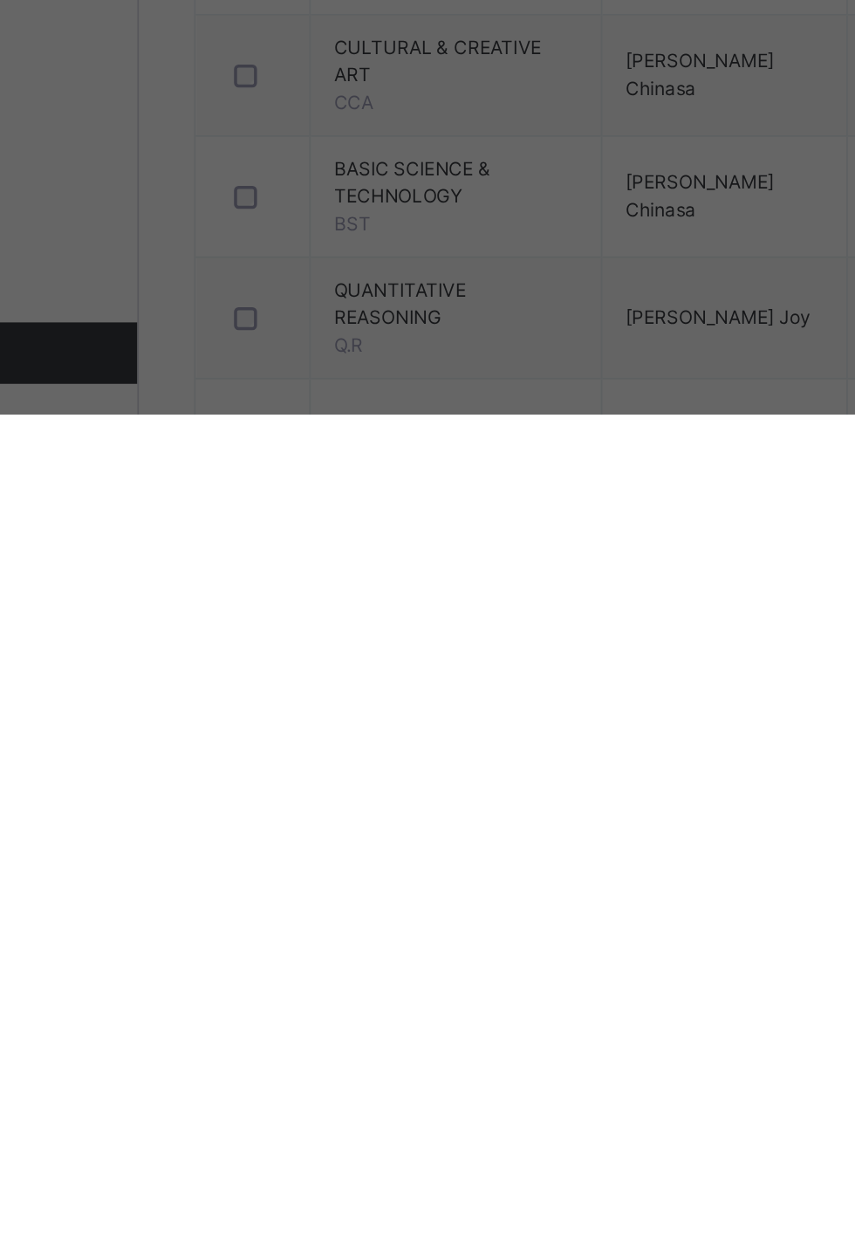
type input "*"
click at [290, 944] on div at bounding box center [263, 918] width 52 height 52
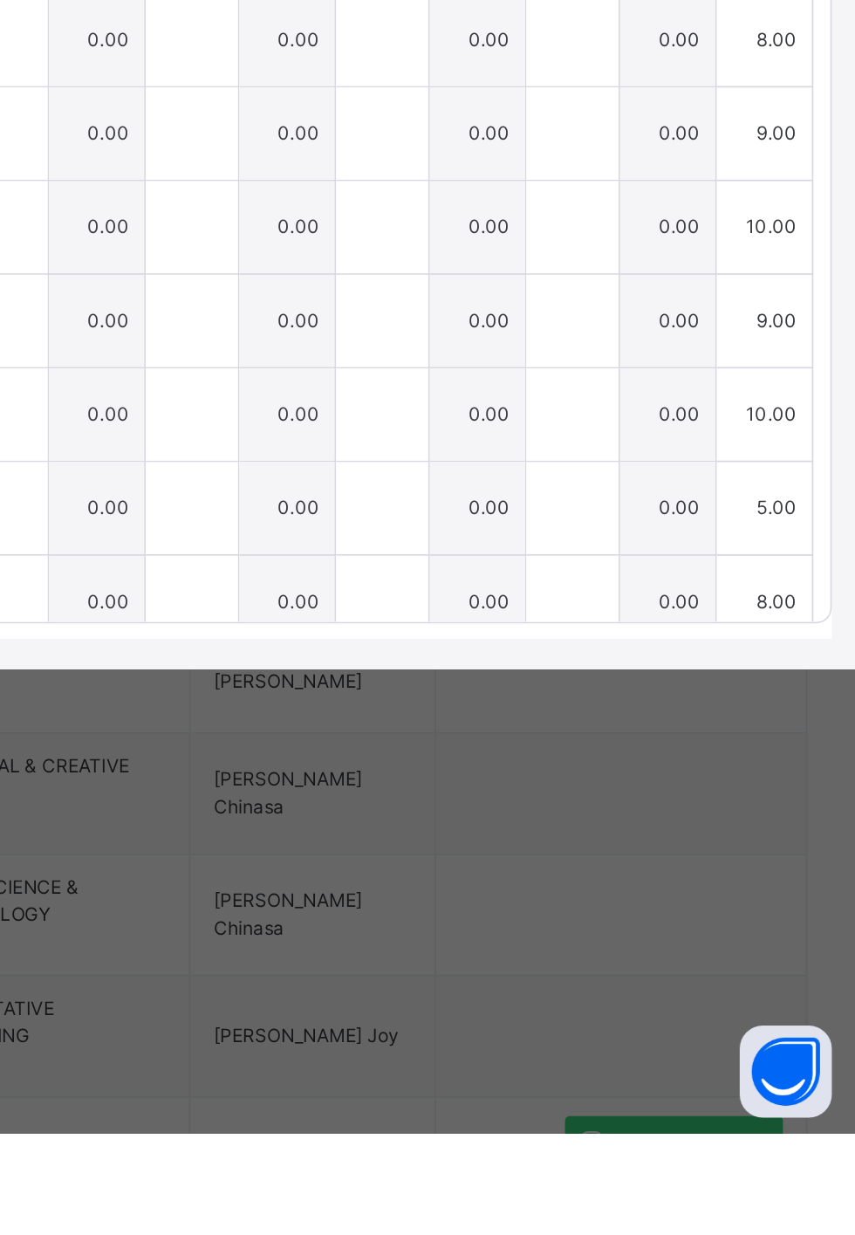
scroll to position [0, 11]
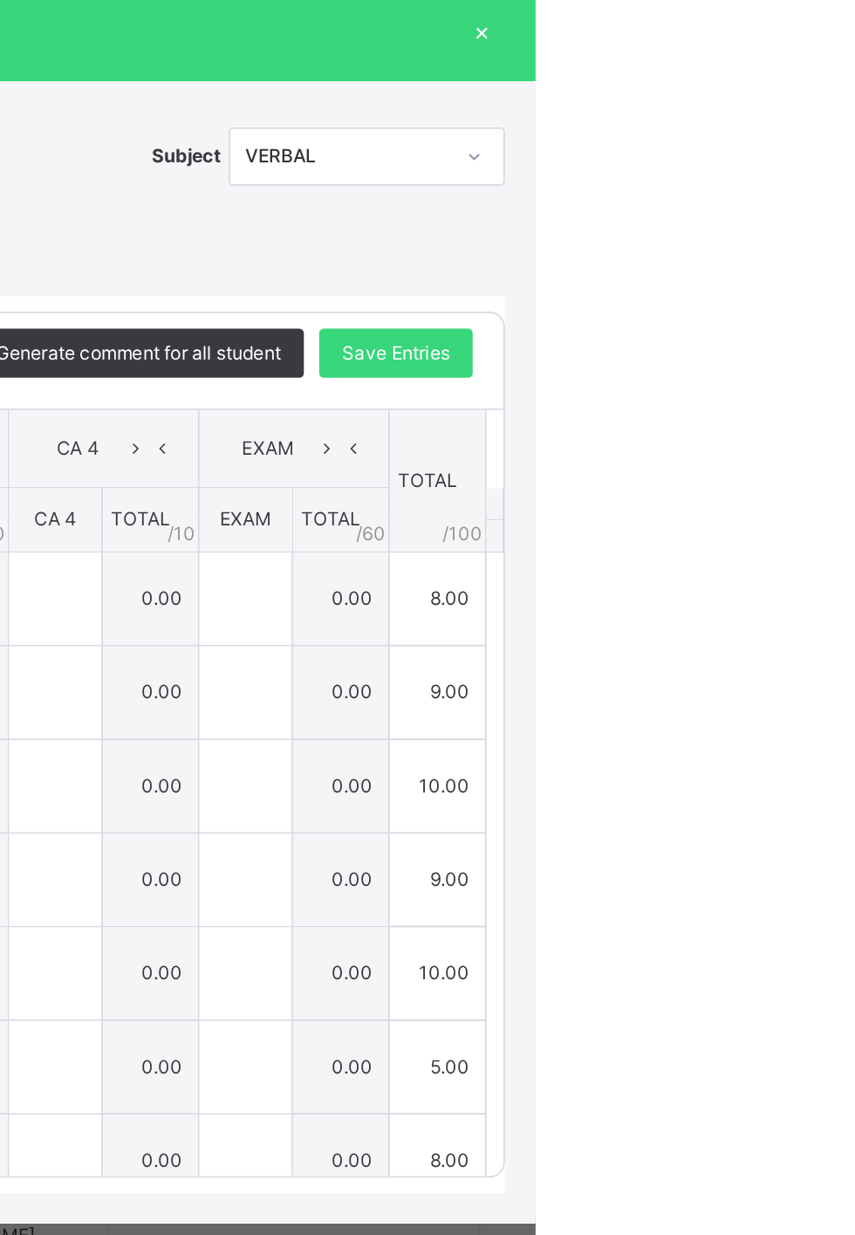
type input "*"
click at [820, 491] on div "Save Entries" at bounding box center [775, 477] width 87 height 28
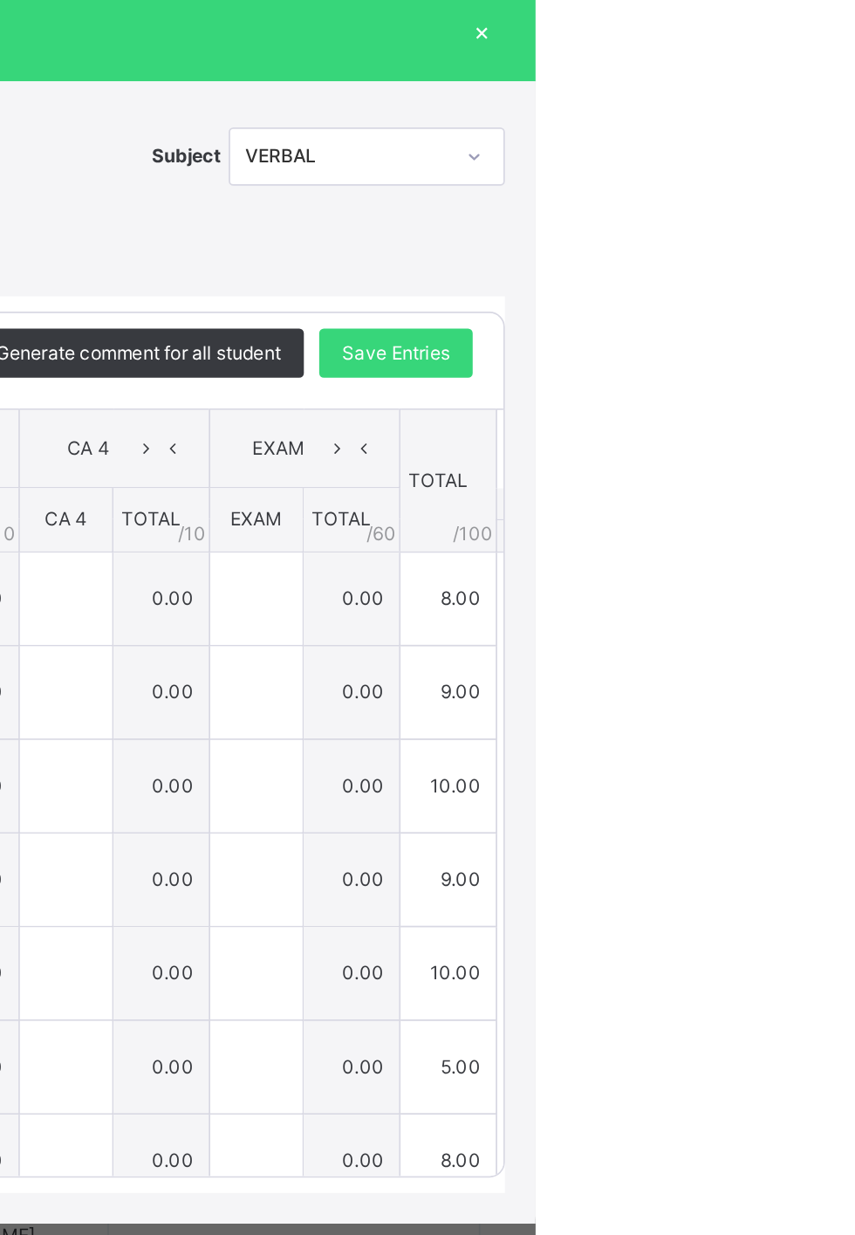
type input "*"
type input "**"
type input "*"
type input "**"
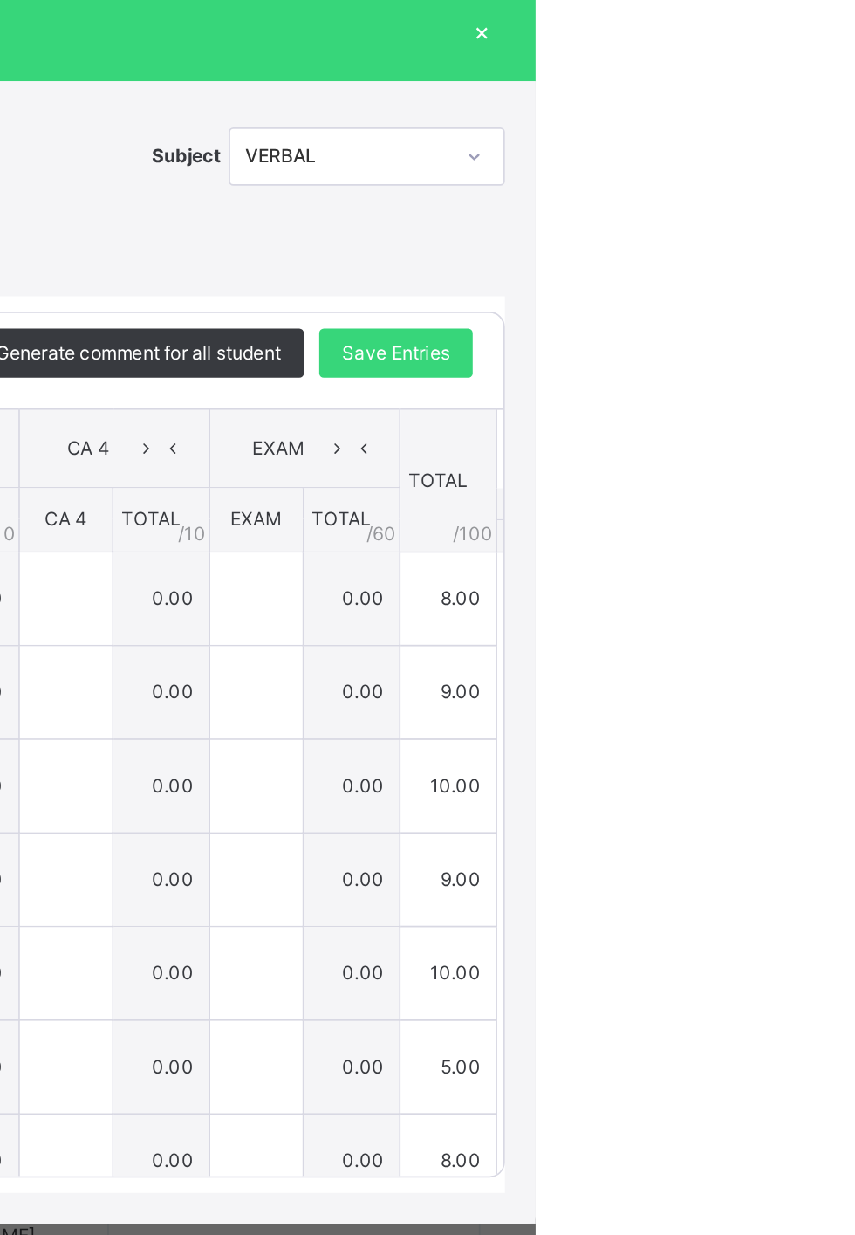
type input "*"
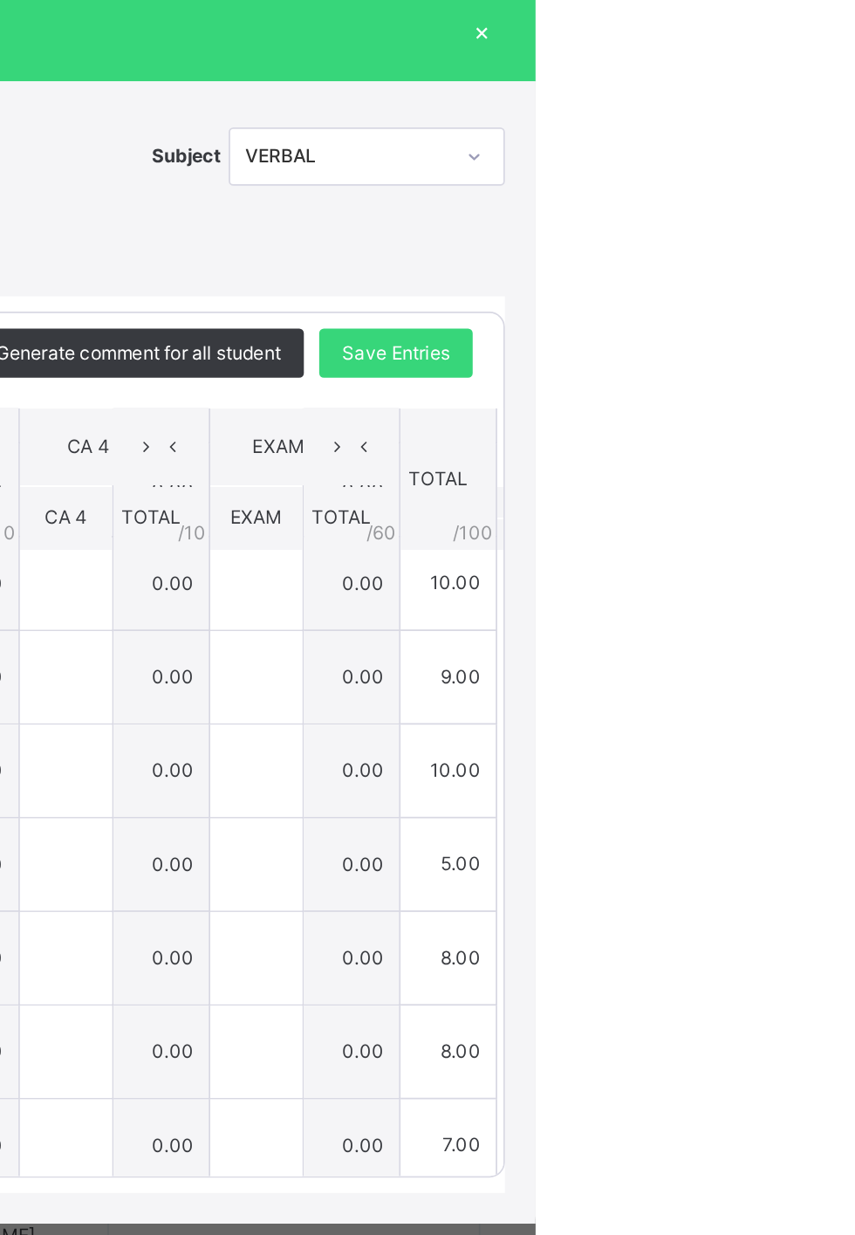
scroll to position [124, 0]
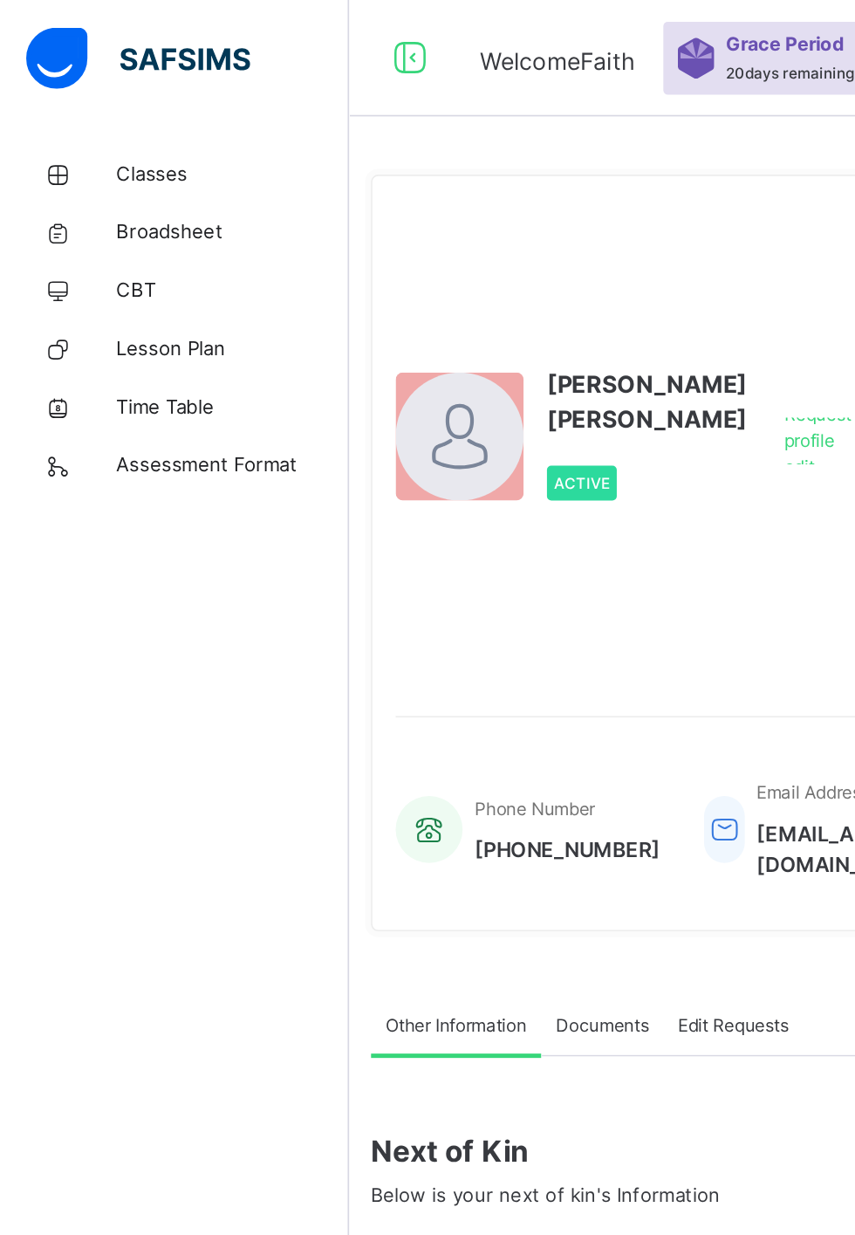
click at [132, 98] on span "Classes" at bounding box center [140, 104] width 140 height 17
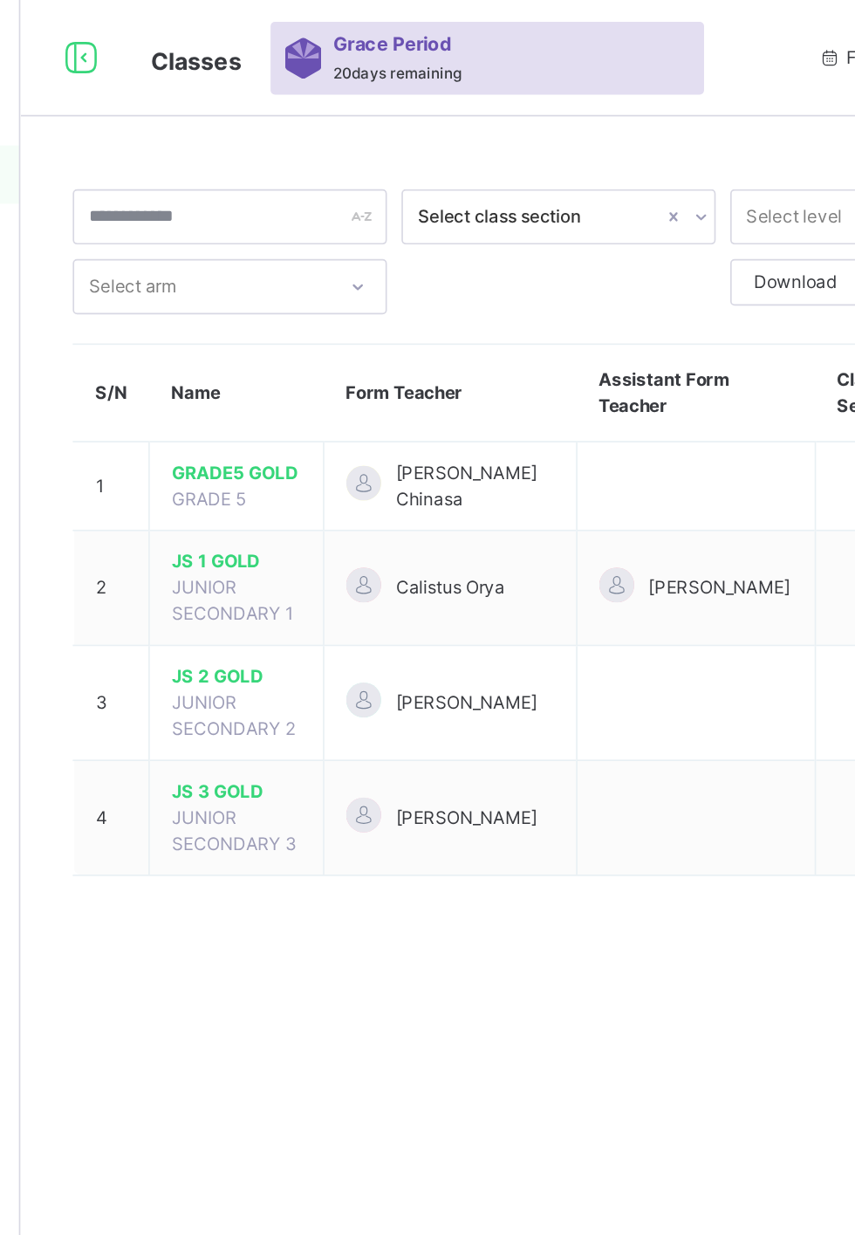
click at [364, 339] on span "JS 1 GOLD" at bounding box center [339, 337] width 78 height 16
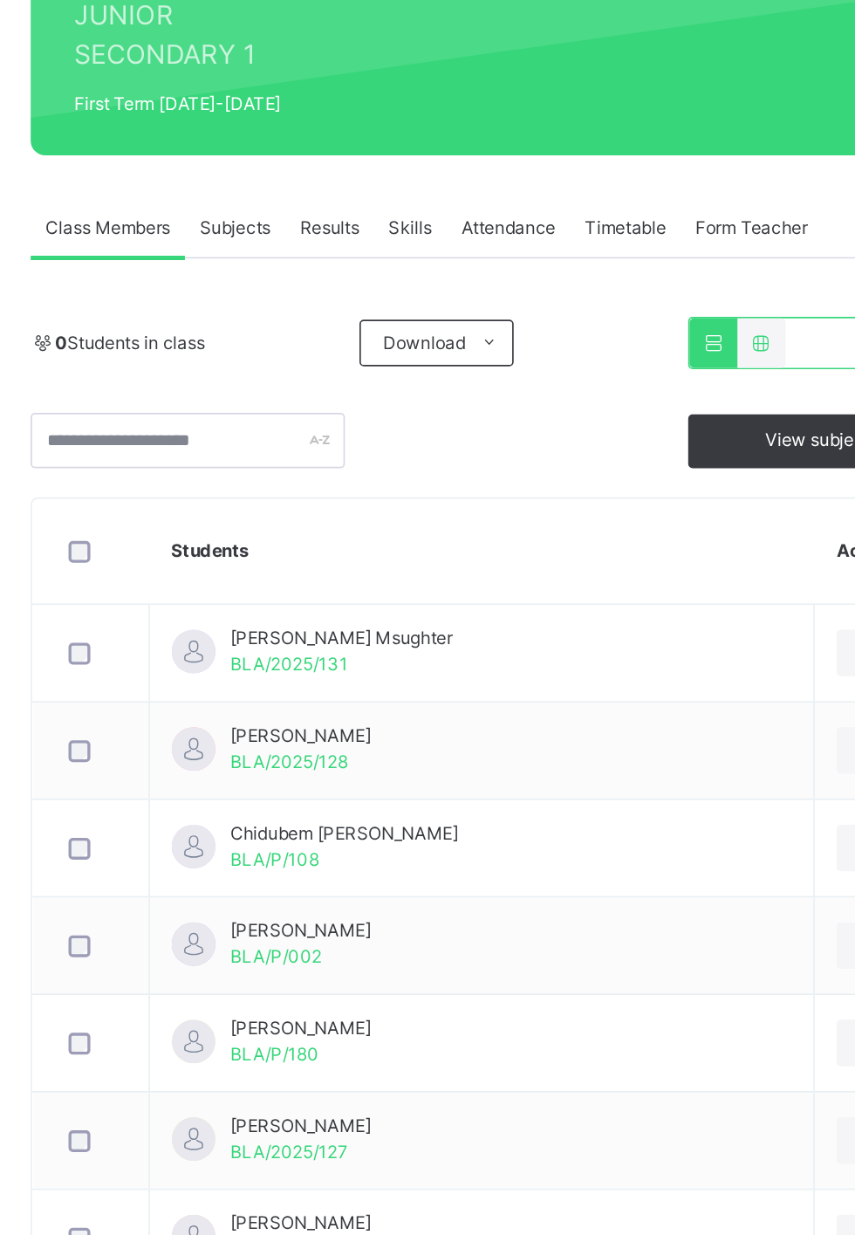
click at [347, 422] on span "Subjects" at bounding box center [363, 419] width 43 height 16
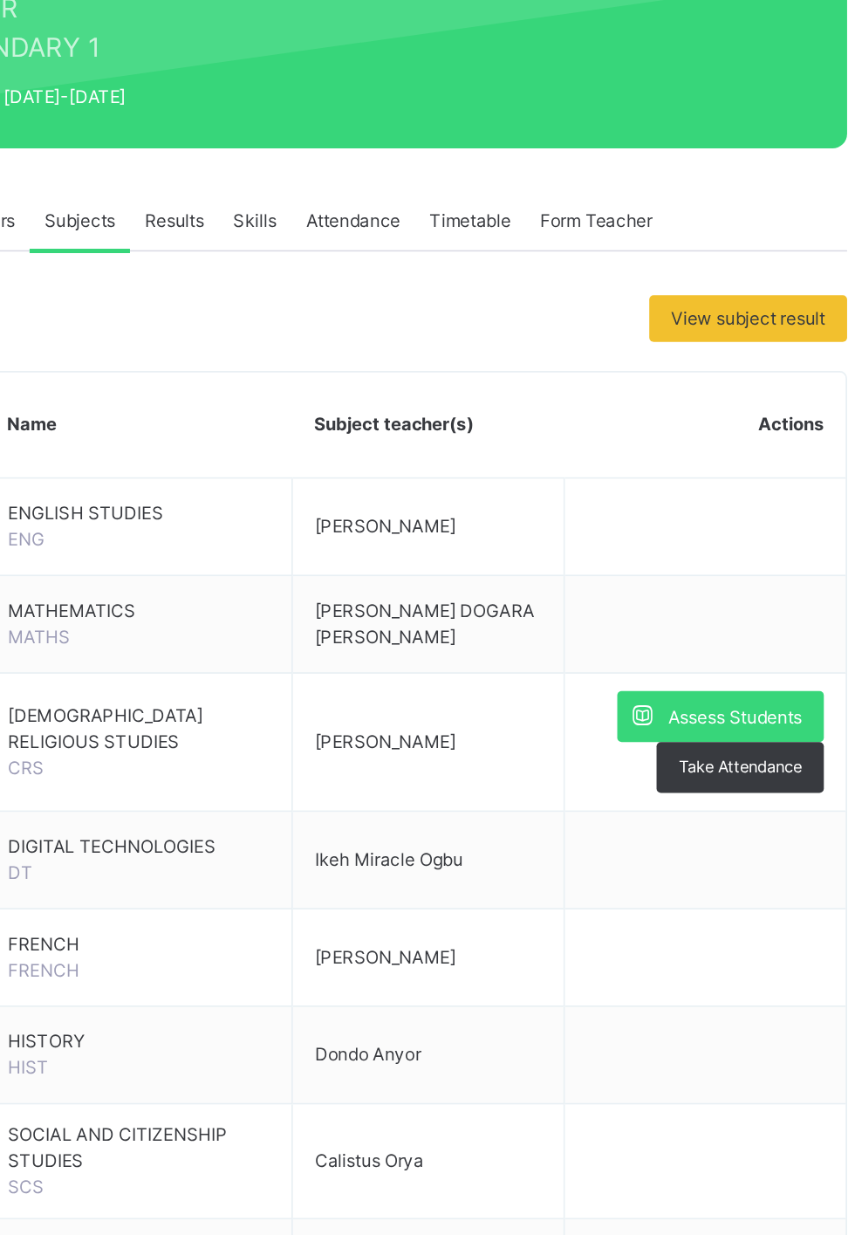
click at [415, 592] on span "ENGLISH STUDIES" at bounding box center [398, 595] width 157 height 16
click at [394, 607] on td "ENGLISH STUDIES ENG" at bounding box center [399, 602] width 184 height 58
click at [420, 751] on td "CHRISTIAN RELIGIOUS STUDIES CRS" at bounding box center [399, 731] width 184 height 83
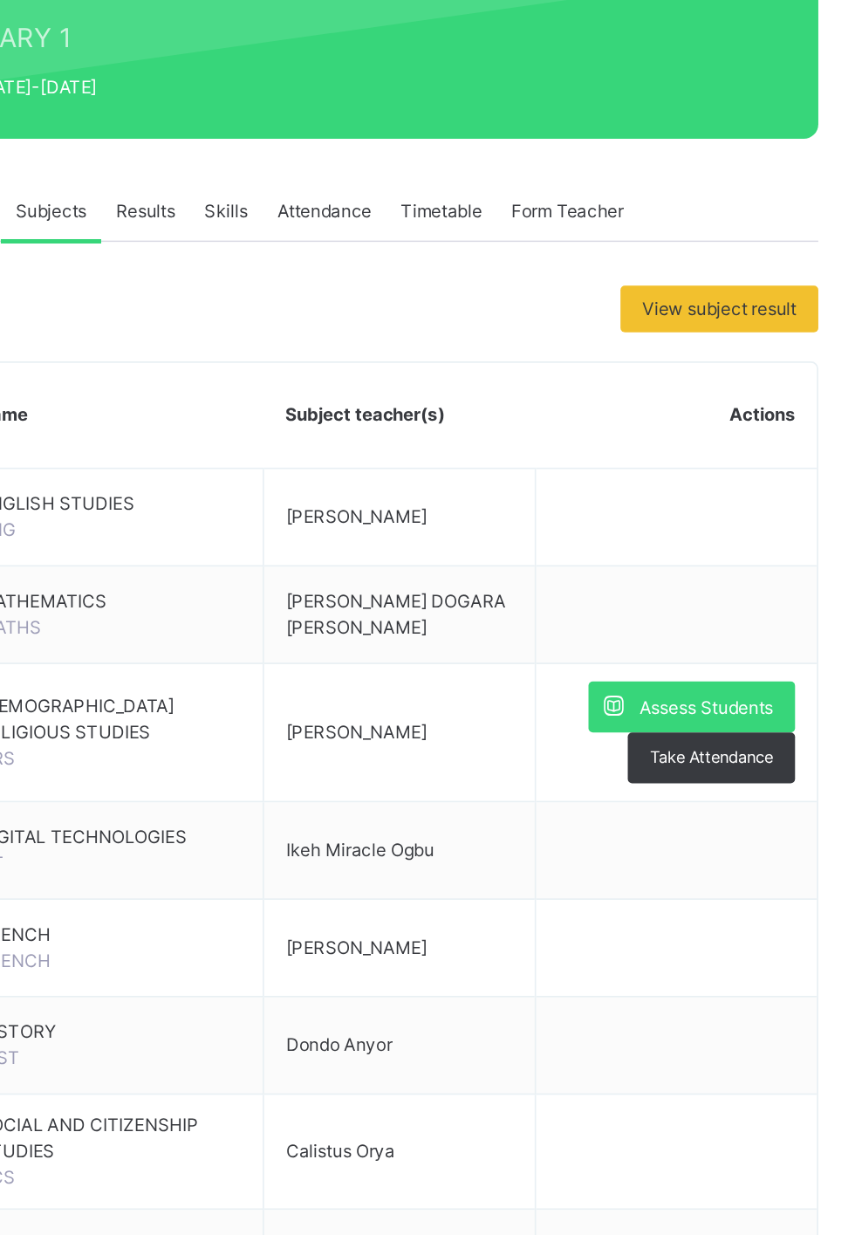
click at [765, 721] on span "Assess Students" at bounding box center [757, 717] width 80 height 16
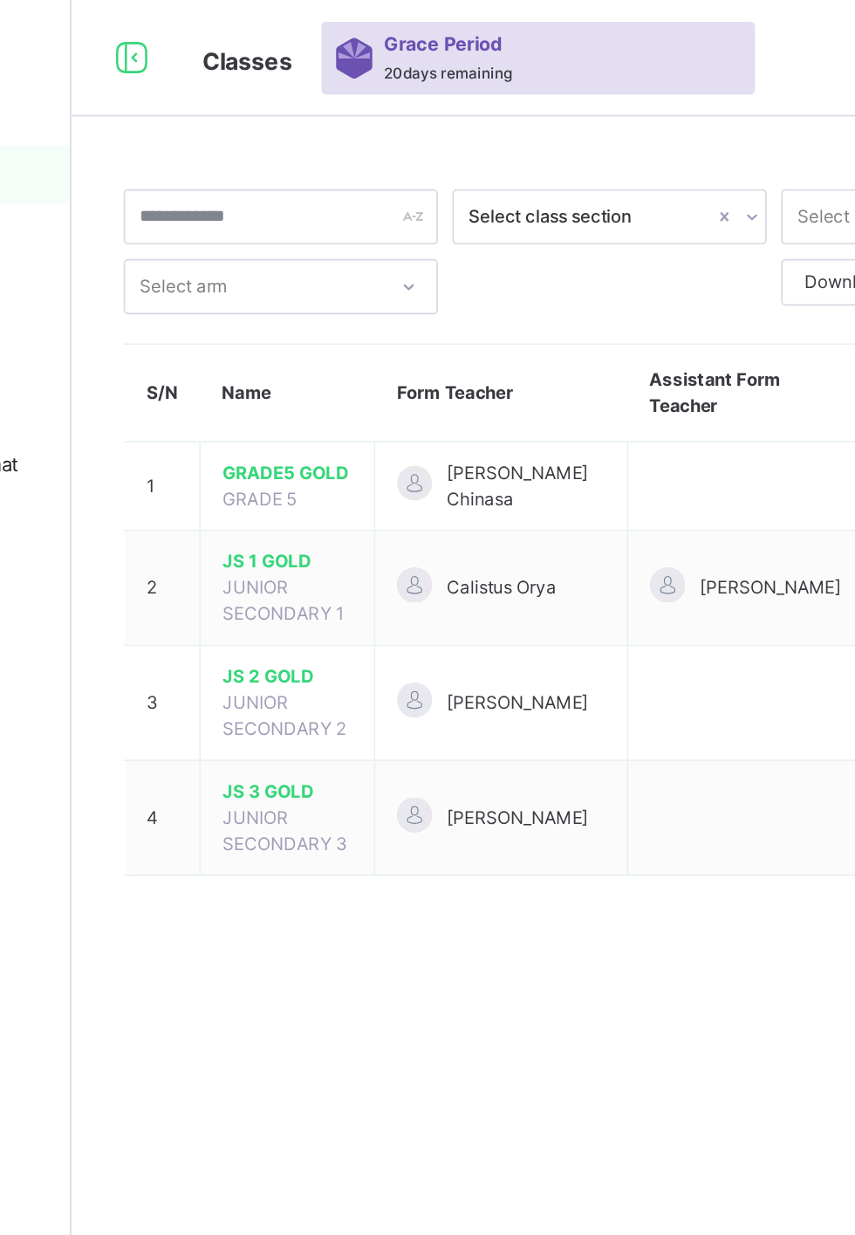
click at [345, 361] on span "JUNIOR SECONDARY 1" at bounding box center [336, 360] width 73 height 29
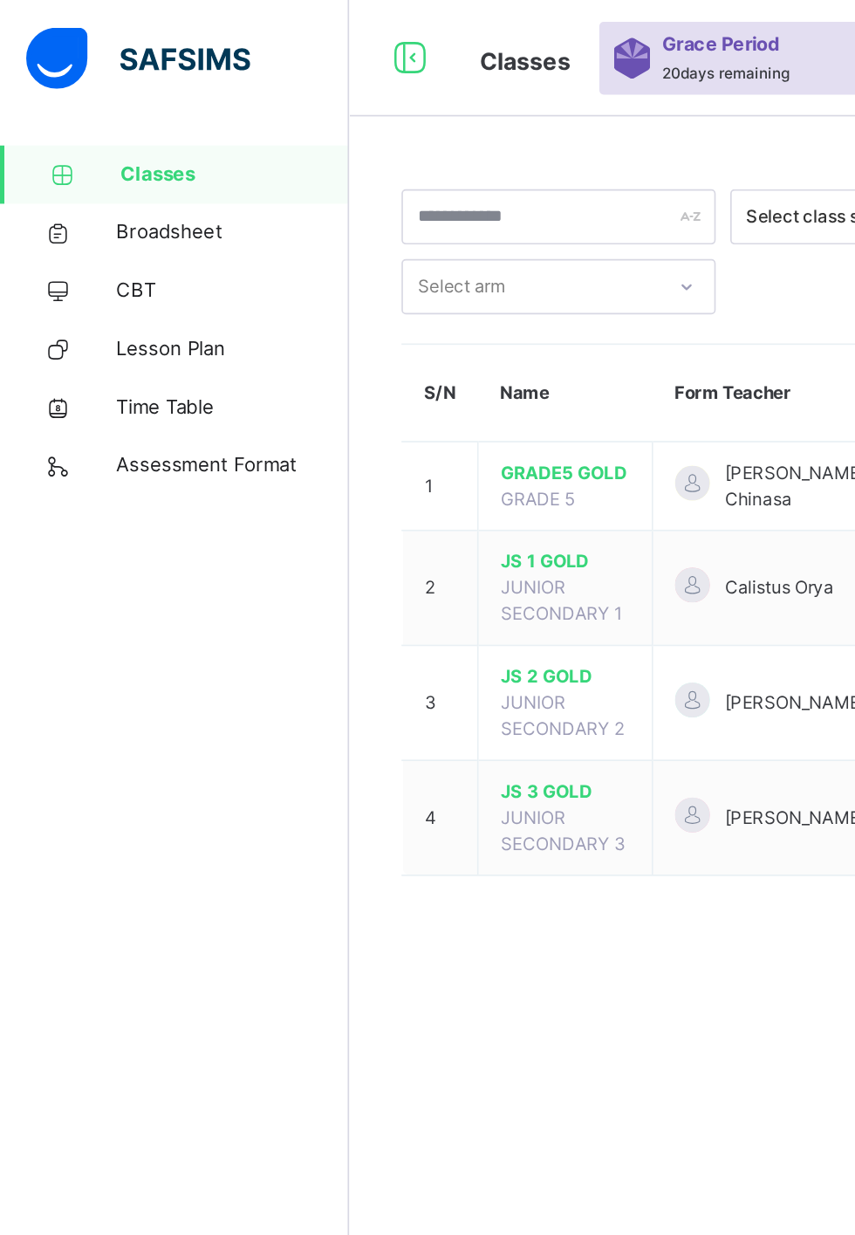
click at [166, 89] on link "Classes" at bounding box center [104, 104] width 209 height 35
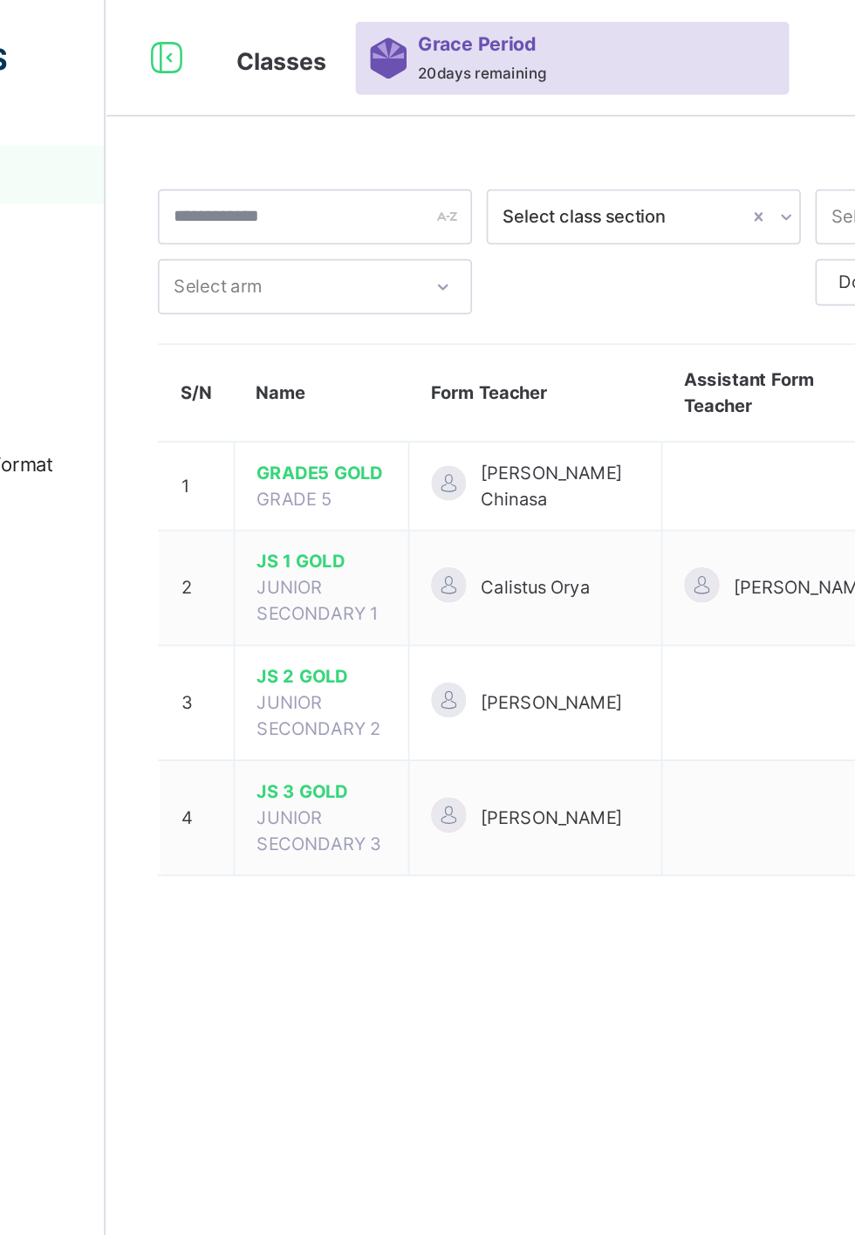
click at [371, 340] on span "JS 1 GOLD" at bounding box center [339, 337] width 78 height 16
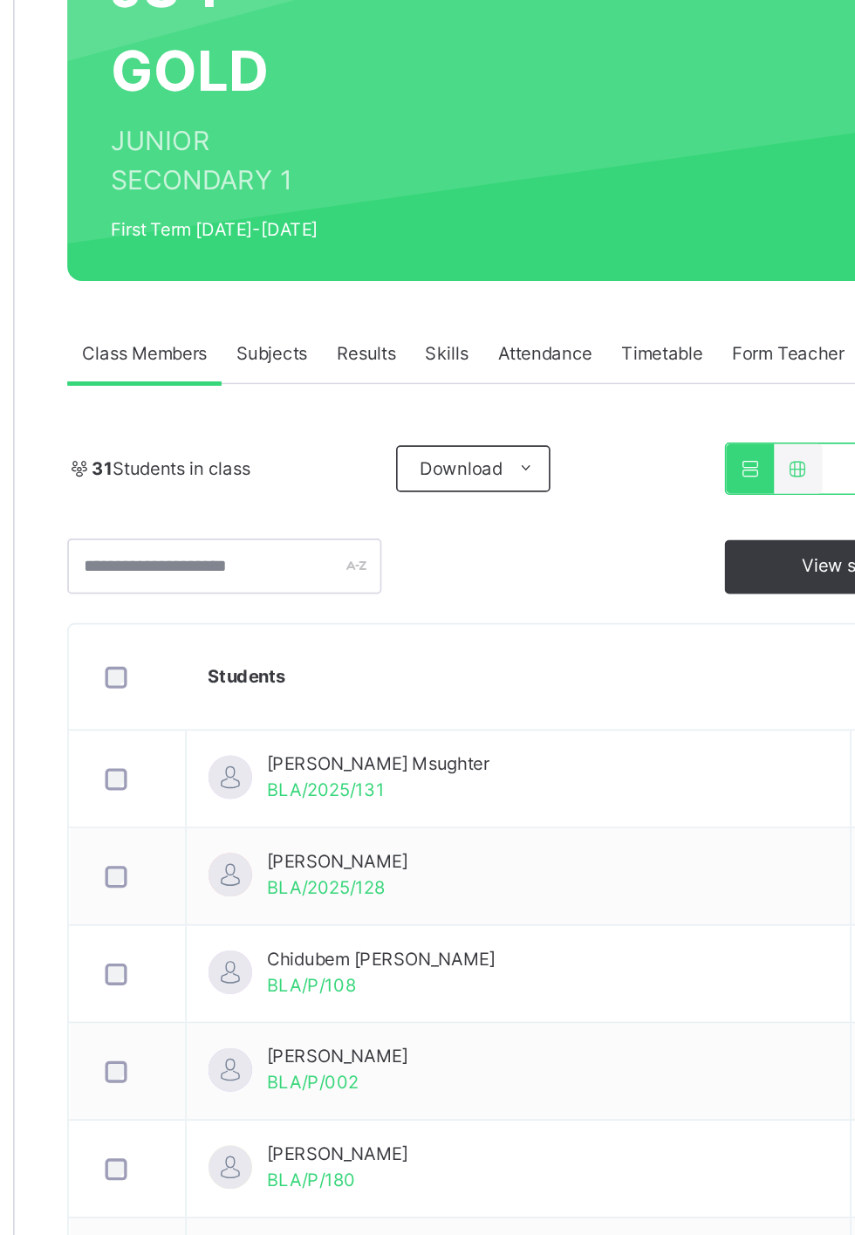
click at [367, 420] on span "Subjects" at bounding box center [363, 419] width 43 height 16
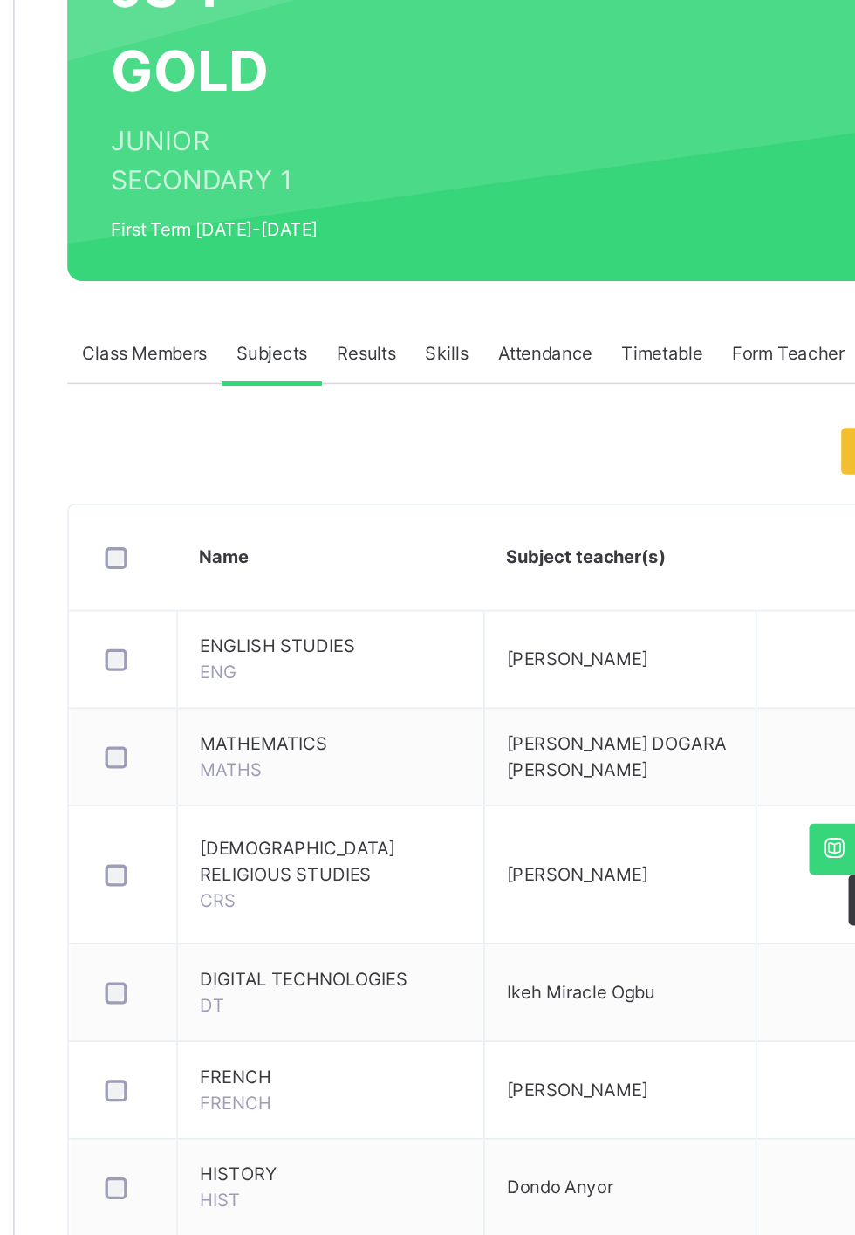
click at [348, 733] on span "CHRISTIAN RELIGIOUS STUDIES" at bounding box center [398, 723] width 157 height 31
click at [768, 719] on span "Assess Students" at bounding box center [757, 717] width 80 height 16
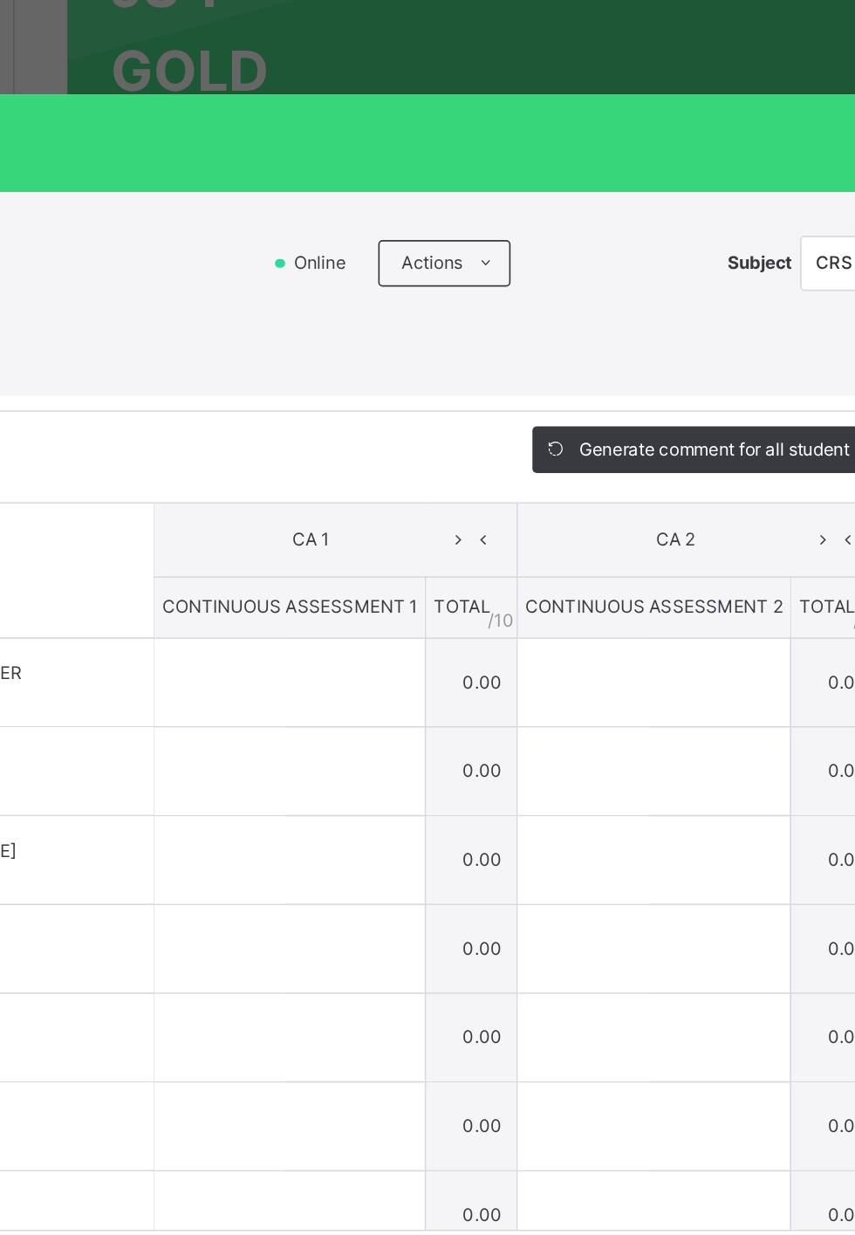
click at [293, 590] on th "Students" at bounding box center [155, 549] width 275 height 81
click at [353, 381] on div "JS 1 GOLD : CRS" at bounding box center [184, 364] width 335 height 33
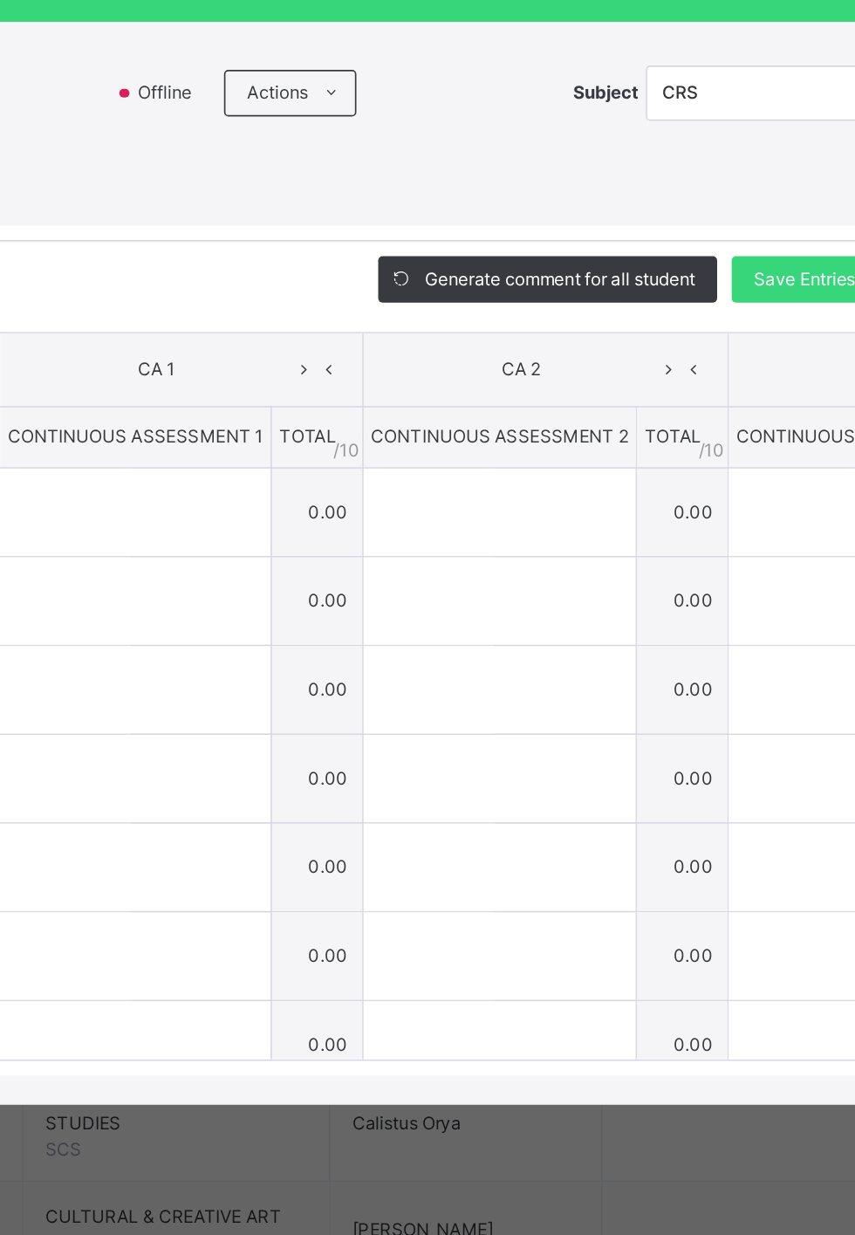
click at [468, 539] on span "CA 1" at bounding box center [386, 531] width 161 height 16
click at [506, 544] on div "CA 1" at bounding box center [402, 531] width 209 height 26
click at [503, 553] on th "CA 1" at bounding box center [402, 531] width 218 height 45
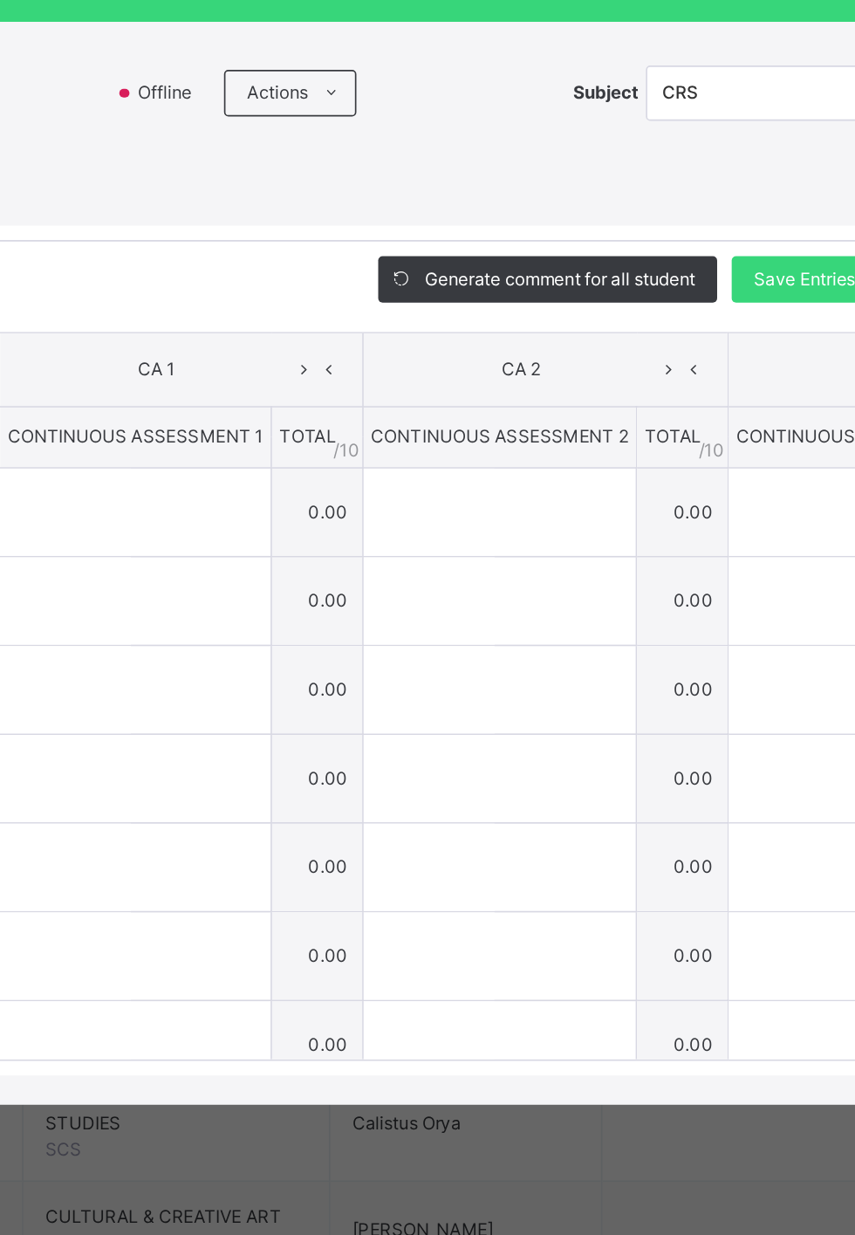
click at [468, 539] on span "CA 1" at bounding box center [386, 531] width 161 height 16
click at [451, 607] on div "Score Sheet Score Sheet Show Comments Generate comment for all student Save Ent…" at bounding box center [427, 672] width 820 height 564
click at [352, 381] on div "JS 1 GOLD : CRS" at bounding box center [184, 364] width 334 height 33
click at [253, 725] on span "CHIDUBEM MICHEAL CHIBUEZE" at bounding box center [159, 718] width 187 height 16
click at [253, 635] on div "AYATSE THANKGOD MSUGHTER BLA/2025/131" at bounding box center [159, 618] width 187 height 31
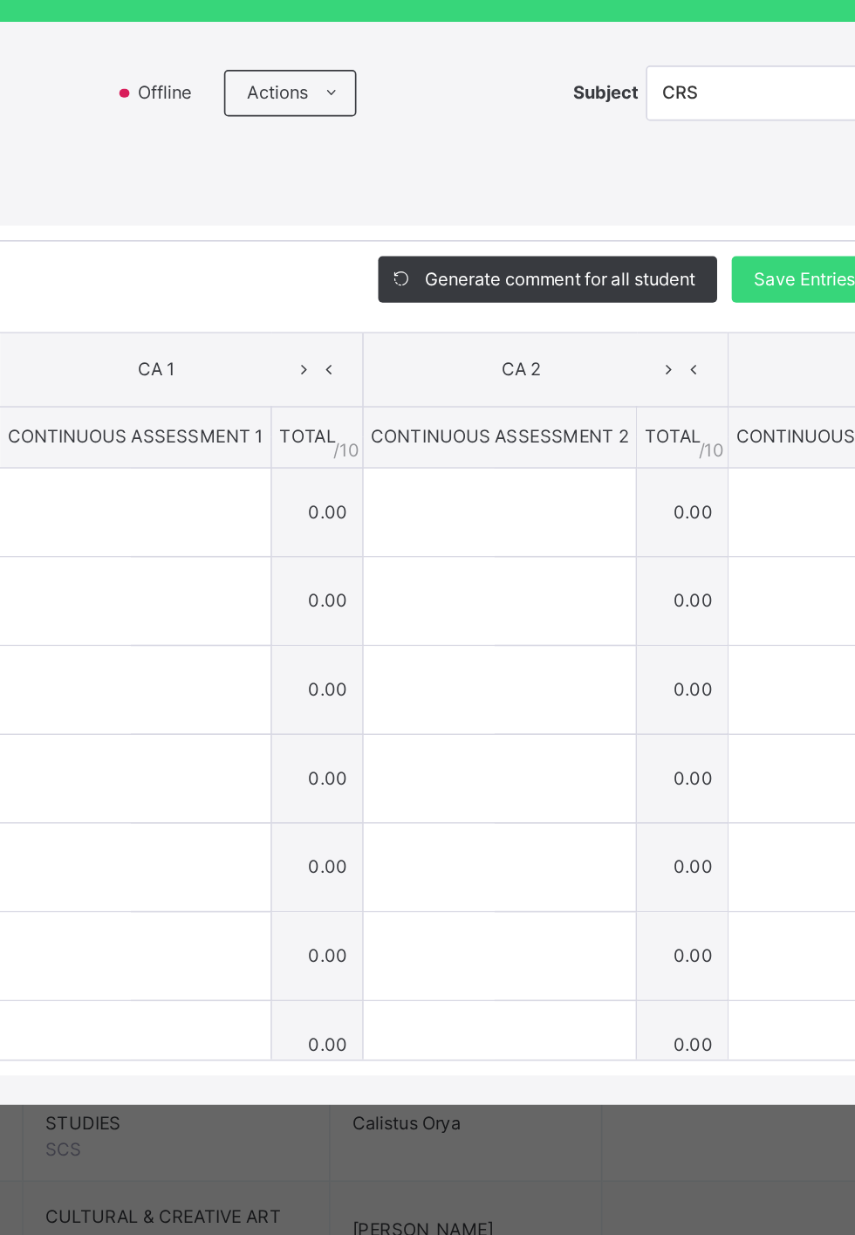
click at [292, 696] on div "BENJAMIN JOHN BLA/2025/128" at bounding box center [155, 669] width 274 height 52
click at [372, 909] on input "text" at bounding box center [332, 882] width 79 height 52
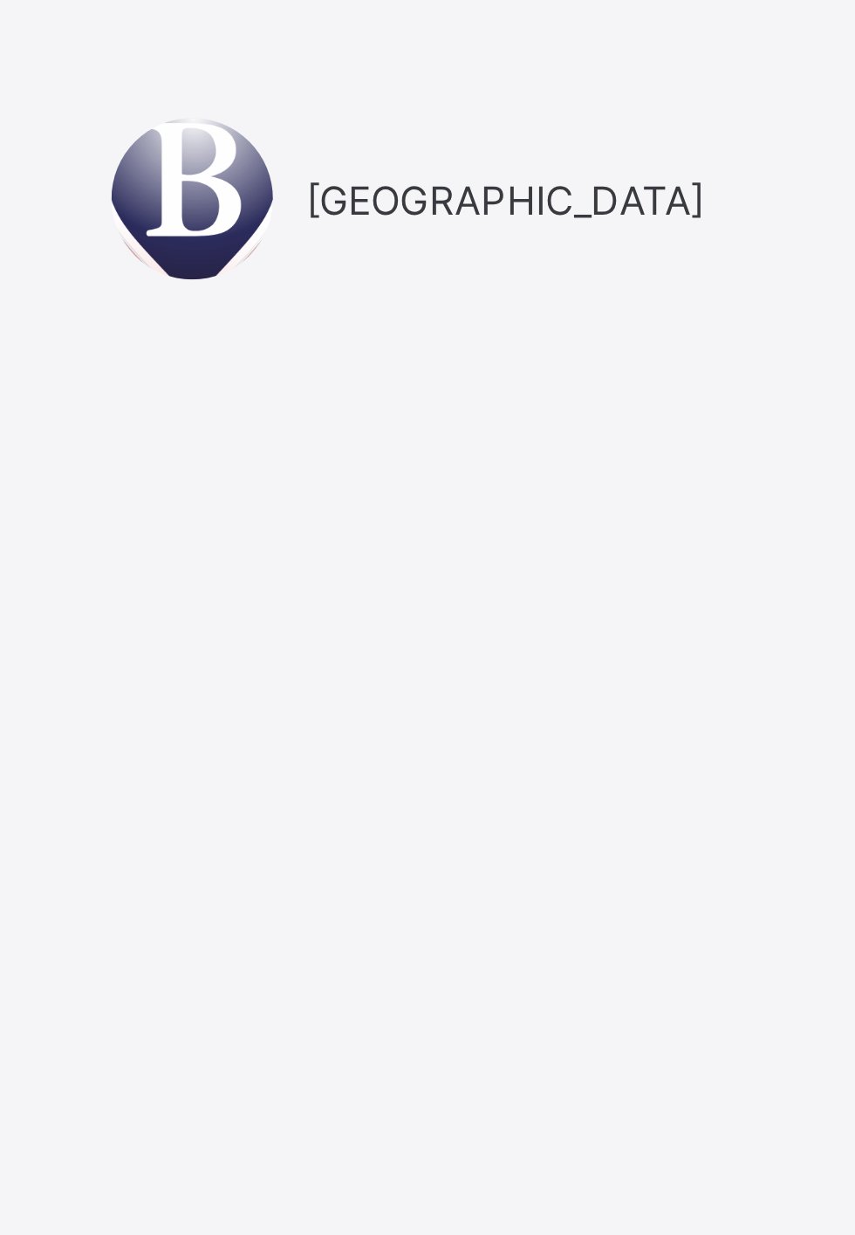
click at [766, 83] on div "[GEOGRAPHIC_DATA] Login Email Password View password Forgot your password? Clic…" at bounding box center [570, 617] width 524 height 1235
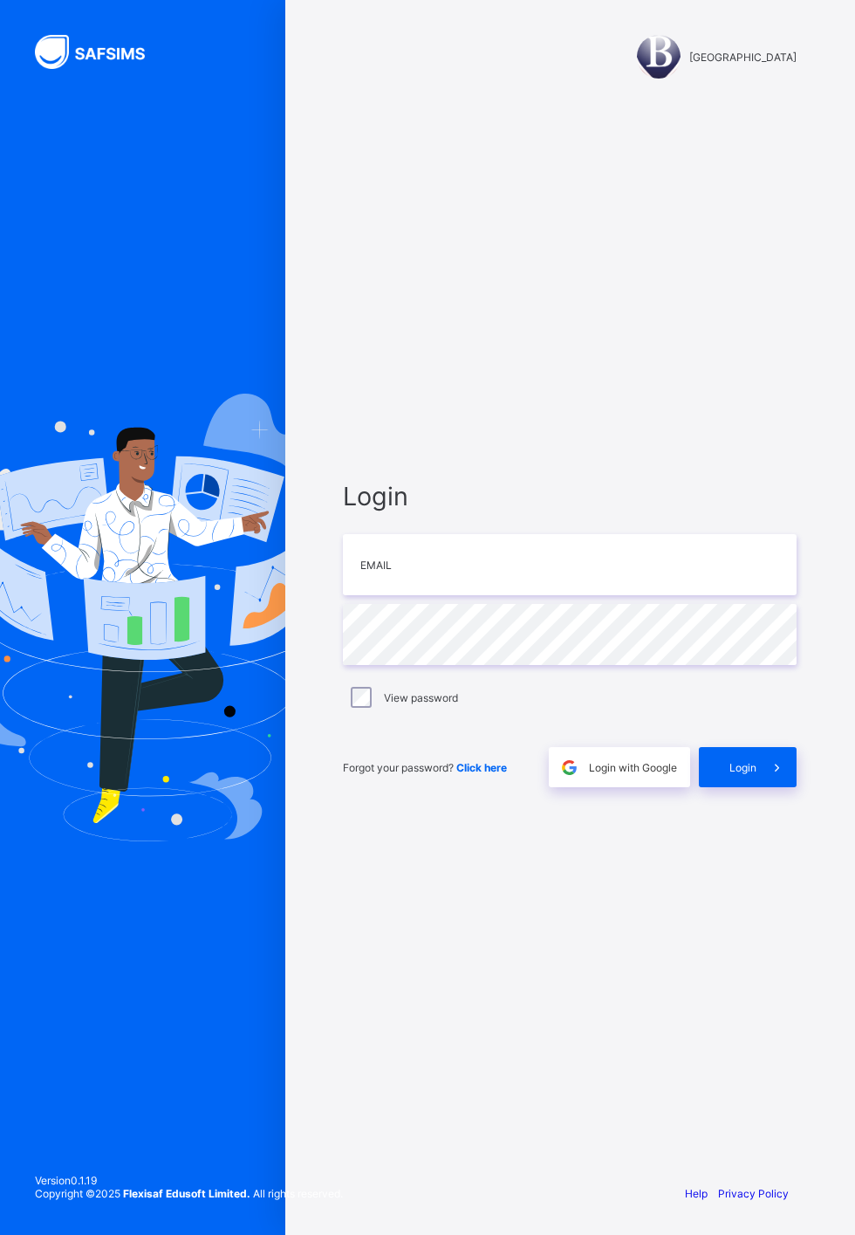
scroll to position [50, 0]
